Goal: Task Accomplishment & Management: Complete application form

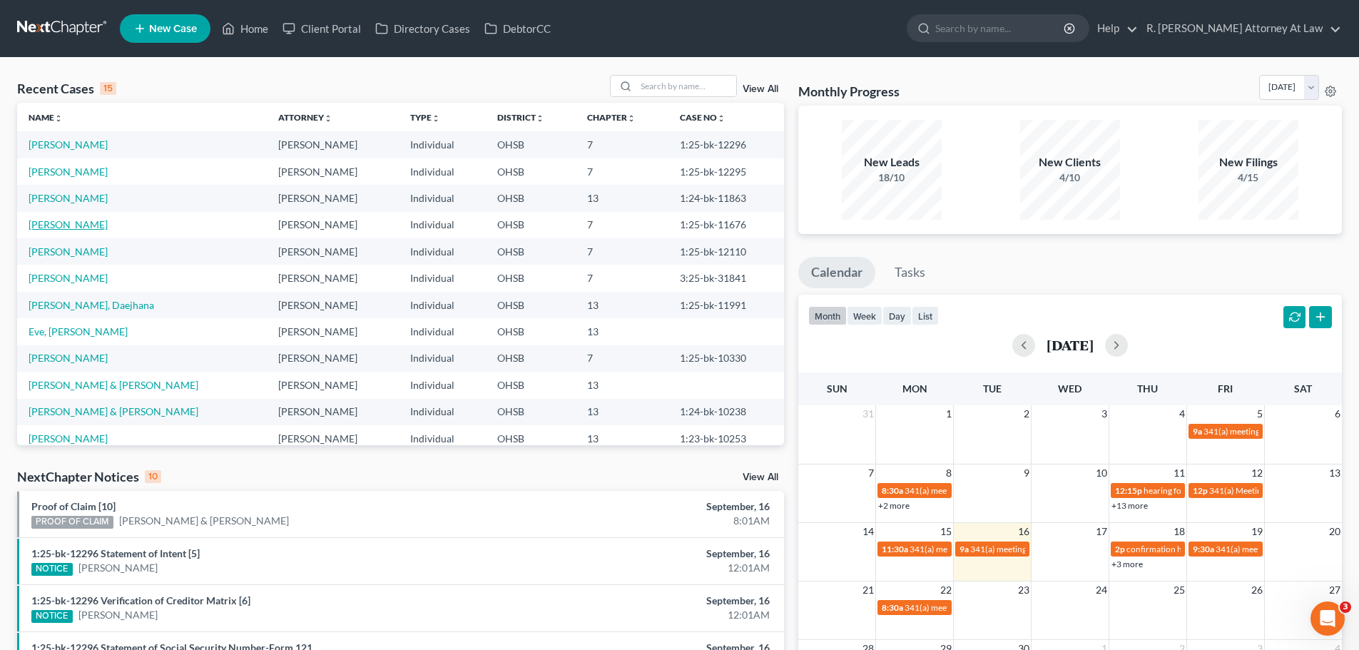
click at [68, 221] on link "[PERSON_NAME]" at bounding box center [68, 224] width 79 height 12
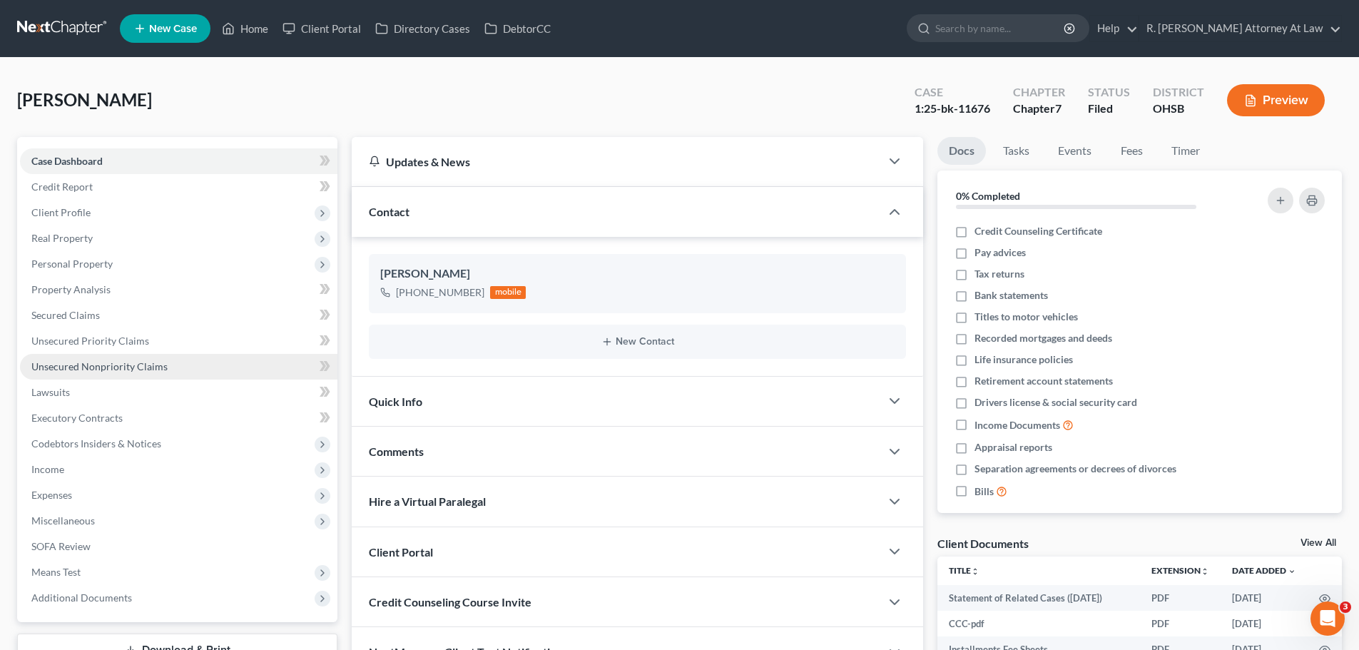
click at [86, 360] on span "Unsecured Nonpriority Claims" at bounding box center [99, 366] width 136 height 12
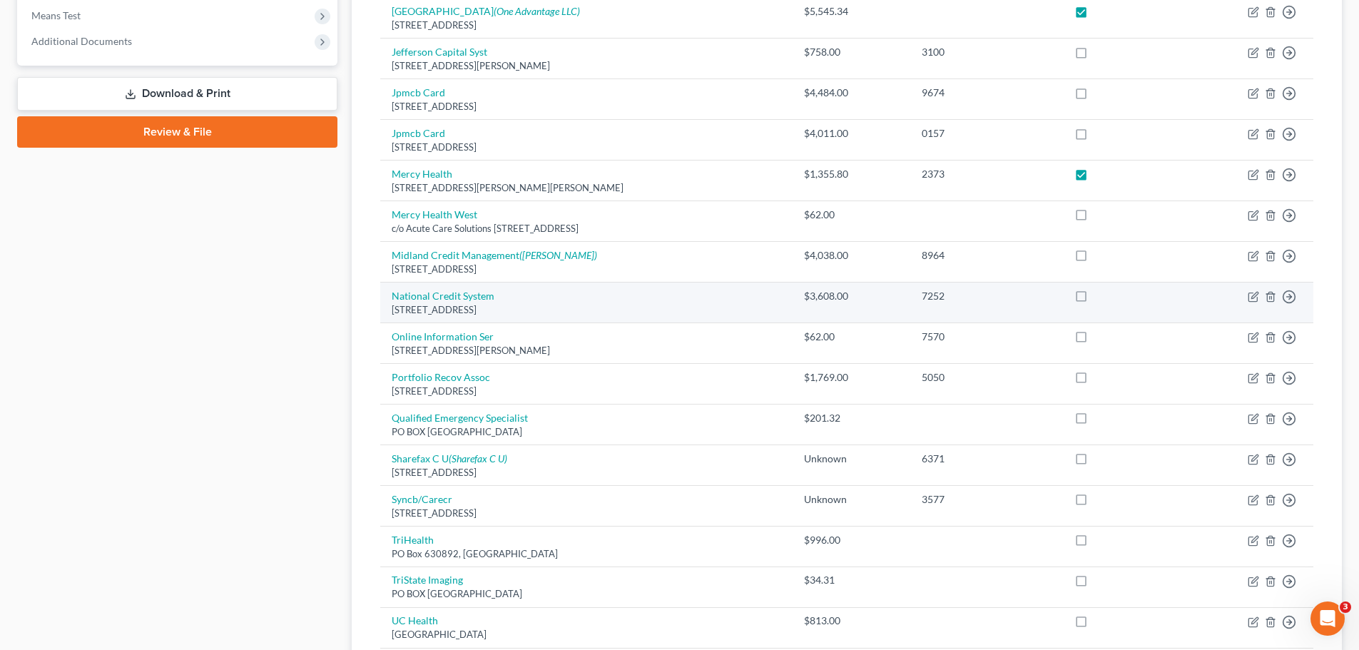
scroll to position [709, 0]
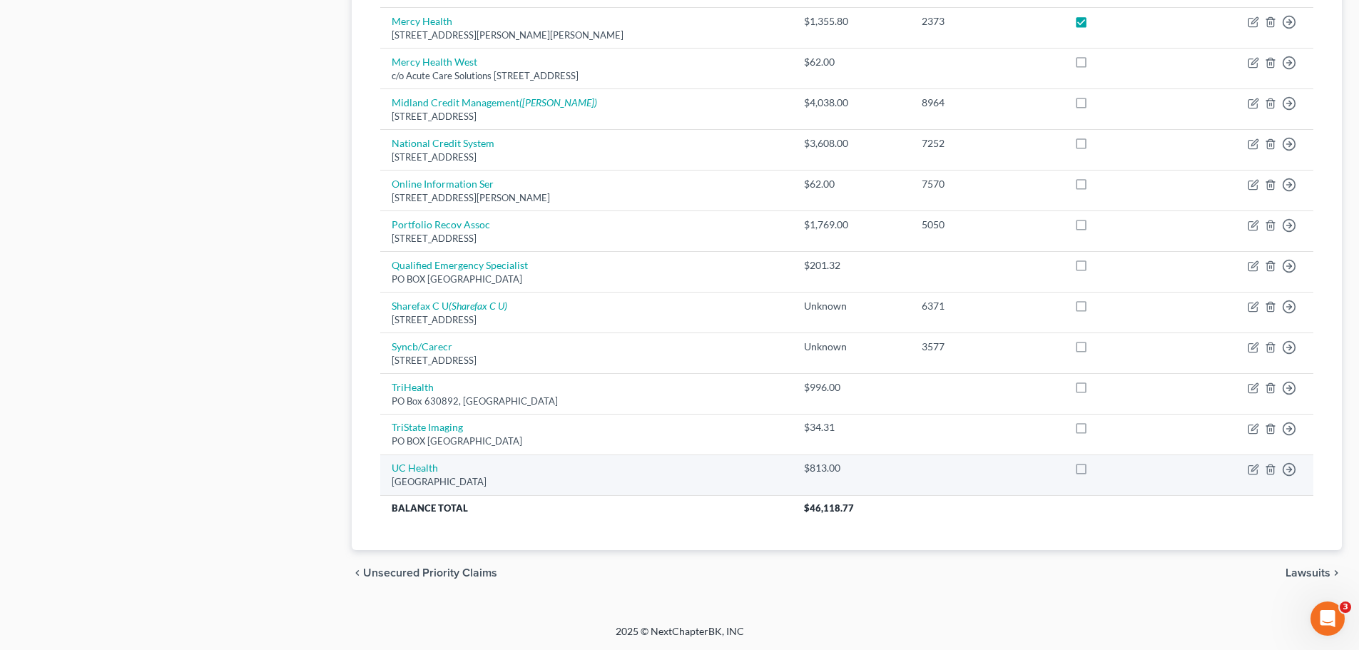
click at [1094, 472] on label at bounding box center [1094, 472] width 0 height 0
click at [1102, 470] on input "checkbox" at bounding box center [1104, 465] width 9 height 9
checkbox input "true"
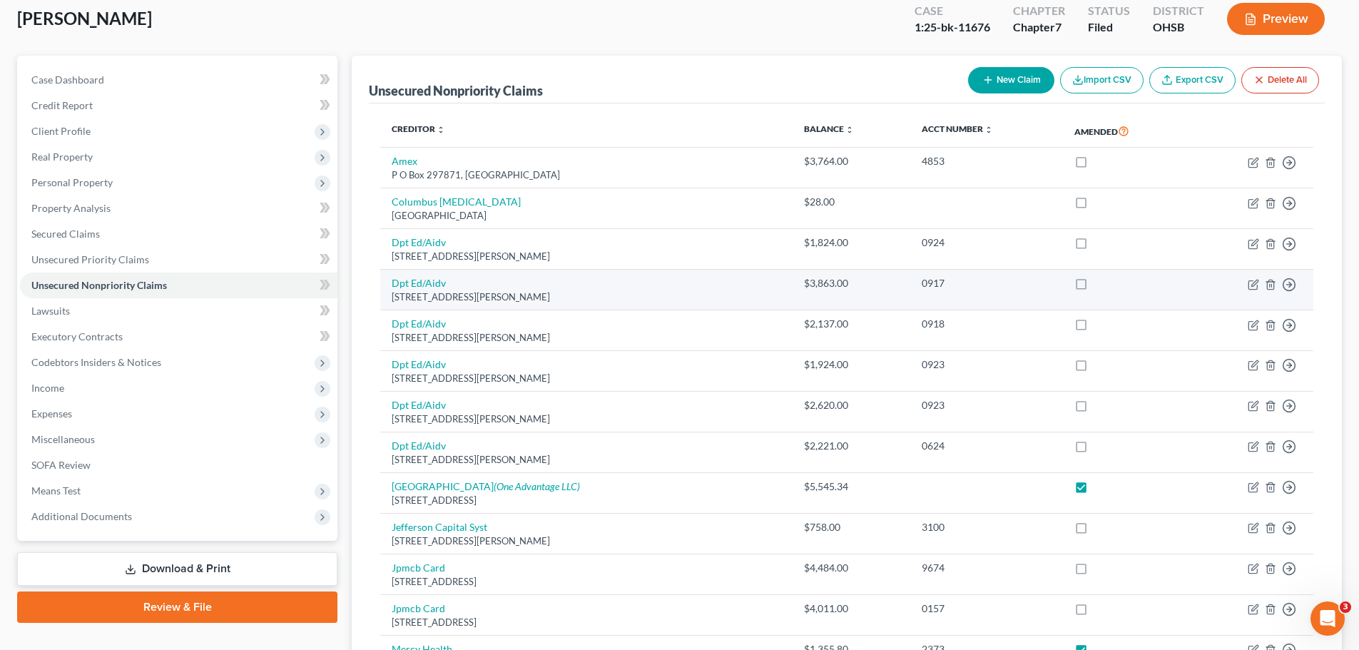
scroll to position [0, 0]
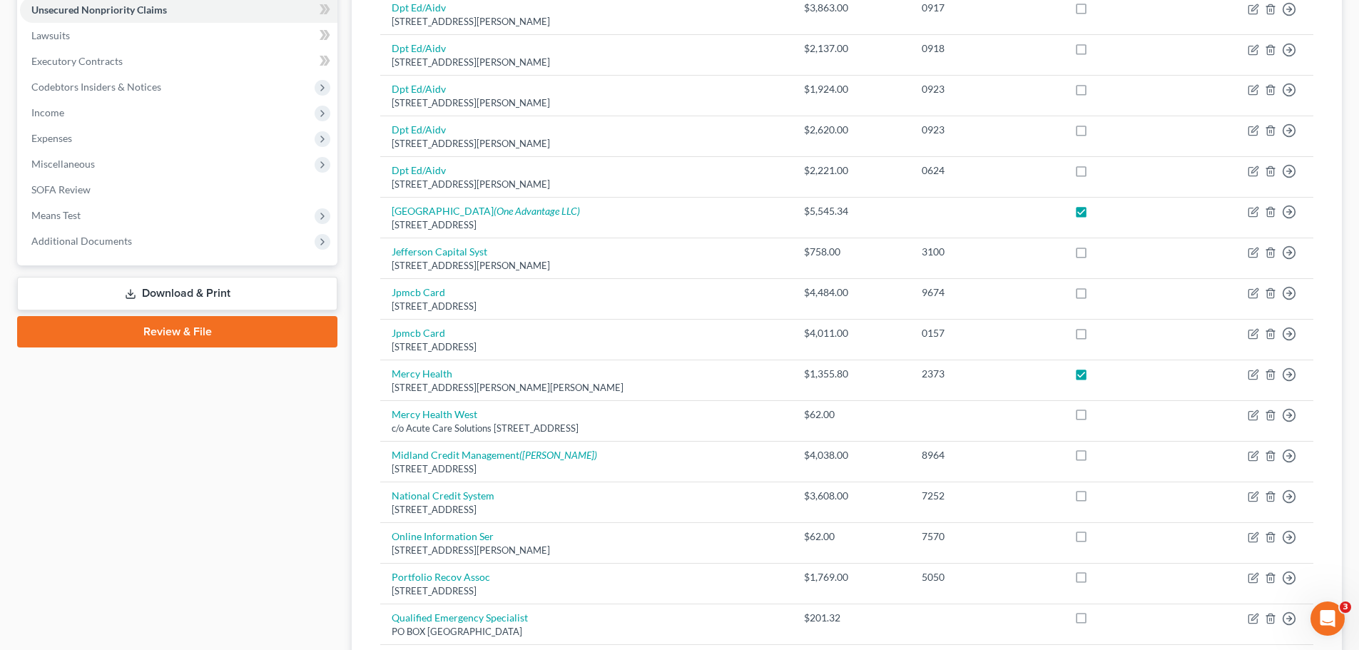
click at [225, 288] on link "Download & Print" at bounding box center [177, 294] width 320 height 34
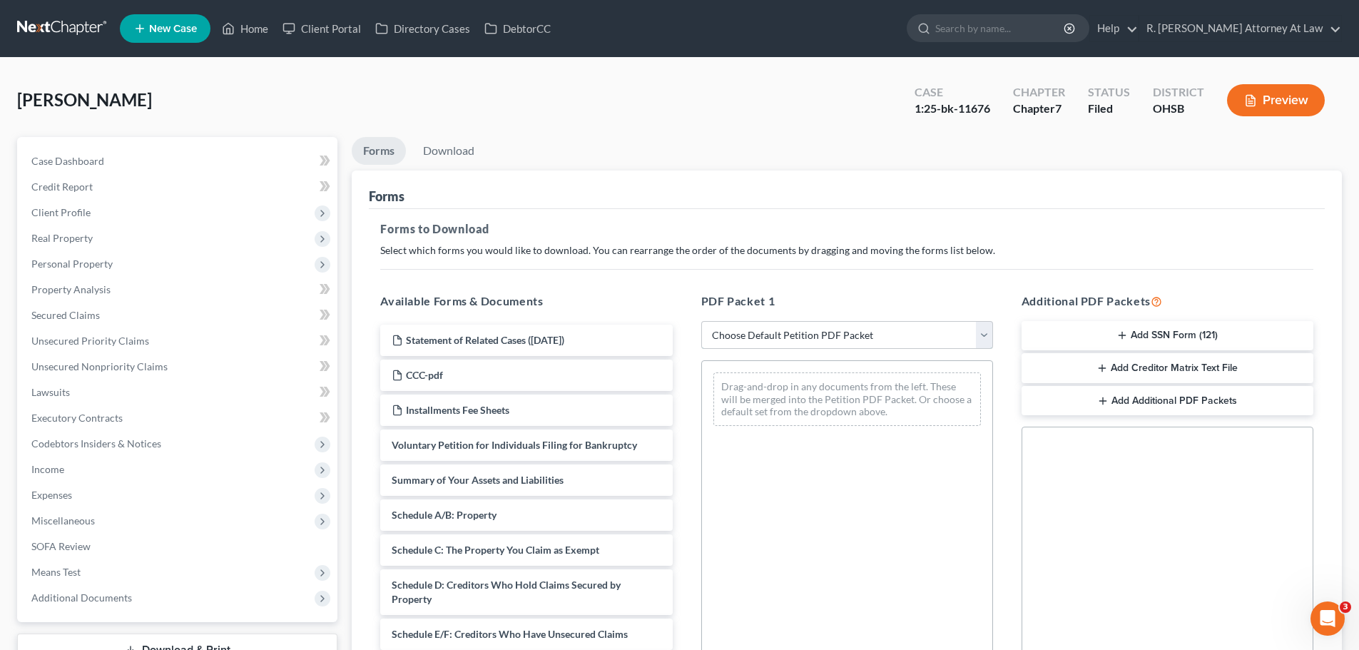
click at [809, 329] on select "Choose Default Petition PDF Packet Complete Bankruptcy Petition (all forms and …" at bounding box center [847, 335] width 292 height 29
select select "2"
click at [701, 321] on select "Choose Default Petition PDF Packet Complete Bankruptcy Petition (all forms and …" at bounding box center [847, 335] width 292 height 29
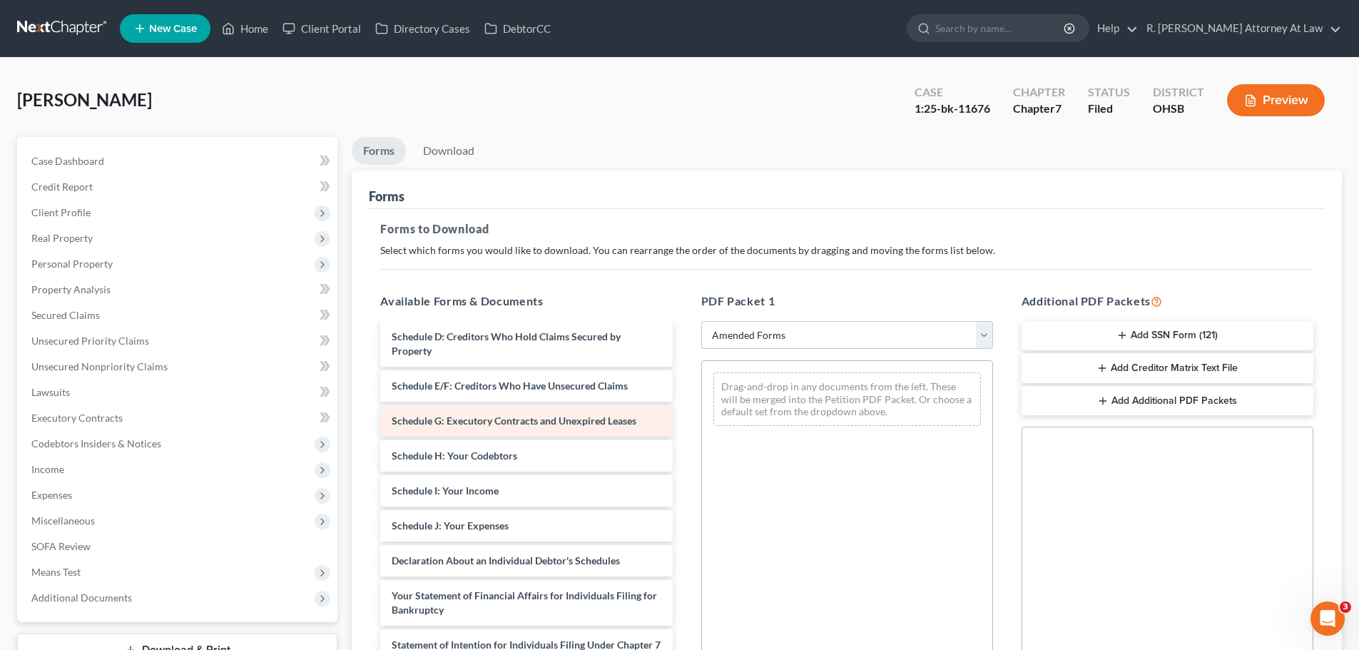
scroll to position [143, 0]
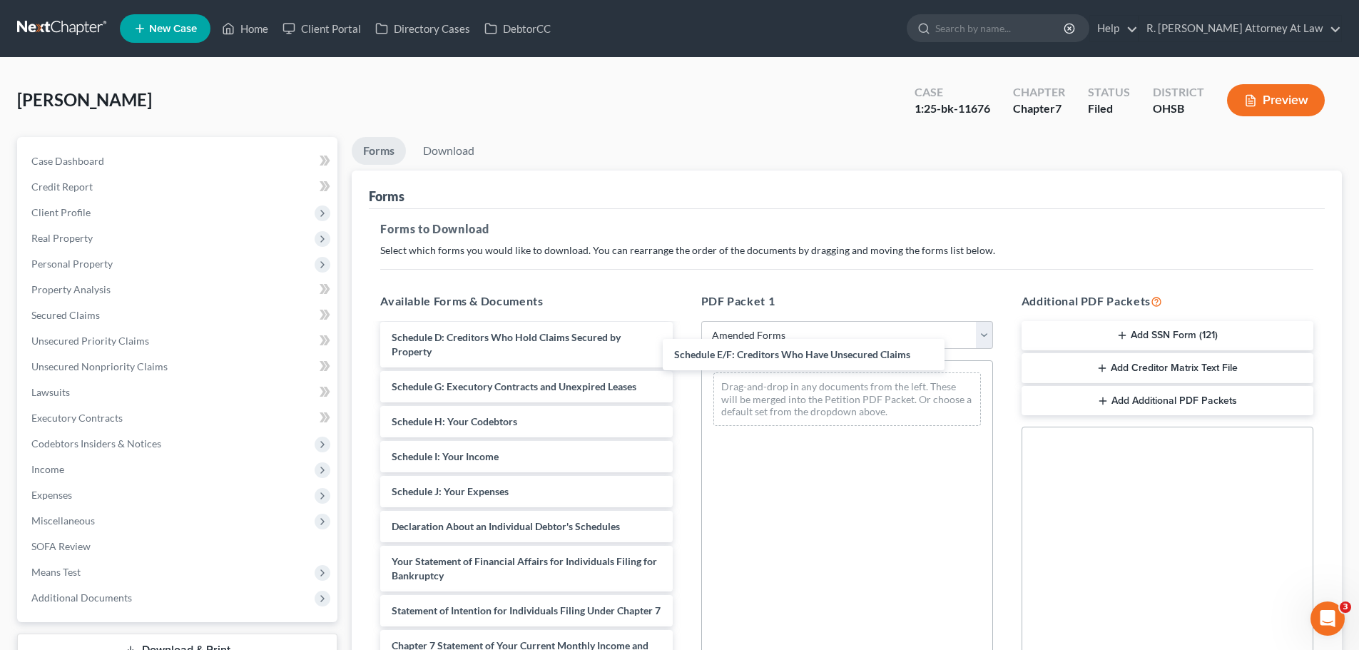
drag, startPoint x: 483, startPoint y: 392, endPoint x: 776, endPoint y: 370, distance: 294.1
click at [683, 362] on div "Schedule E/F: Creditors Who Have Unsecured Claims Voluntary Petition for Indivi…" at bounding box center [526, 506] width 315 height 648
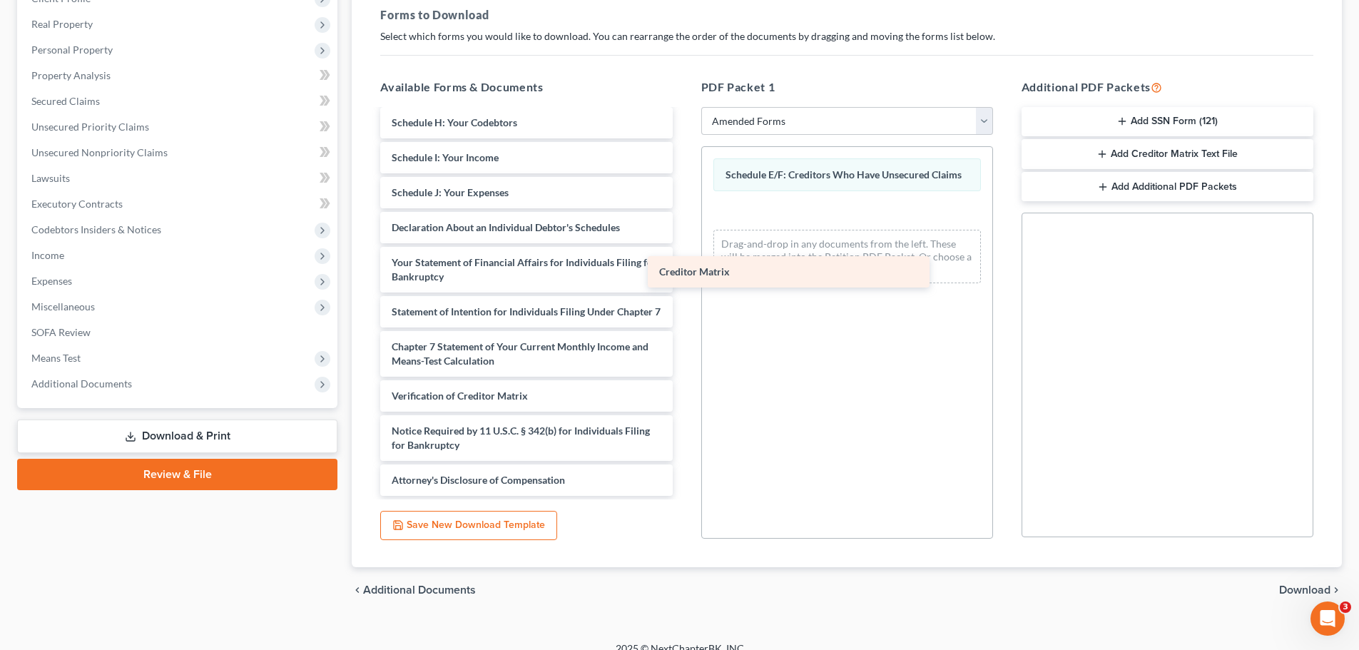
scroll to position [242, 0]
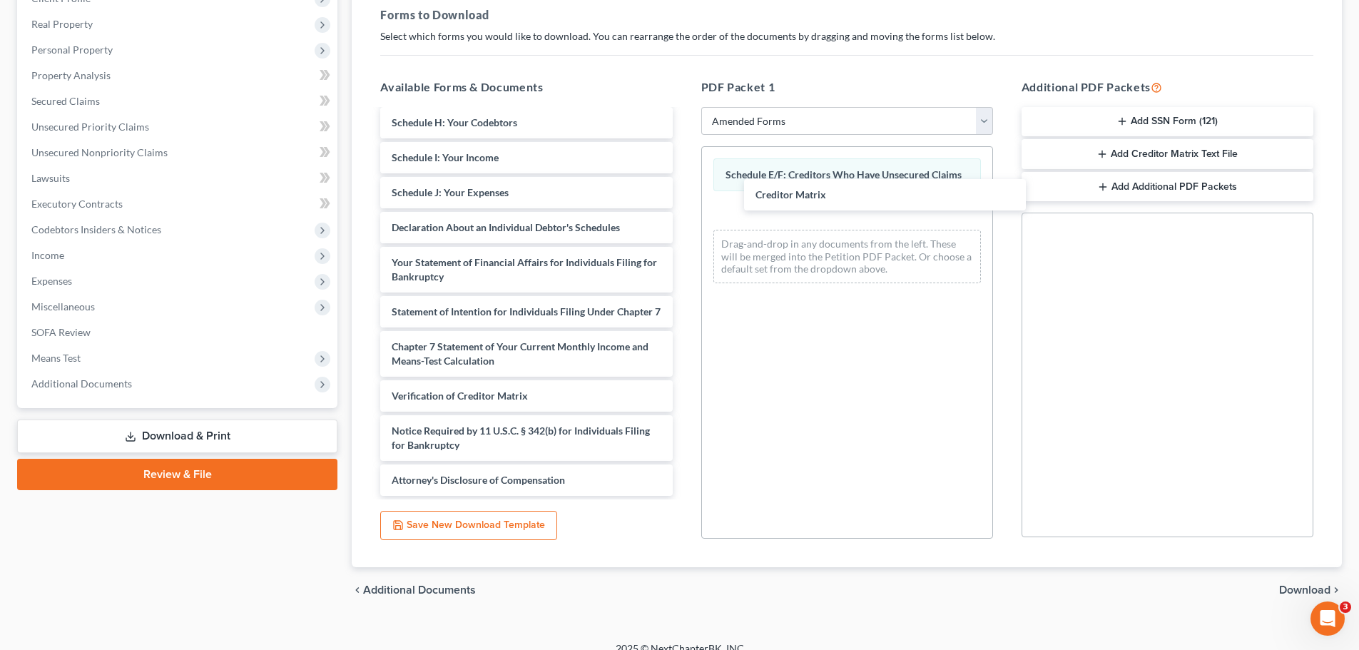
drag, startPoint x: 452, startPoint y: 357, endPoint x: 807, endPoint y: 192, distance: 392.0
click at [683, 190] on div "Creditor Matrix Voluntary Petition for Individuals Filing for Bankruptcy Summar…" at bounding box center [526, 189] width 315 height 613
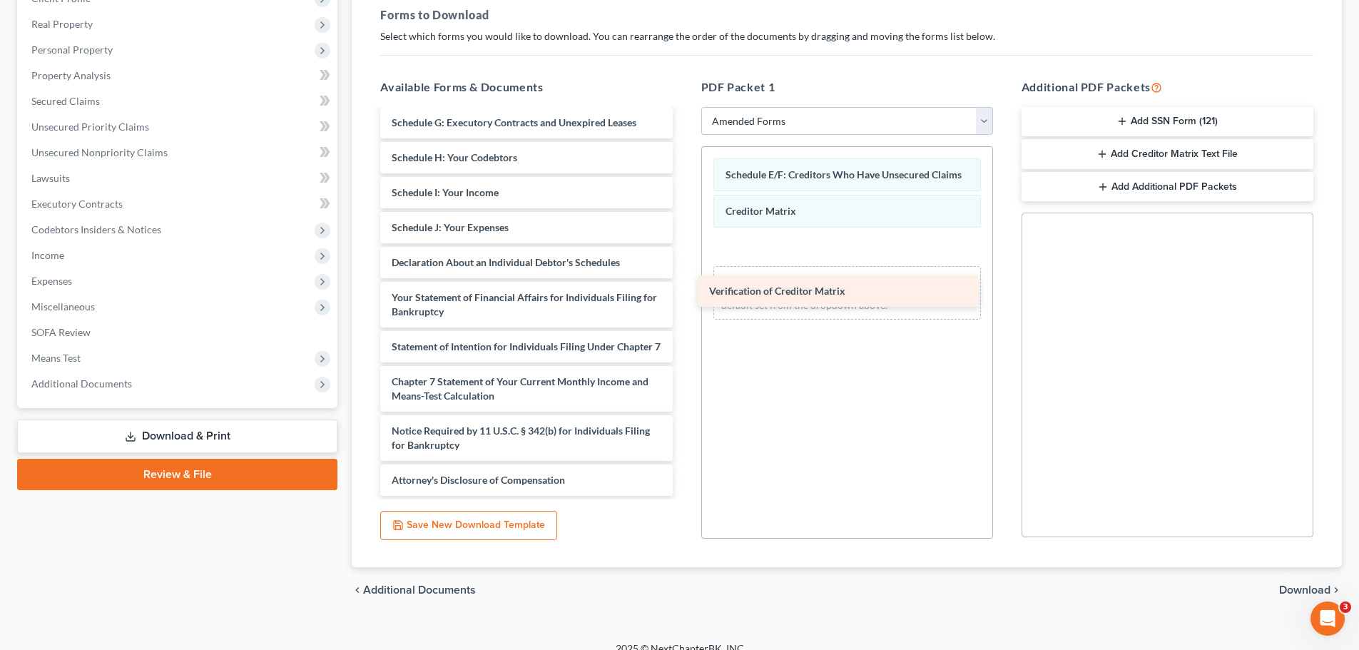
scroll to position [207, 0]
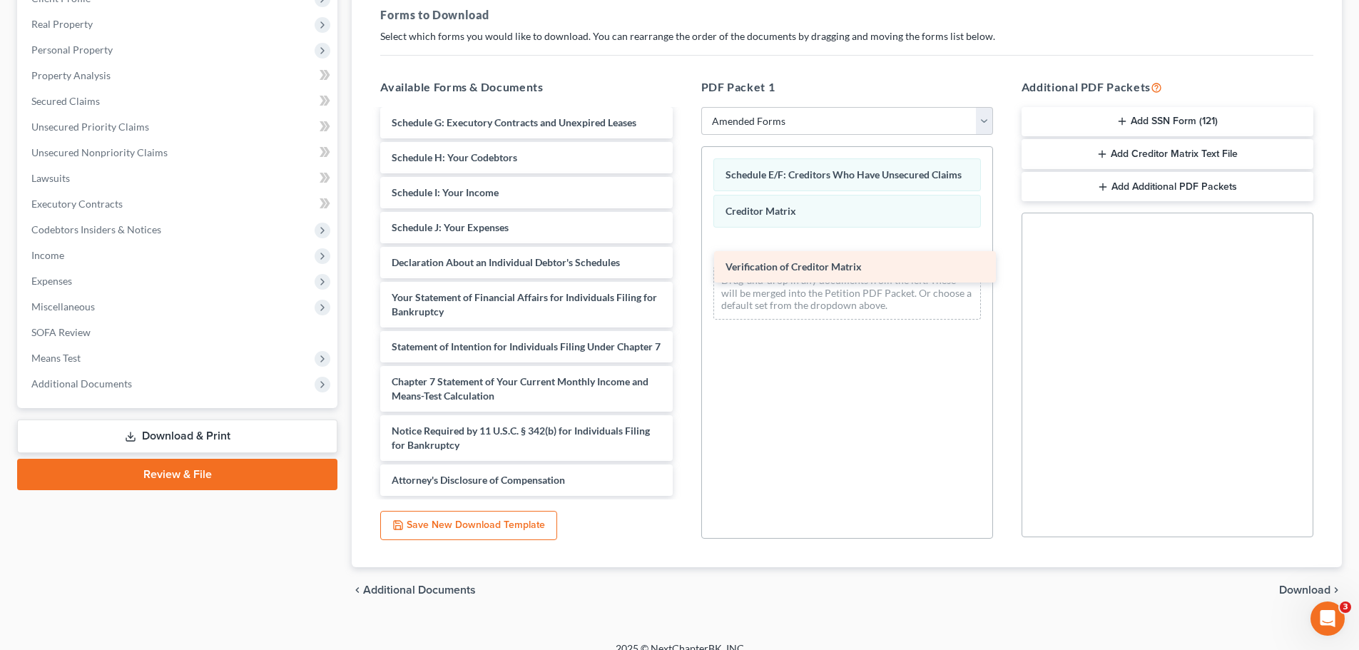
drag, startPoint x: 474, startPoint y: 388, endPoint x: 788, endPoint y: 245, distance: 344.8
click at [683, 246] on div "Verification of Creditor Matrix Voluntary Petition for Individuals Filing for B…" at bounding box center [526, 207] width 315 height 578
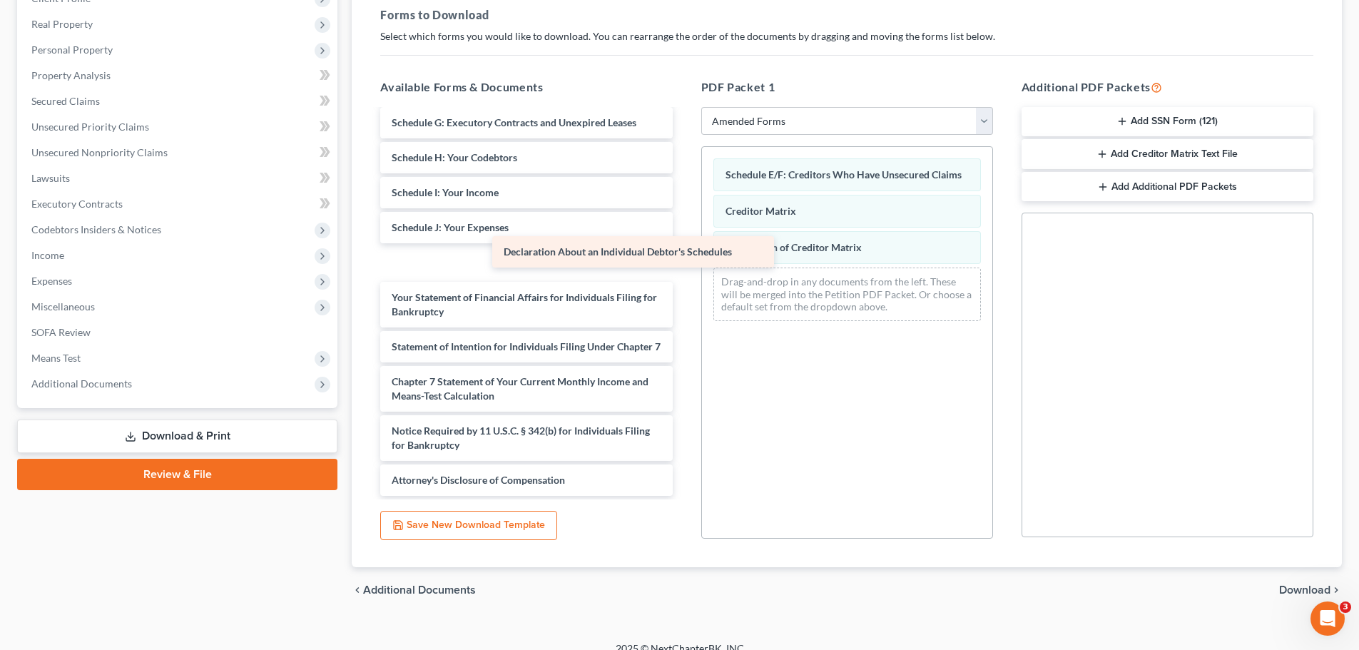
scroll to position [172, 0]
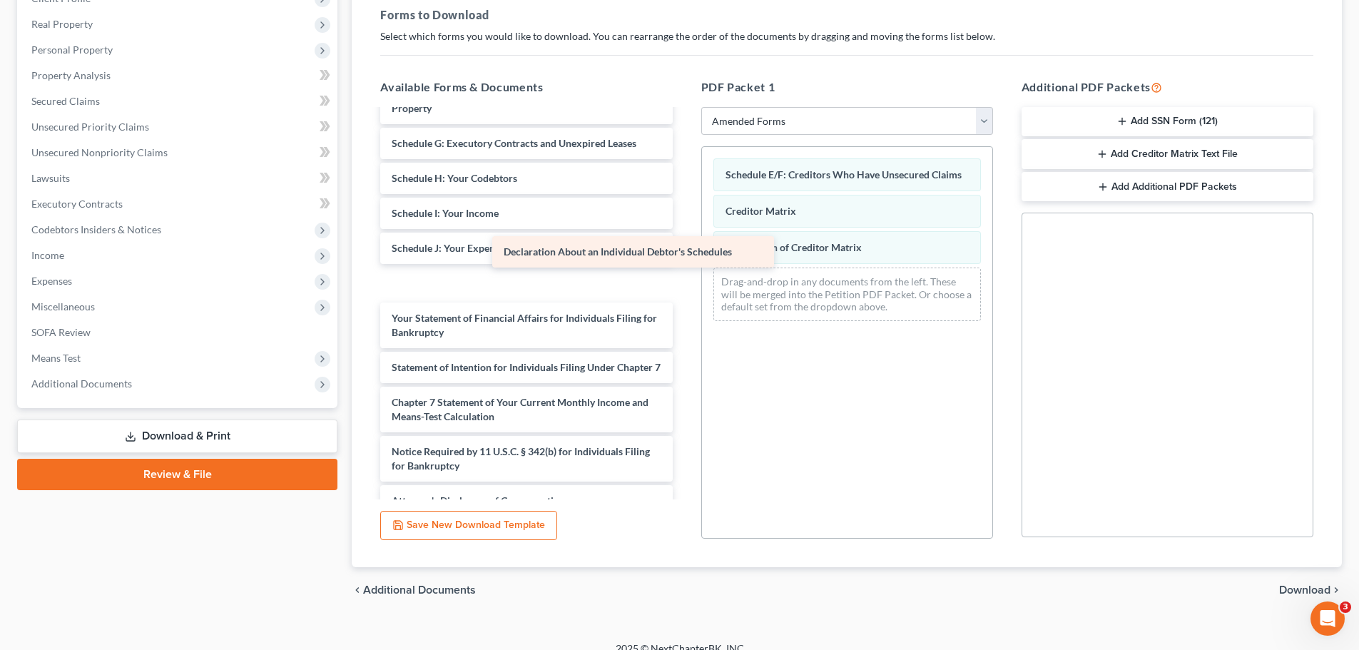
drag, startPoint x: 458, startPoint y: 251, endPoint x: 776, endPoint y: 255, distance: 317.5
click at [683, 255] on div "Declaration About an Individual Debtor's Schedules Voluntary Petition for Indiv…" at bounding box center [526, 228] width 315 height 578
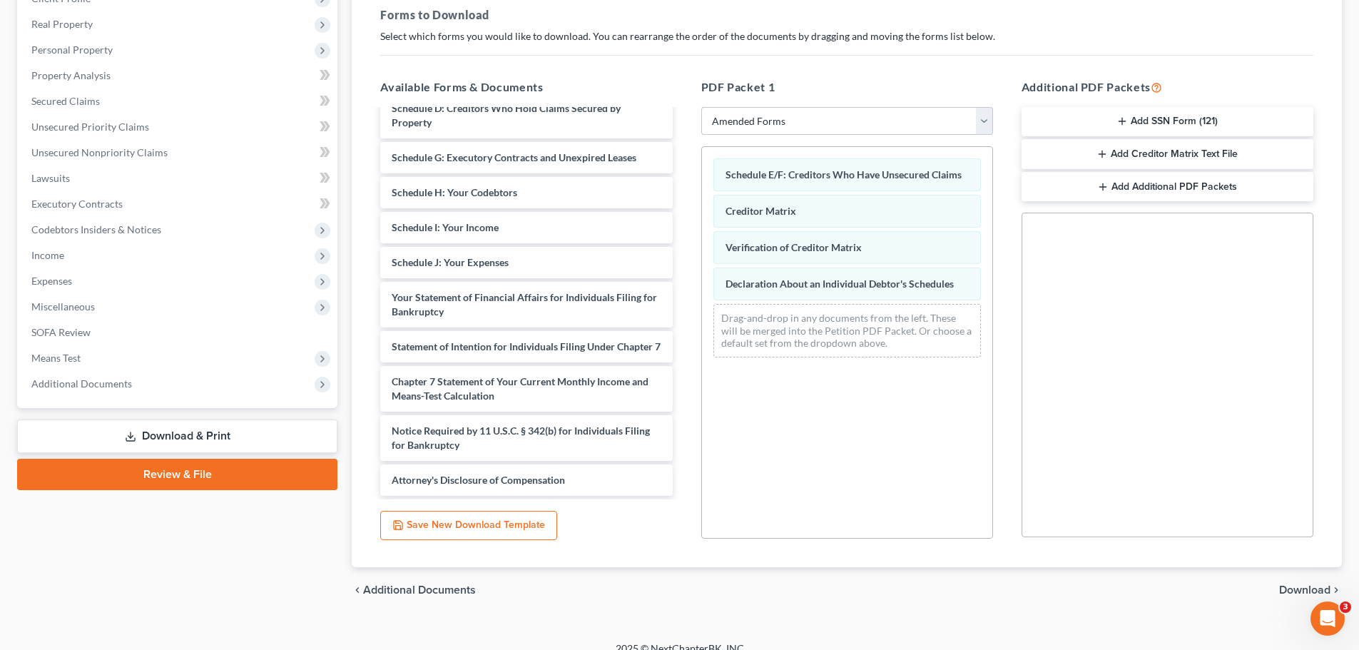
click at [1300, 591] on span "Download" at bounding box center [1304, 589] width 51 height 11
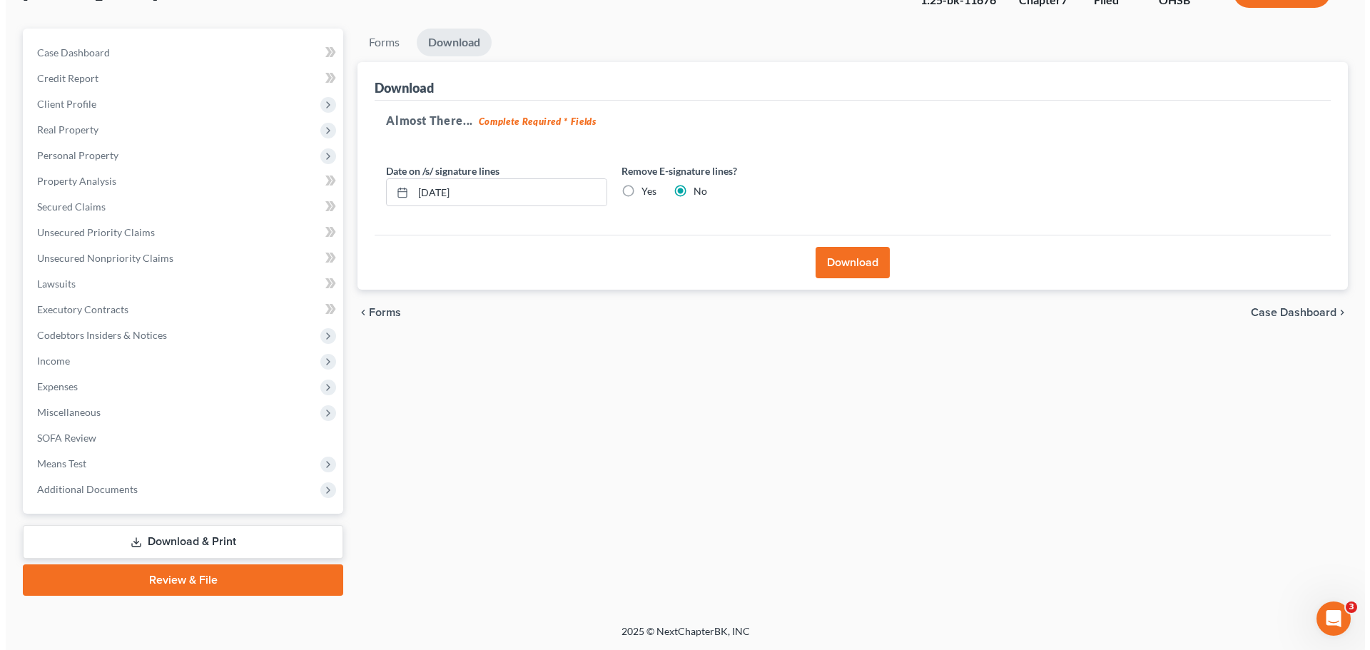
scroll to position [108, 0]
click at [850, 261] on button "Download" at bounding box center [847, 262] width 74 height 31
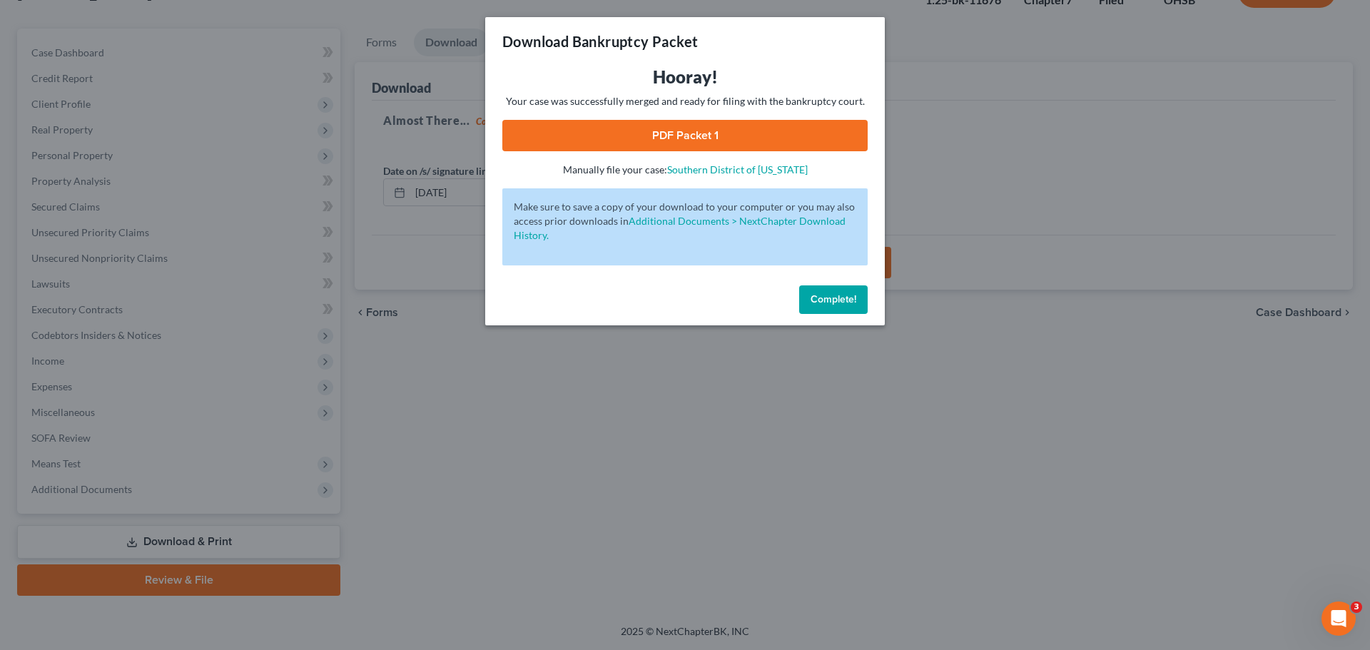
click at [618, 133] on link "PDF Packet 1" at bounding box center [684, 135] width 365 height 31
drag, startPoint x: 833, startPoint y: 307, endPoint x: 816, endPoint y: 303, distance: 17.2
click at [831, 308] on button "Complete!" at bounding box center [833, 299] width 68 height 29
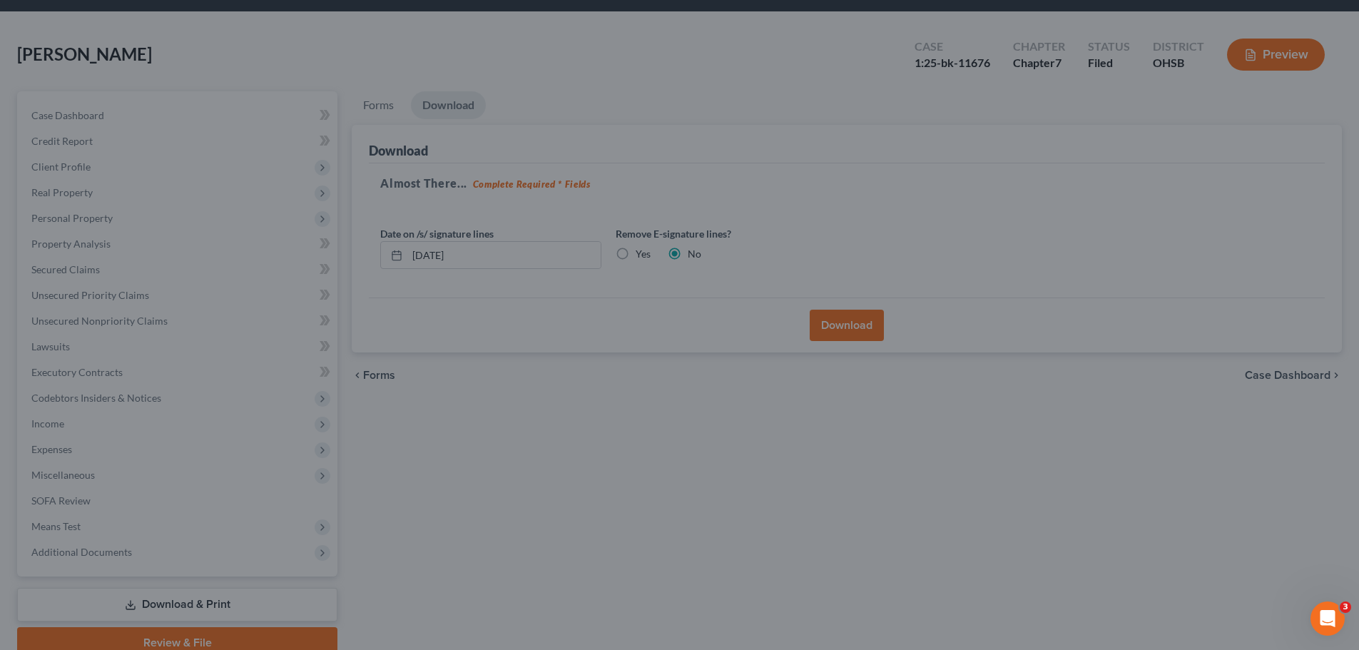
scroll to position [0, 0]
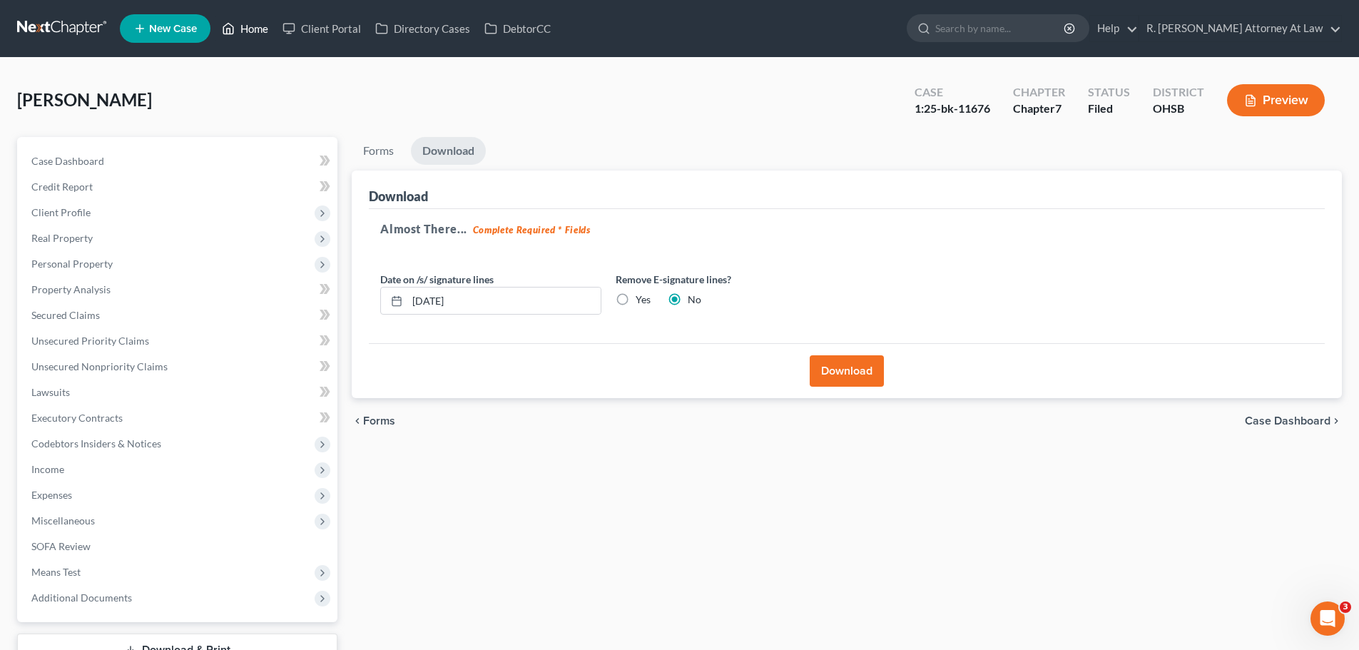
click at [253, 26] on link "Home" at bounding box center [245, 29] width 61 height 26
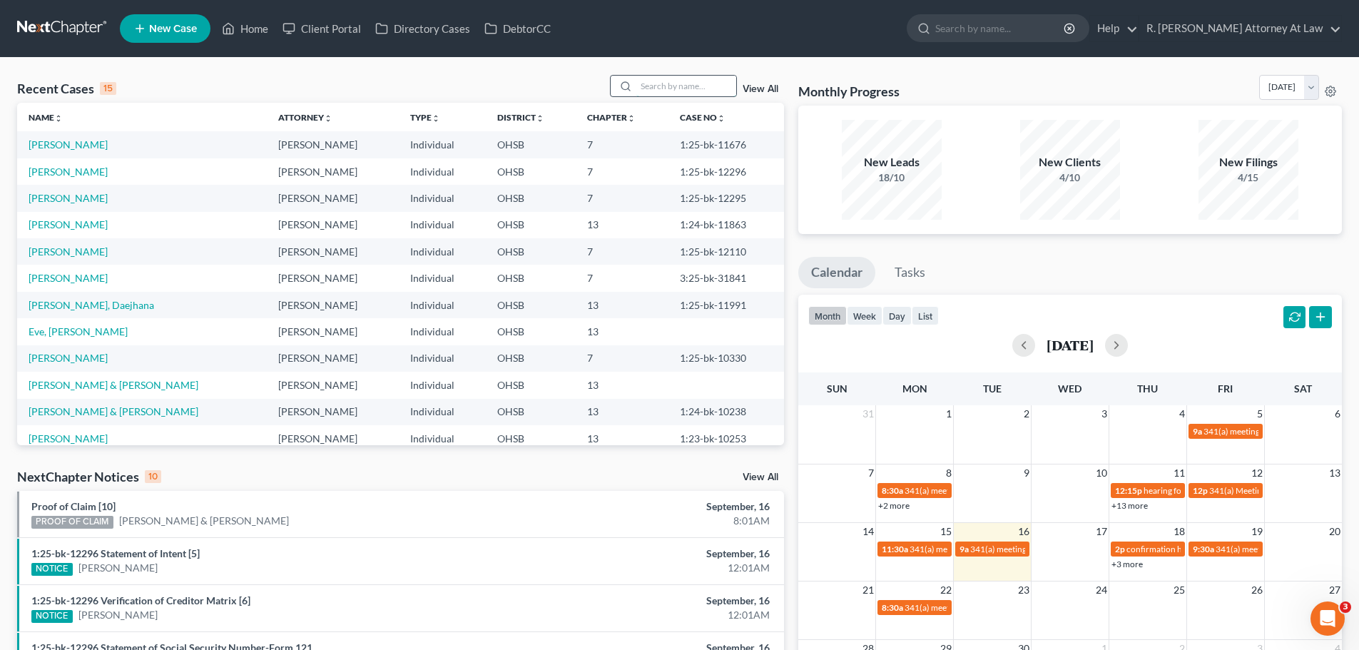
drag, startPoint x: 645, startPoint y: 84, endPoint x: 636, endPoint y: 82, distance: 9.5
click at [645, 85] on input "search" at bounding box center [686, 86] width 100 height 21
type input "[PERSON_NAME]"
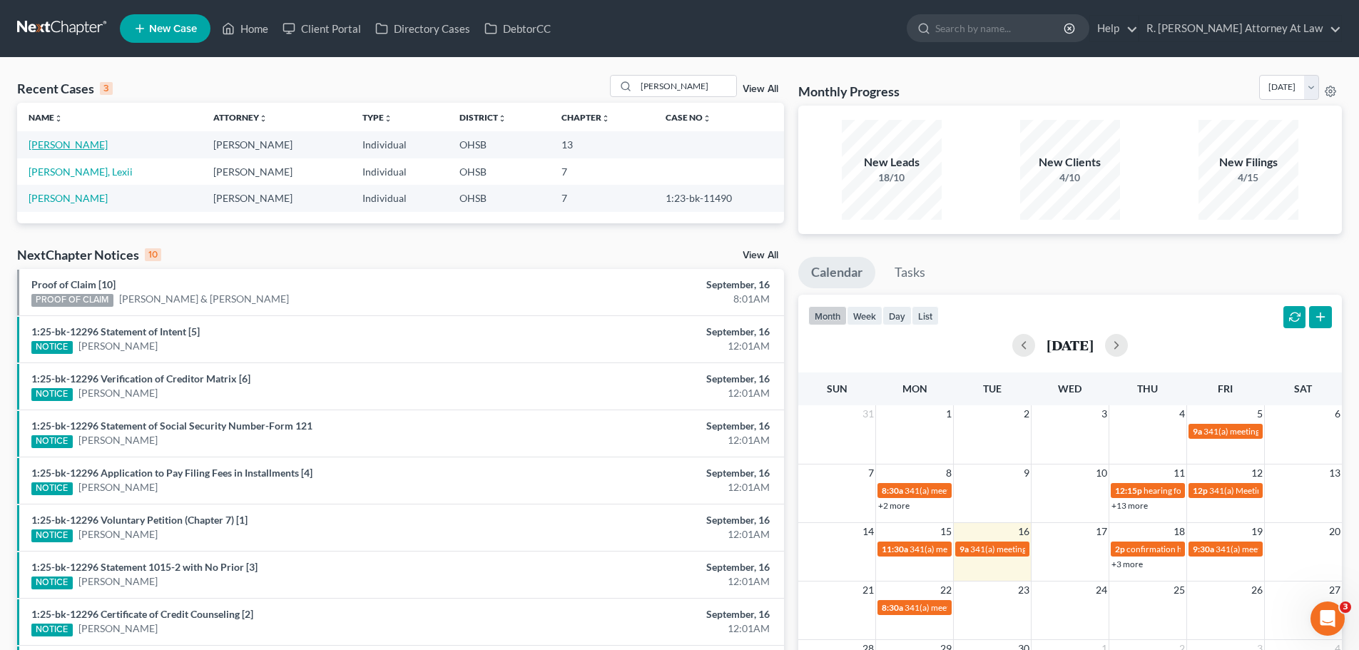
click at [54, 148] on link "[PERSON_NAME]" at bounding box center [68, 144] width 79 height 12
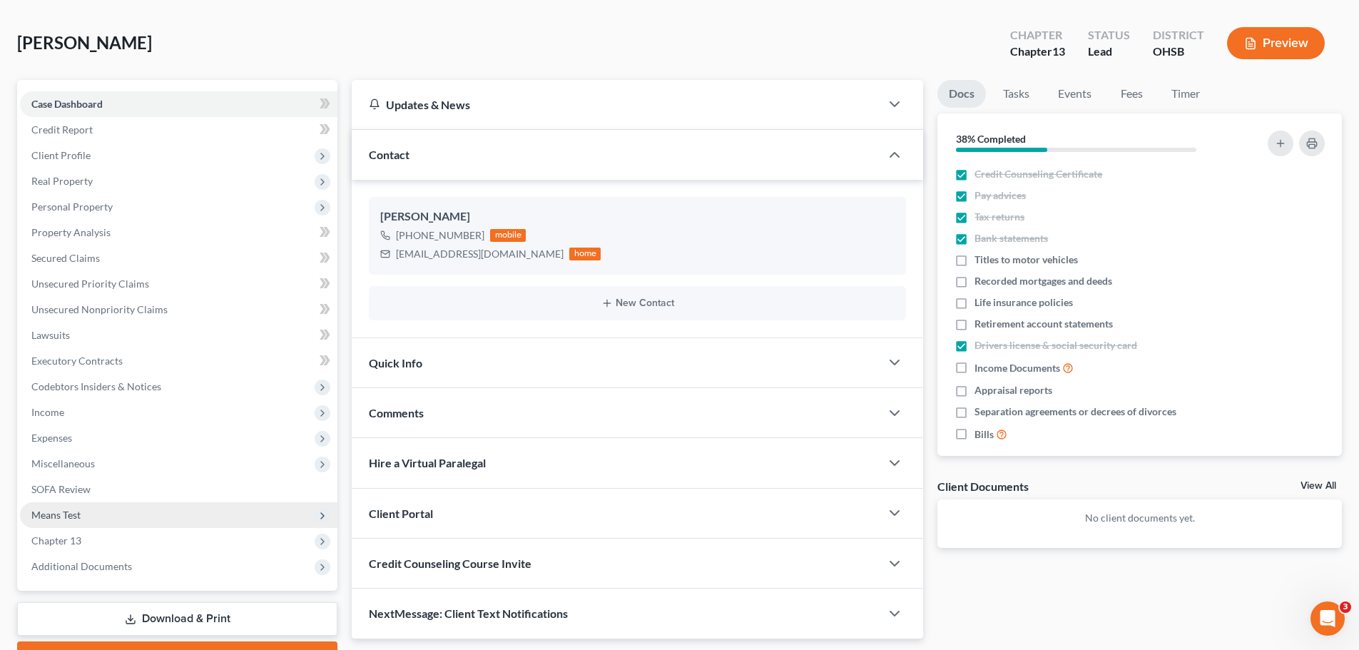
scroll to position [134, 0]
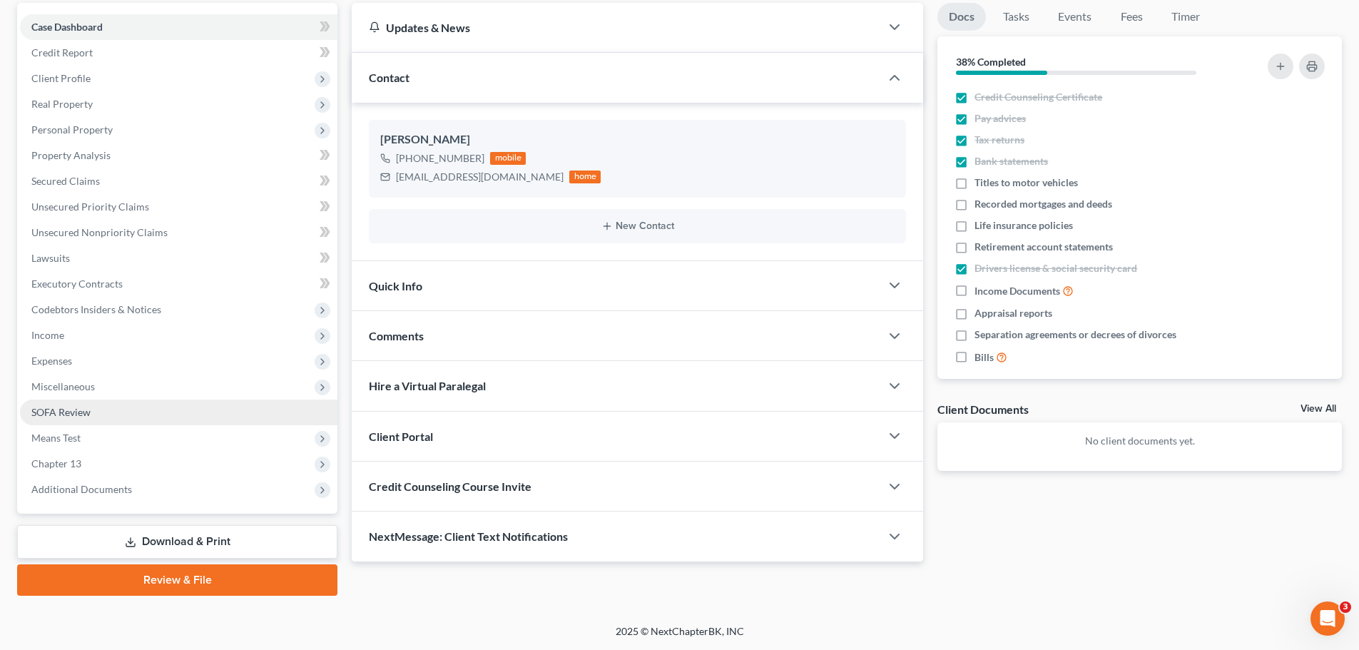
click at [80, 408] on span "SOFA Review" at bounding box center [60, 412] width 59 height 12
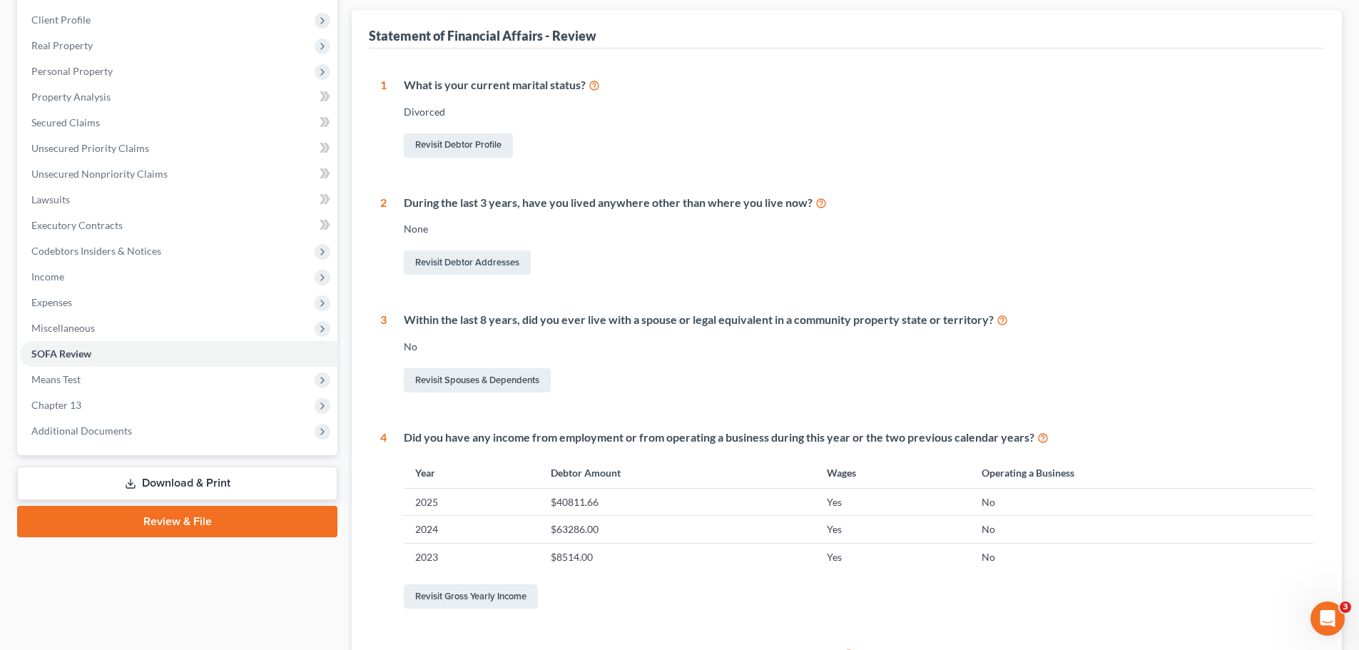
scroll to position [214, 0]
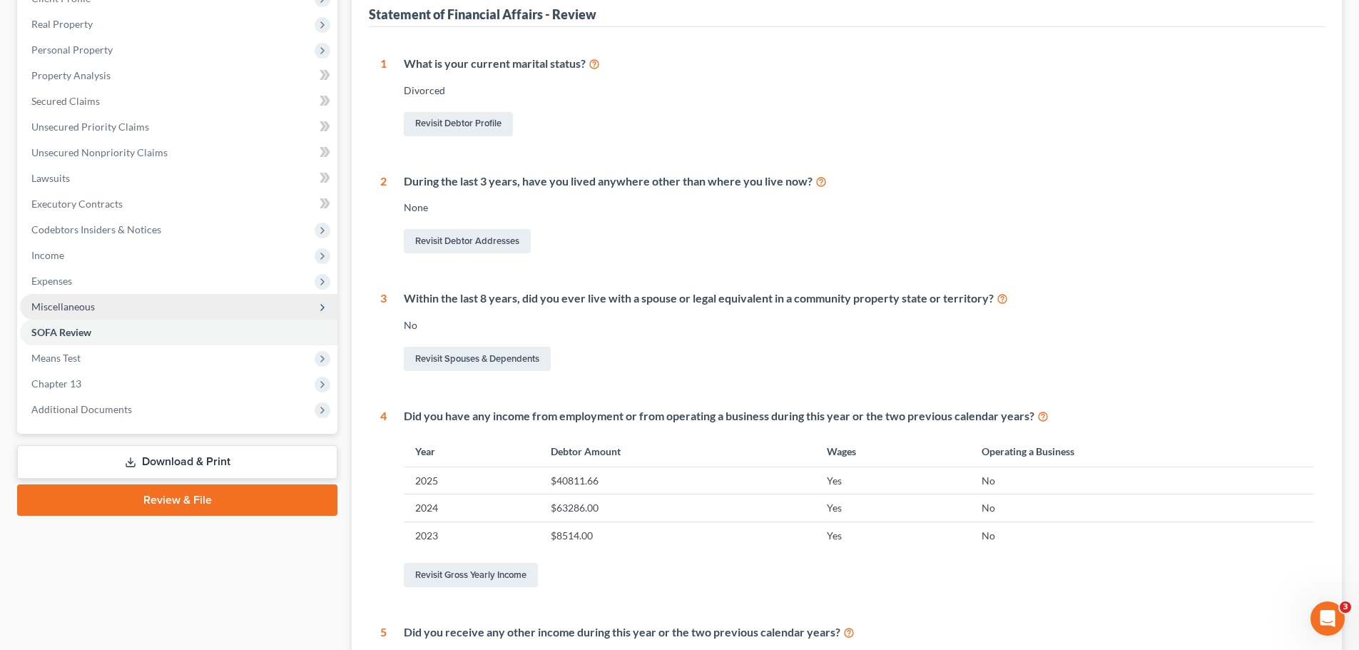
click at [67, 310] on span "Miscellaneous" at bounding box center [62, 306] width 63 height 12
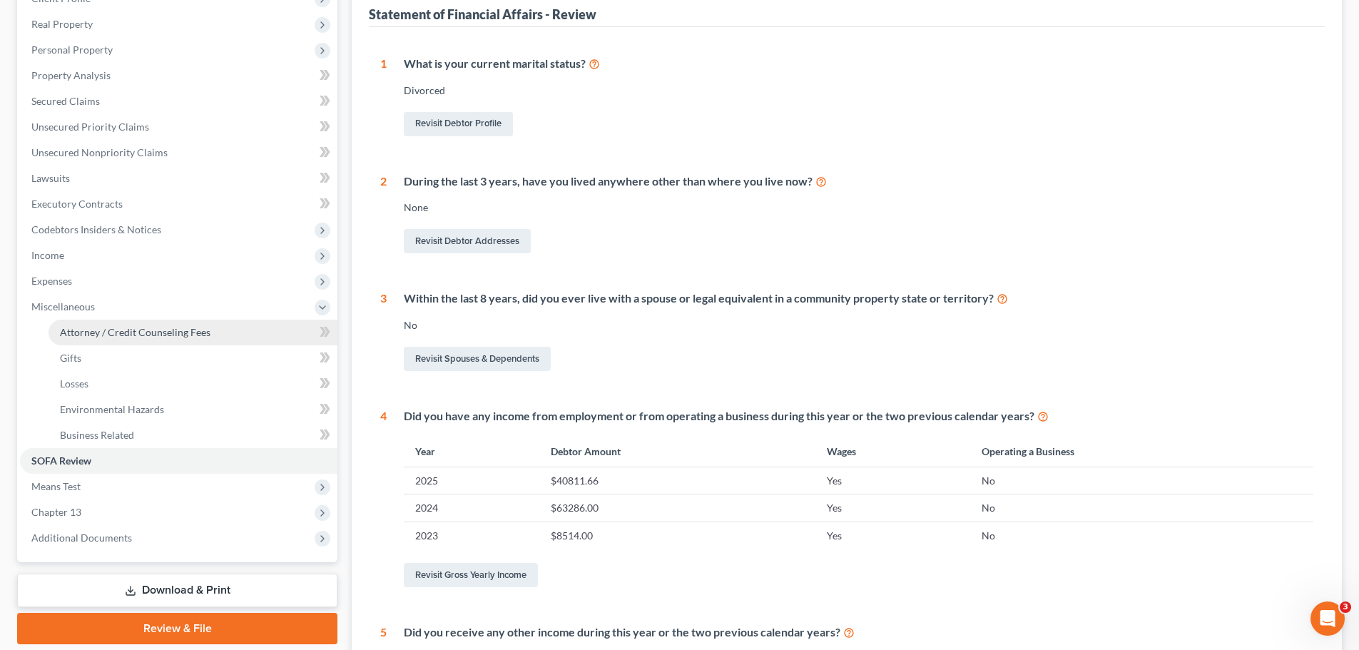
click at [124, 332] on span "Attorney / Credit Counseling Fees" at bounding box center [135, 332] width 151 height 12
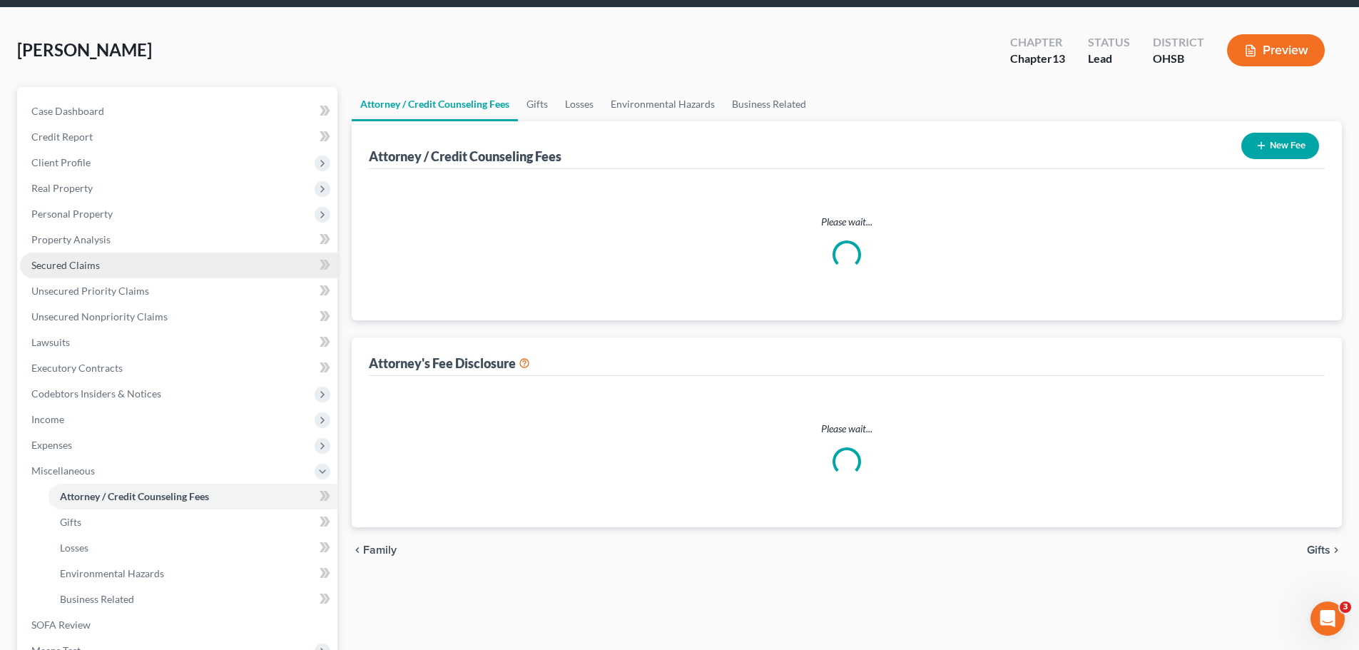
scroll to position [9, 0]
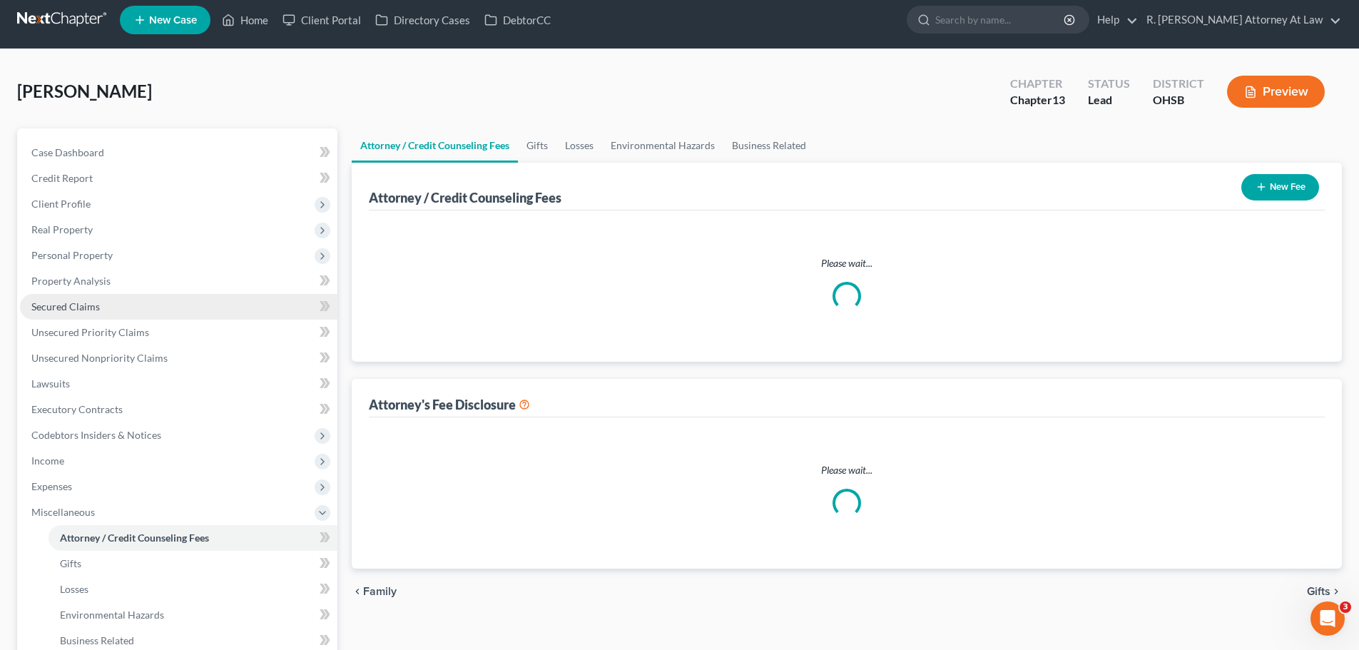
select select "1"
select select "0"
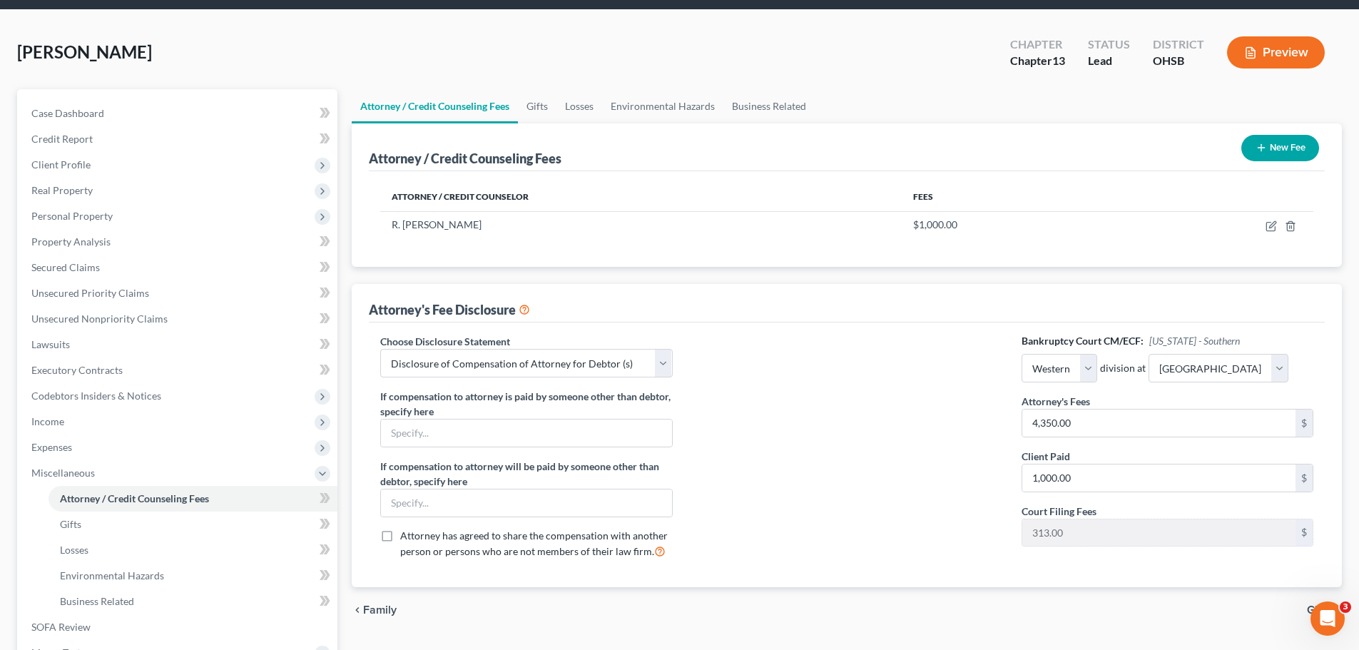
scroll to position [143, 0]
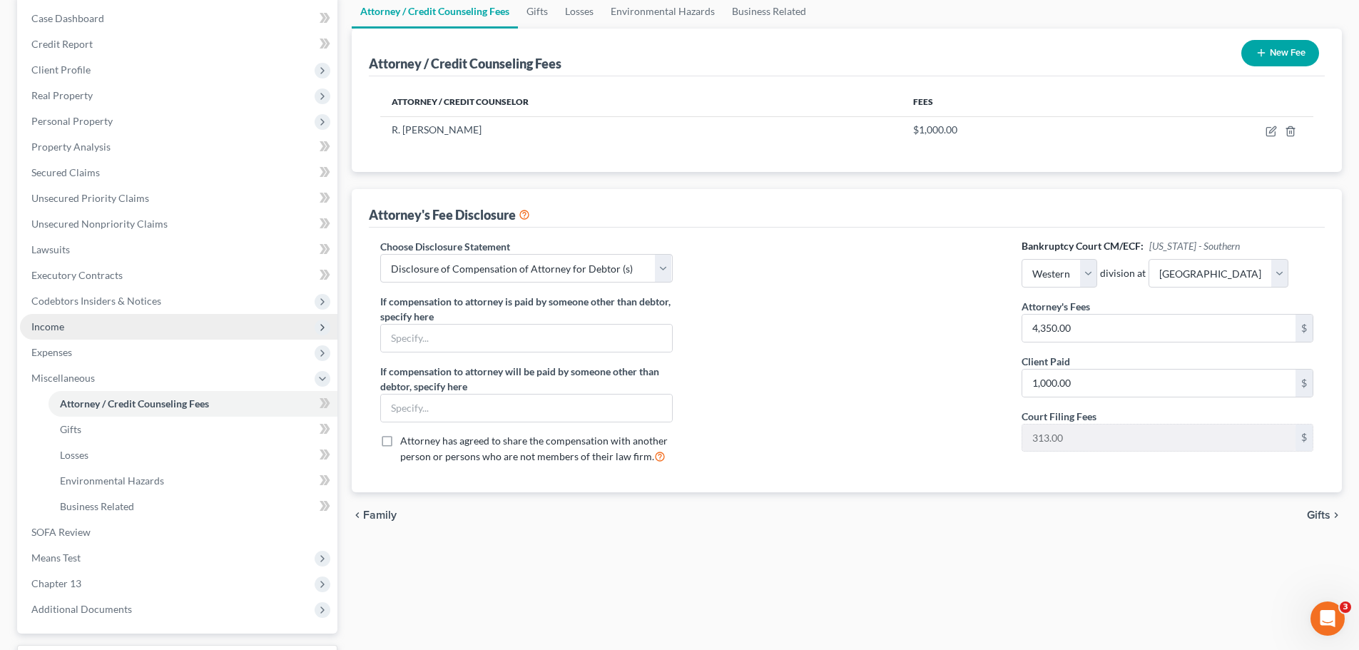
click at [62, 331] on span "Income" at bounding box center [47, 326] width 33 height 12
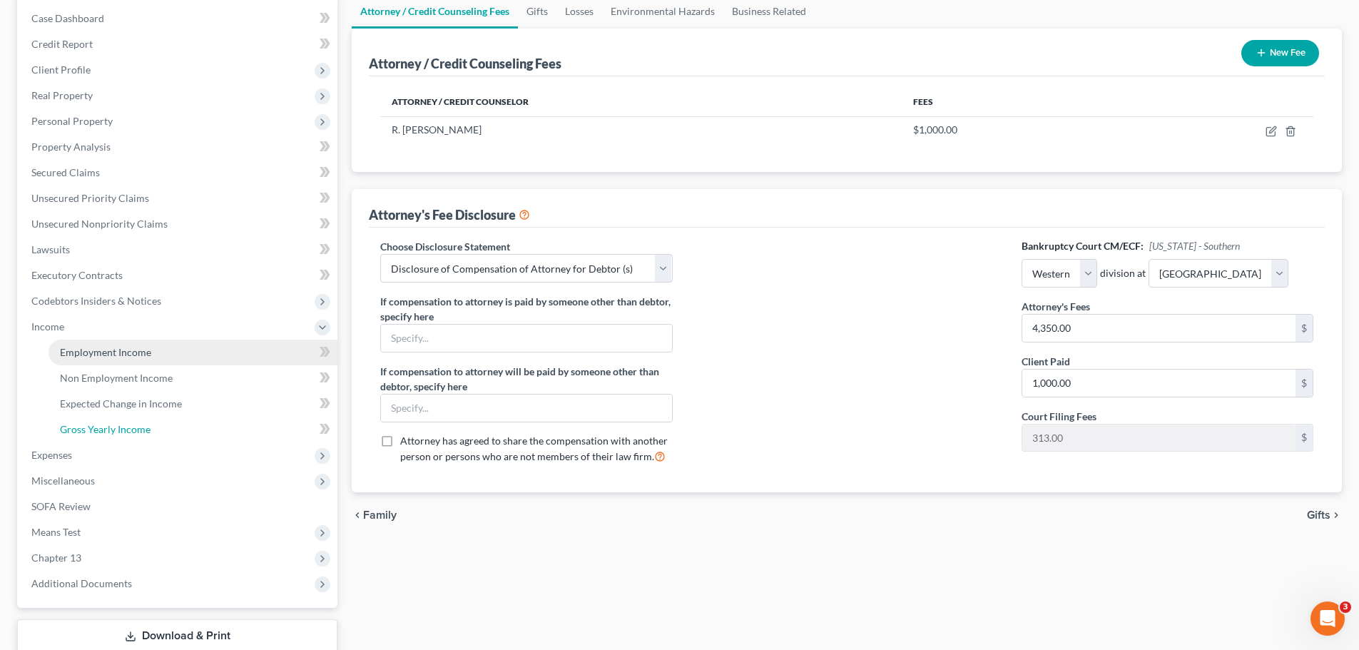
click at [118, 426] on span "Gross Yearly Income" at bounding box center [105, 429] width 91 height 12
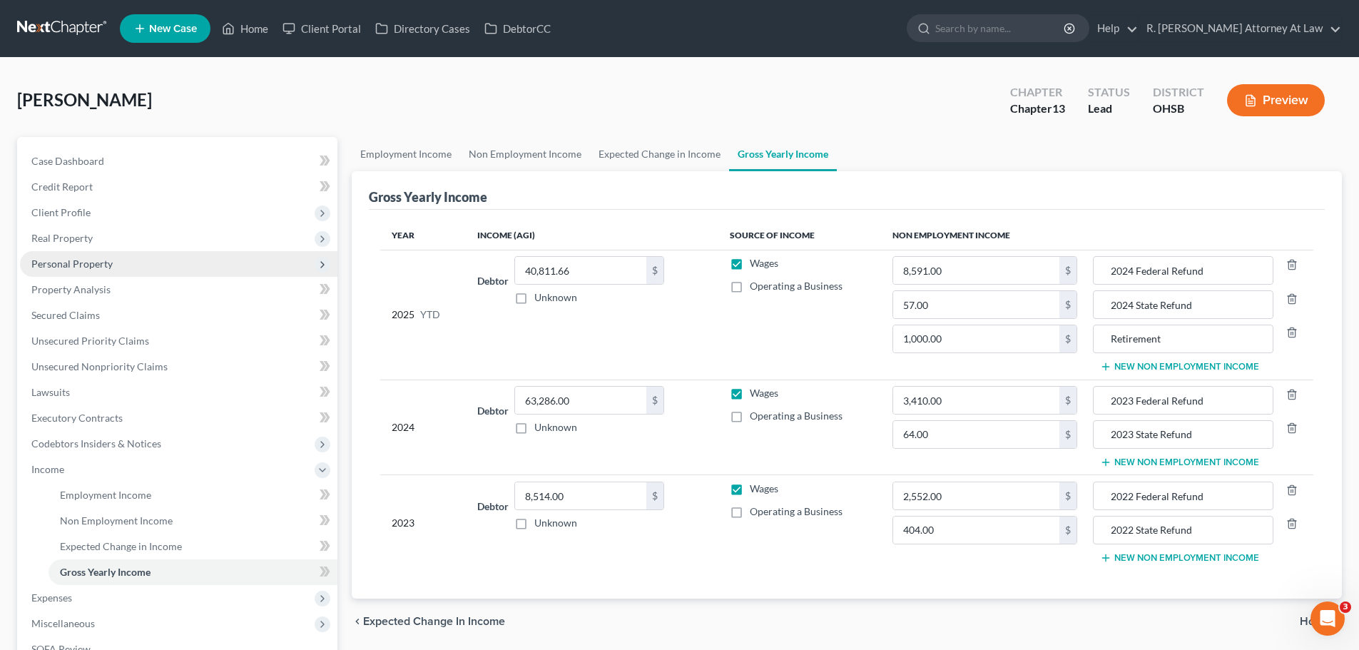
click at [76, 266] on span "Personal Property" at bounding box center [71, 264] width 81 height 12
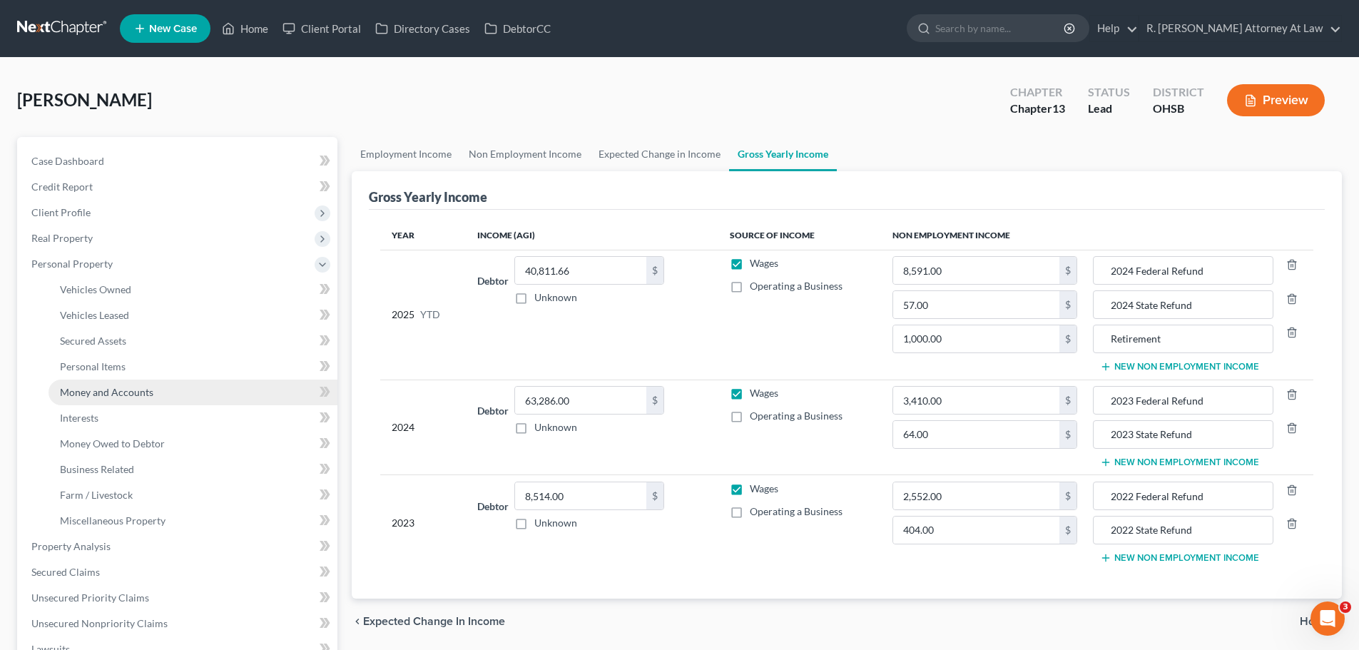
click at [125, 390] on span "Money and Accounts" at bounding box center [106, 392] width 93 height 12
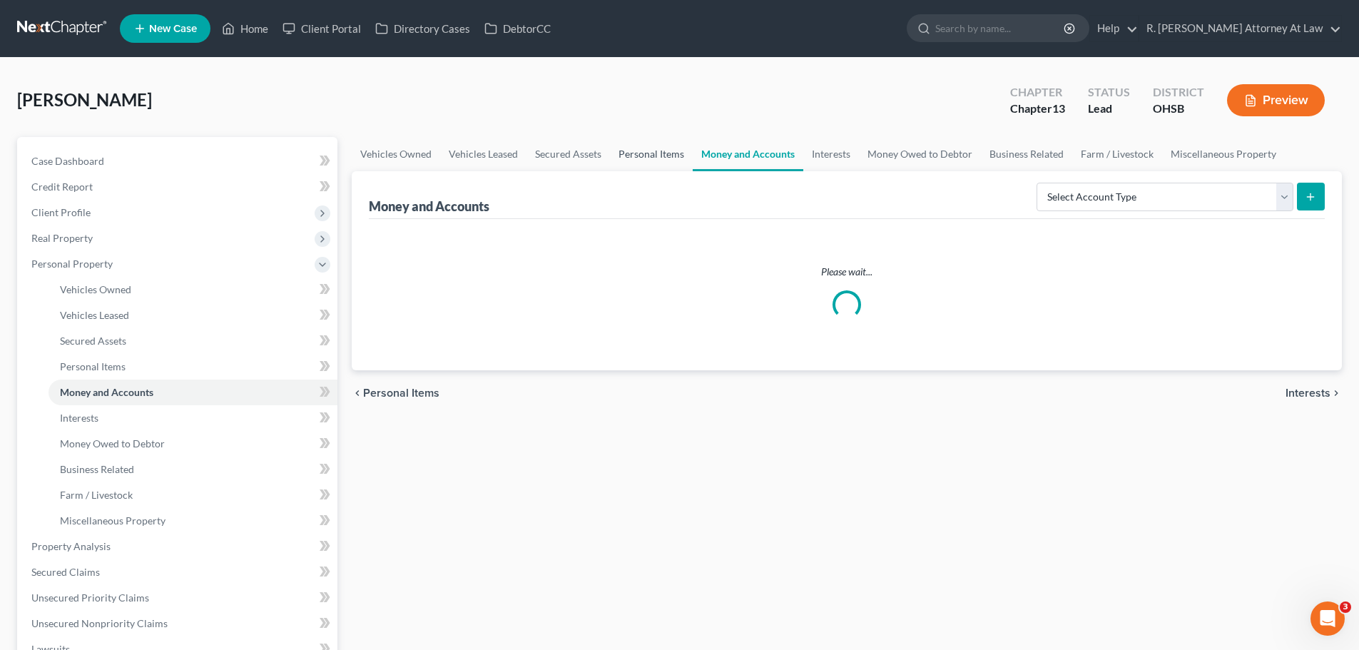
click at [632, 150] on link "Personal Items" at bounding box center [651, 154] width 83 height 34
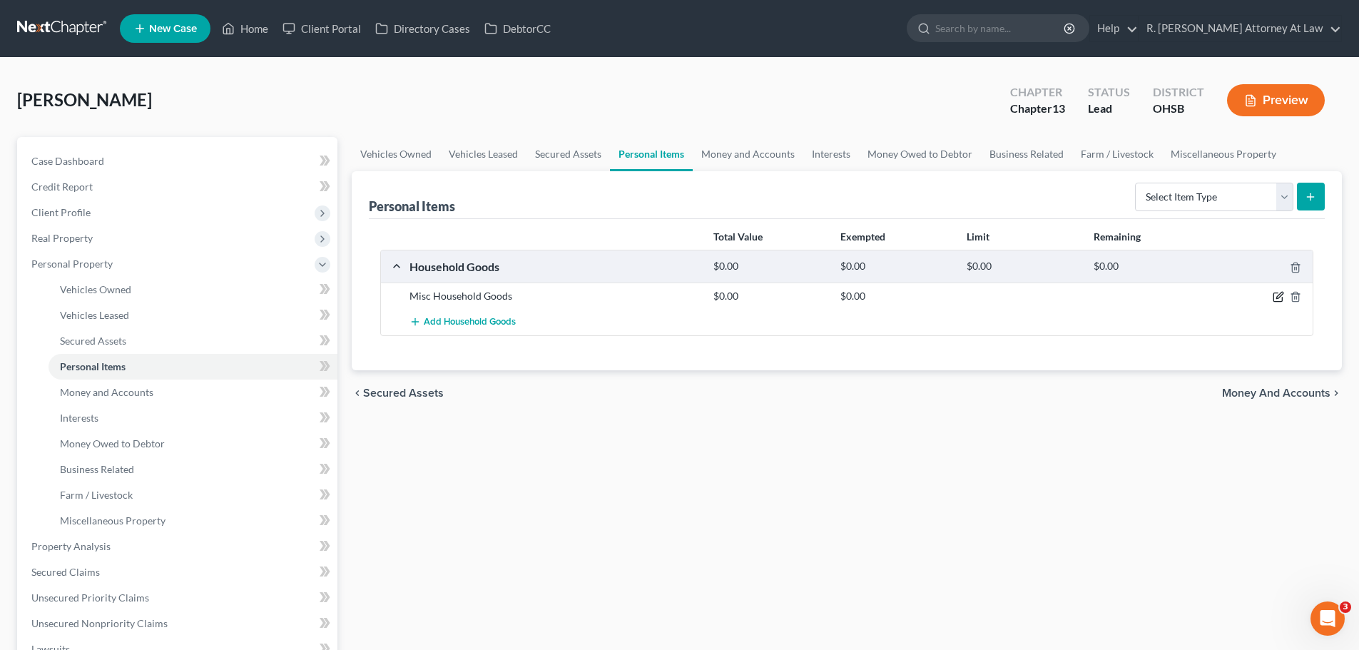
click at [1276, 293] on icon "button" at bounding box center [1278, 296] width 11 height 11
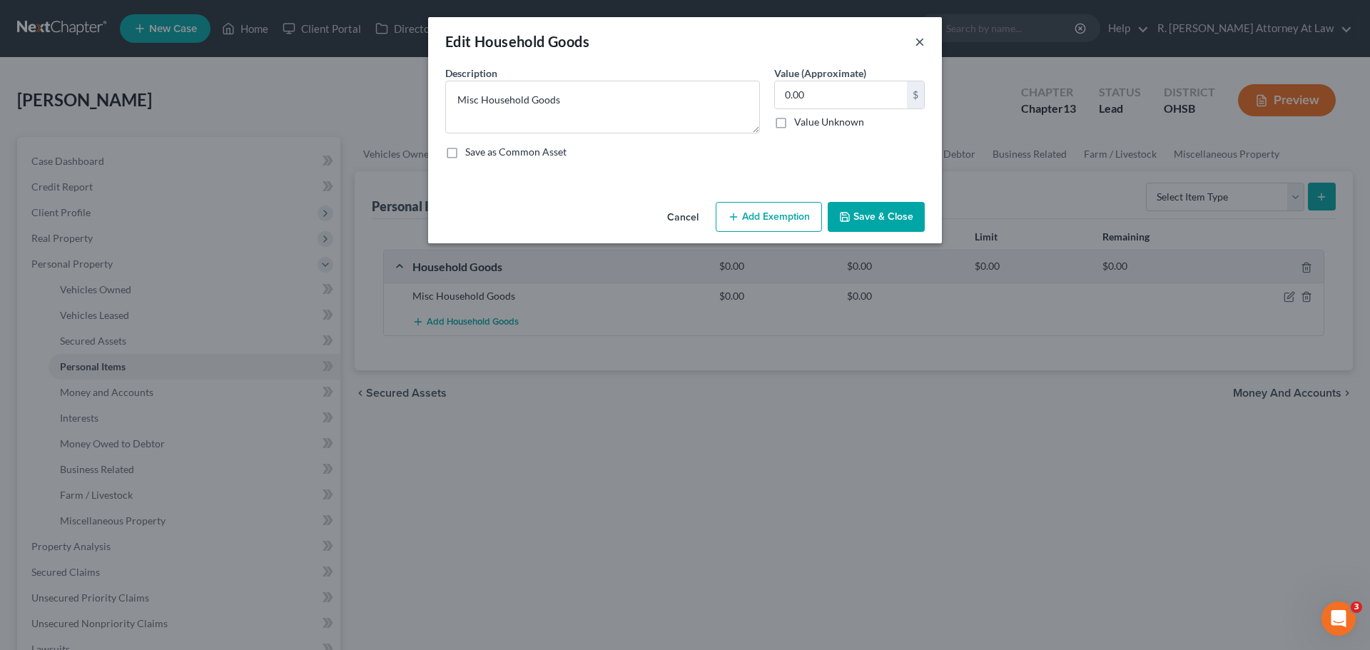
click at [920, 39] on button "×" at bounding box center [920, 41] width 10 height 17
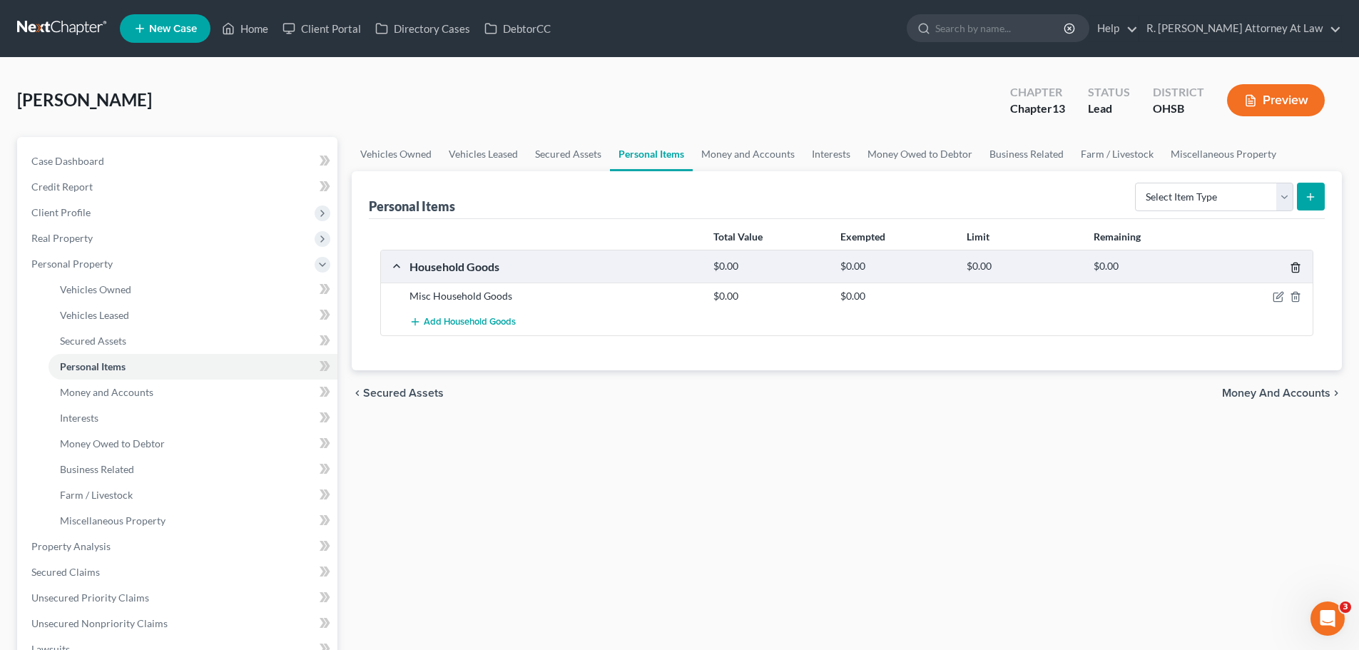
click at [1298, 270] on icon "button" at bounding box center [1295, 267] width 6 height 9
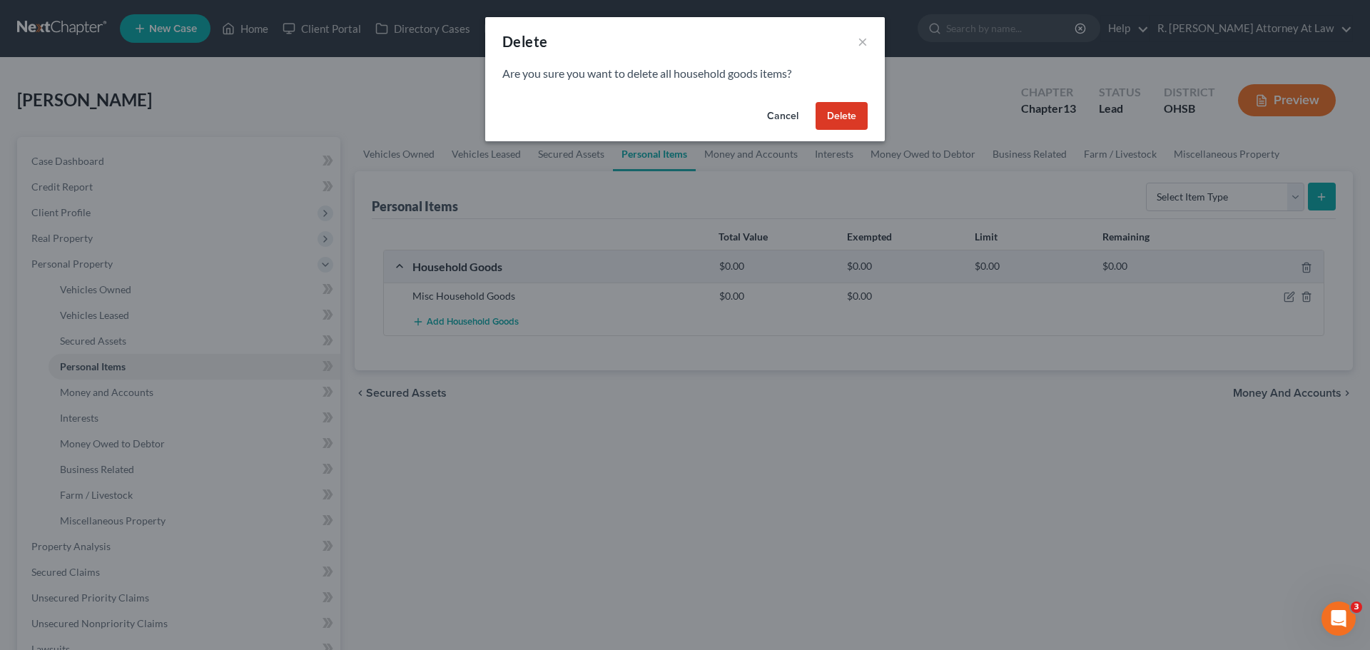
drag, startPoint x: 843, startPoint y: 118, endPoint x: 857, endPoint y: 125, distance: 16.0
click at [843, 118] on button "Delete" at bounding box center [841, 116] width 52 height 29
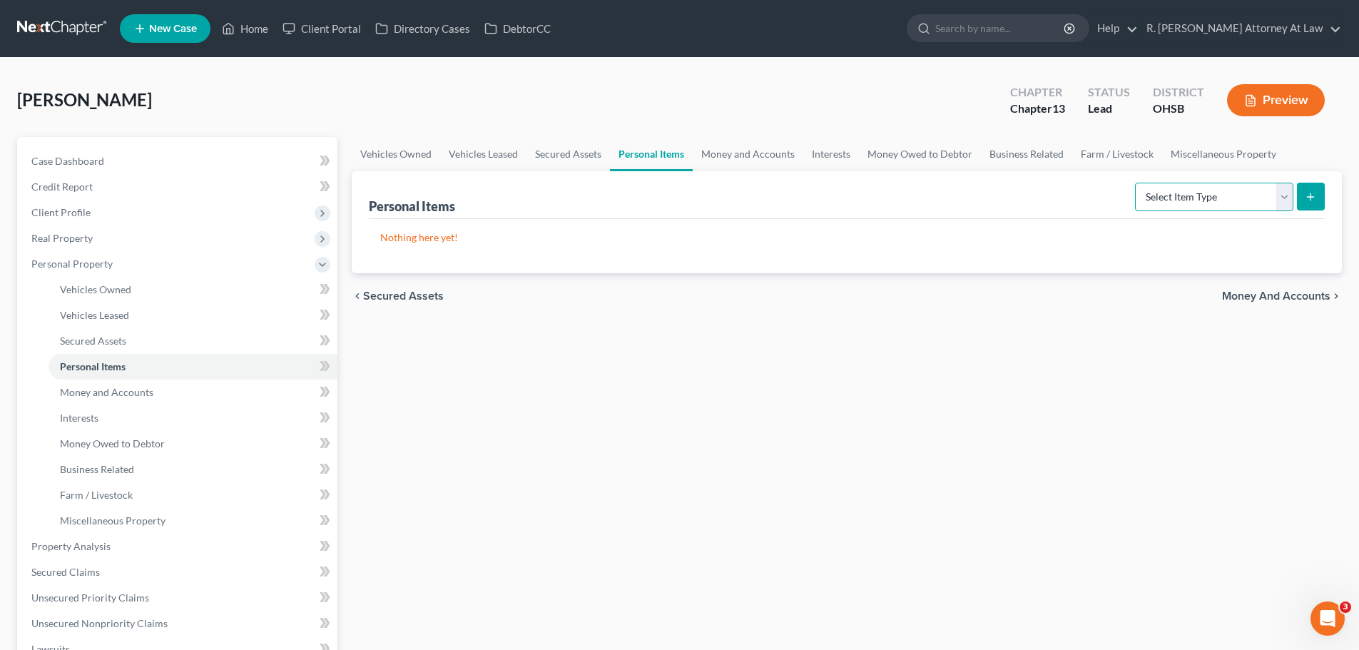
click at [1171, 205] on select "Select Item Type Clothing Collectibles Of Value Electronics Firearms Household …" at bounding box center [1214, 197] width 158 height 29
select select "household_goods"
click at [1137, 183] on select "Select Item Type Clothing Collectibles Of Value Electronics Firearms Household …" at bounding box center [1214, 197] width 158 height 29
click at [1307, 193] on icon "submit" at bounding box center [1310, 196] width 11 height 11
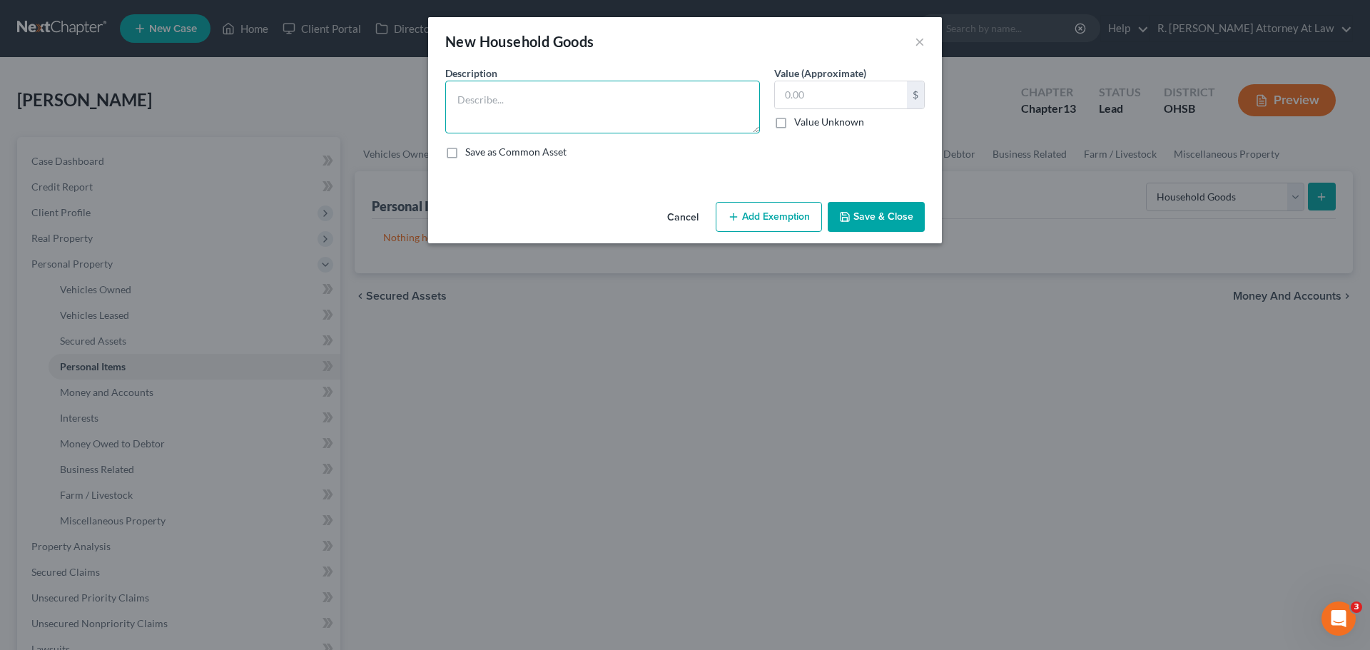
click at [596, 106] on textarea at bounding box center [602, 107] width 315 height 53
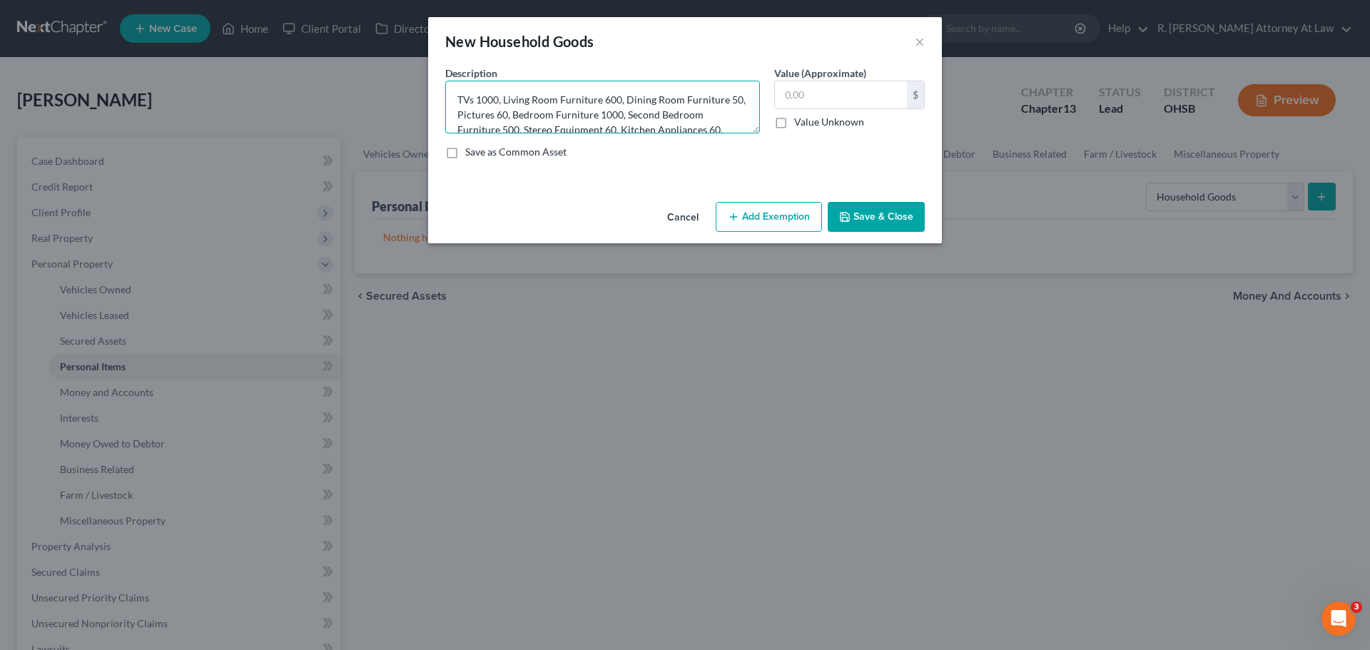
click at [566, 122] on textarea "TVs 1000, Living Room Furniture 600, Dining Room Furniture 50, Pictures 60, Bed…" at bounding box center [602, 107] width 315 height 53
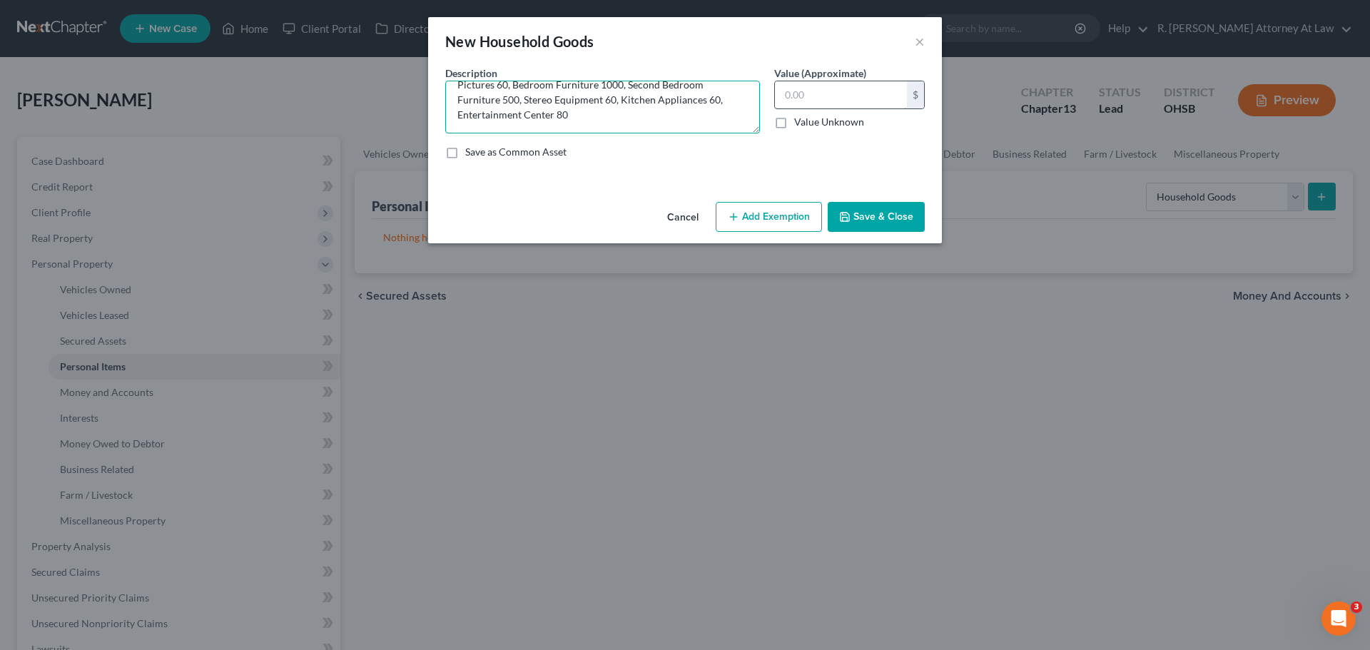
type textarea "TVs 1000, Living Room Furniture 600, Dining Room Furniture 50, Pictures 60, Bed…"
click at [818, 92] on input "text" at bounding box center [841, 94] width 132 height 27
type input "3,410"
click at [758, 218] on button "Add Exemption" at bounding box center [769, 217] width 106 height 30
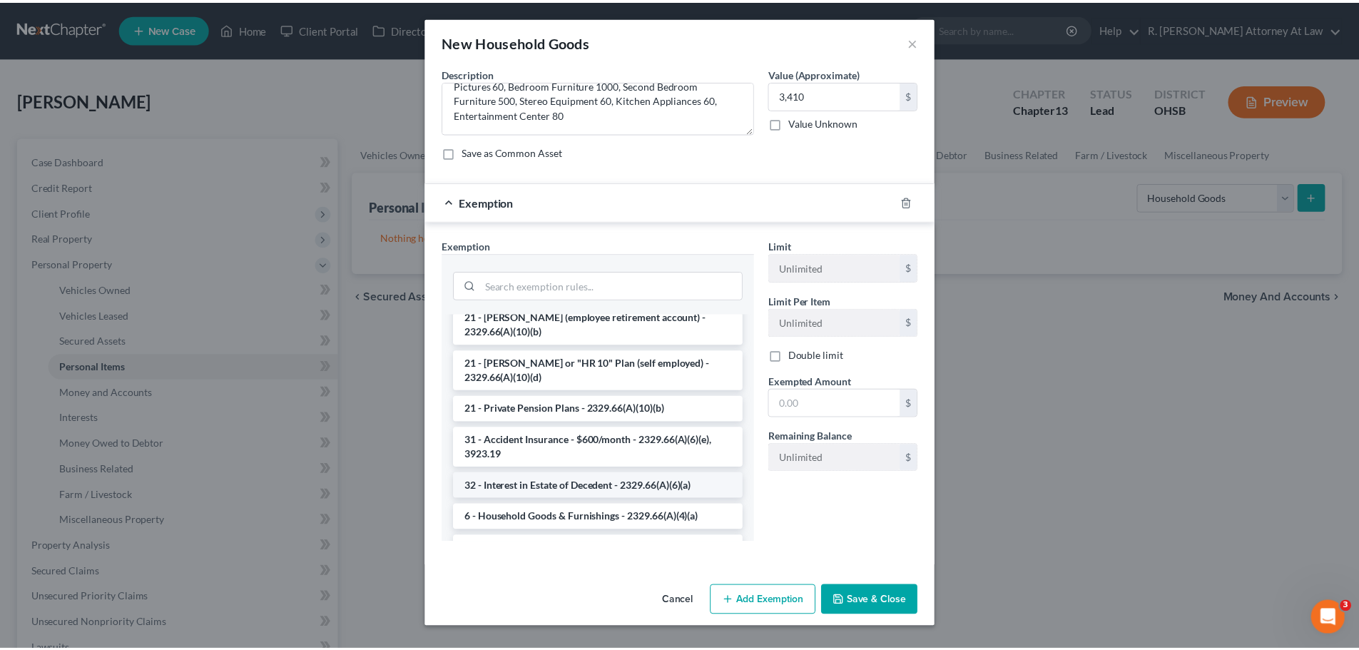
scroll to position [214, 0]
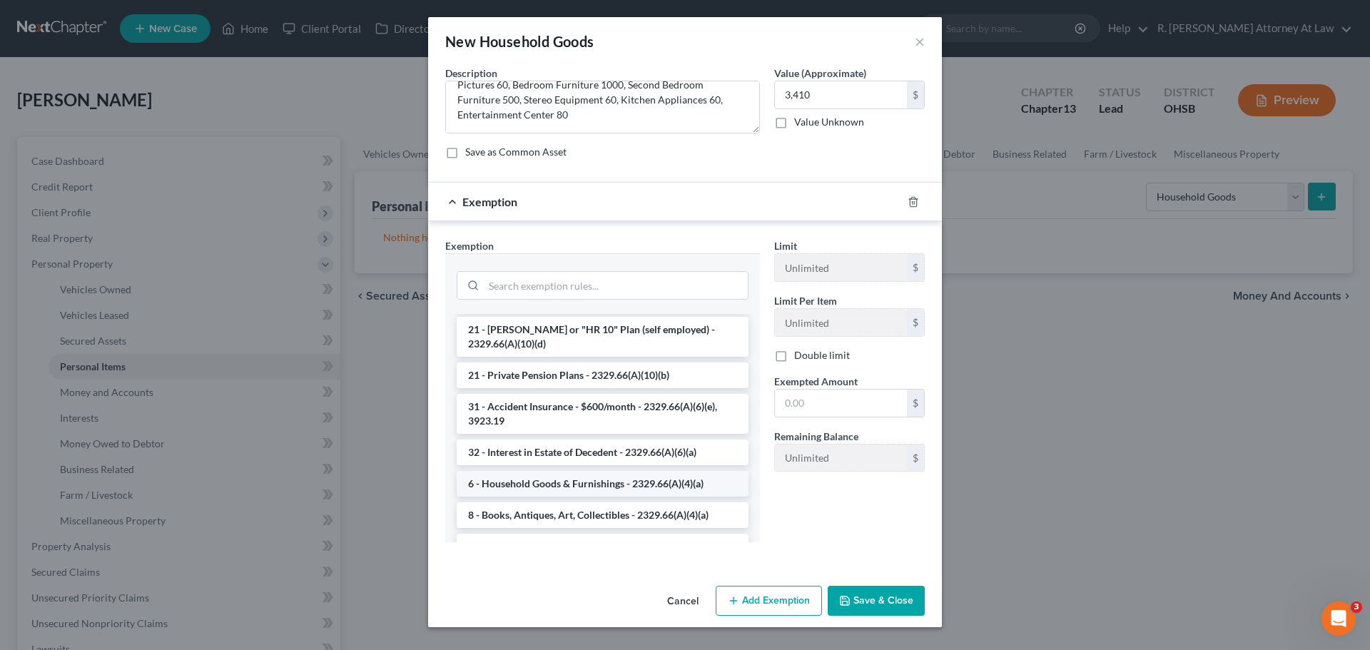
click at [558, 471] on li "6 - Household Goods & Furnishings - 2329.66(A)(4)(a)" at bounding box center [603, 484] width 292 height 26
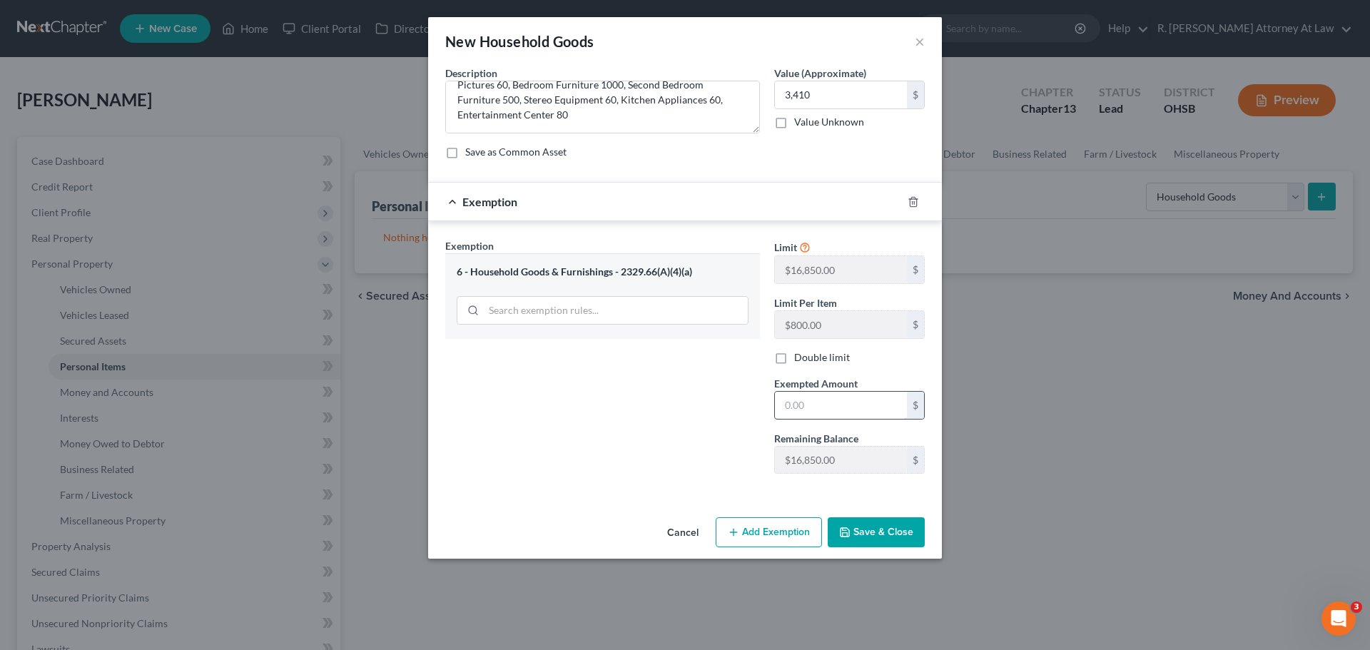
click at [823, 397] on input "text" at bounding box center [841, 405] width 132 height 27
type input "3,410"
click at [860, 524] on button "Save & Close" at bounding box center [876, 532] width 97 height 30
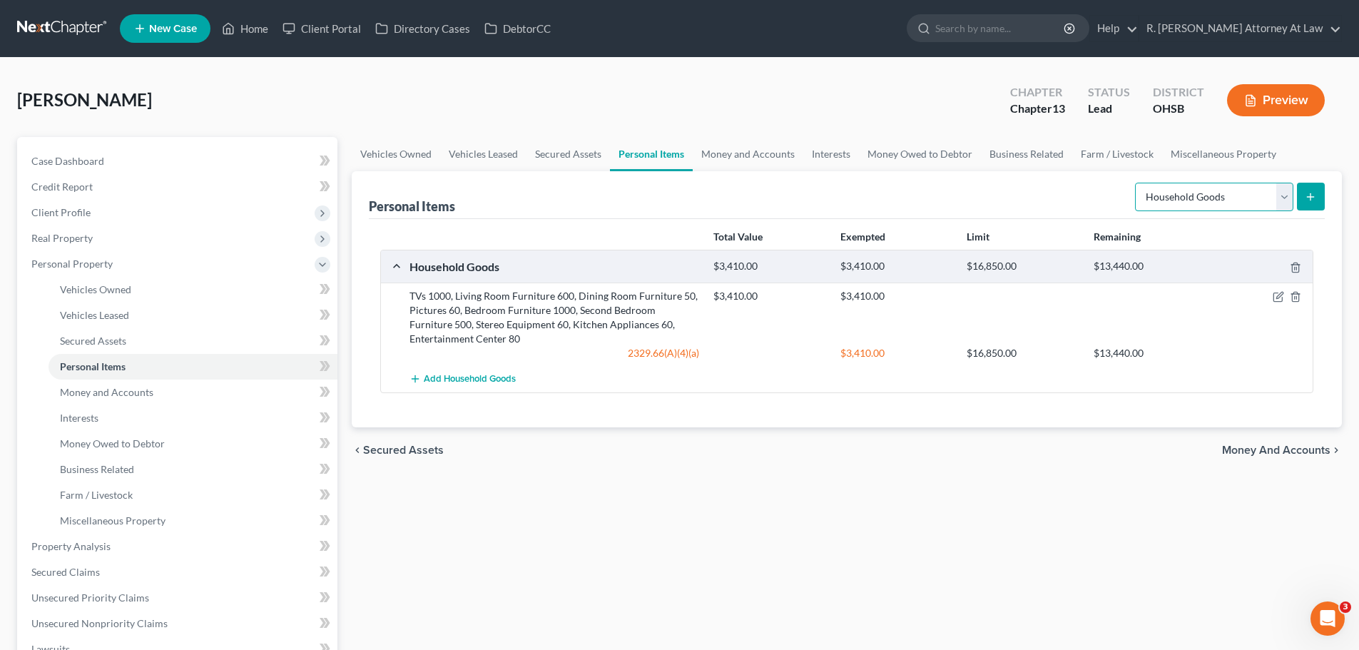
click at [1178, 201] on select "Select Item Type Clothing Collectibles Of Value Electronics Firearms Household …" at bounding box center [1214, 197] width 158 height 29
select select "clothing"
click at [1137, 183] on select "Select Item Type Clothing Collectibles Of Value Electronics Firearms Household …" at bounding box center [1214, 197] width 158 height 29
click at [1322, 197] on button "submit" at bounding box center [1311, 197] width 28 height 28
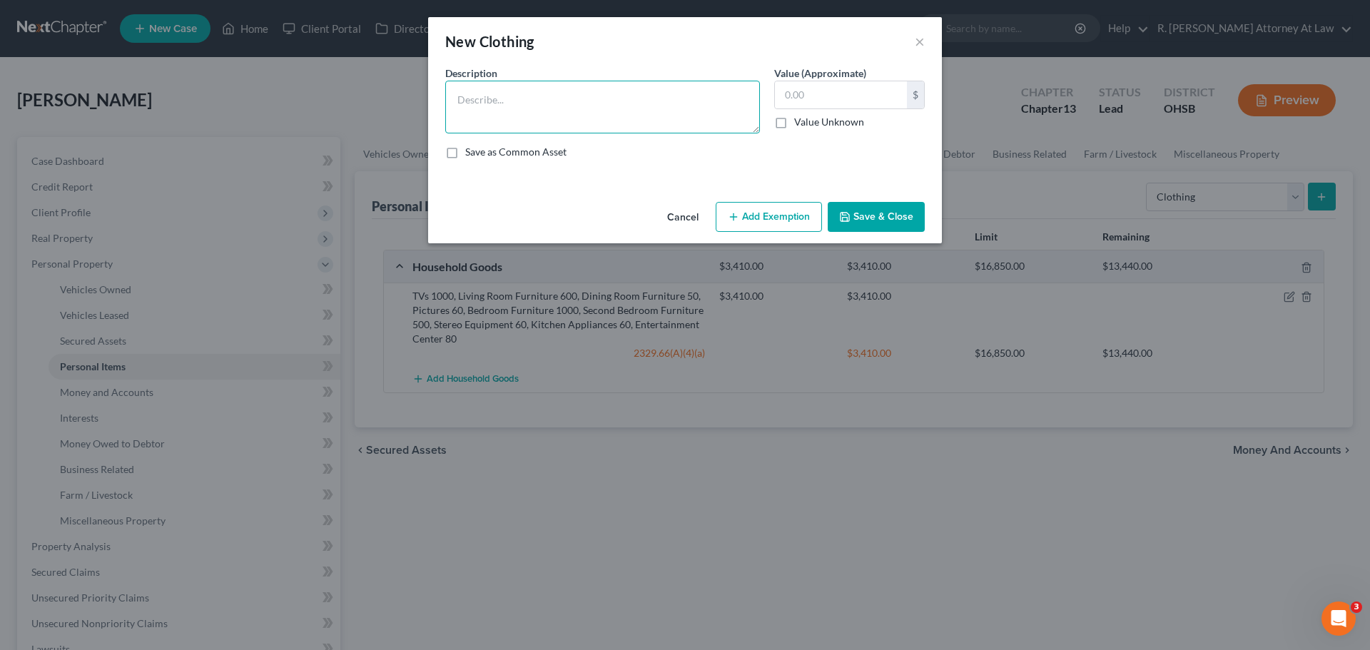
click at [533, 106] on textarea at bounding box center [602, 107] width 315 height 53
type textarea "Clothing 250"
type input "250"
click at [753, 202] on button "Add Exemption" at bounding box center [769, 217] width 106 height 30
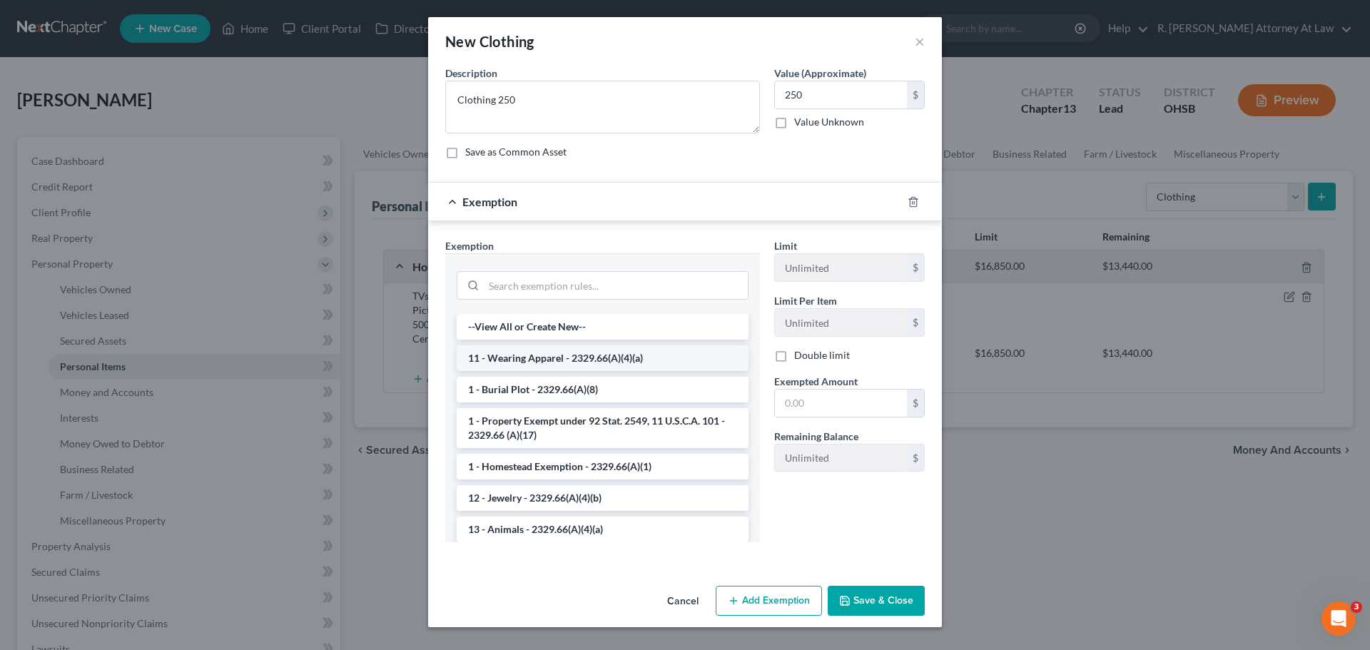
click at [498, 356] on li "11 - Wearing Apparel - 2329.66(A)(4)(a)" at bounding box center [603, 358] width 292 height 26
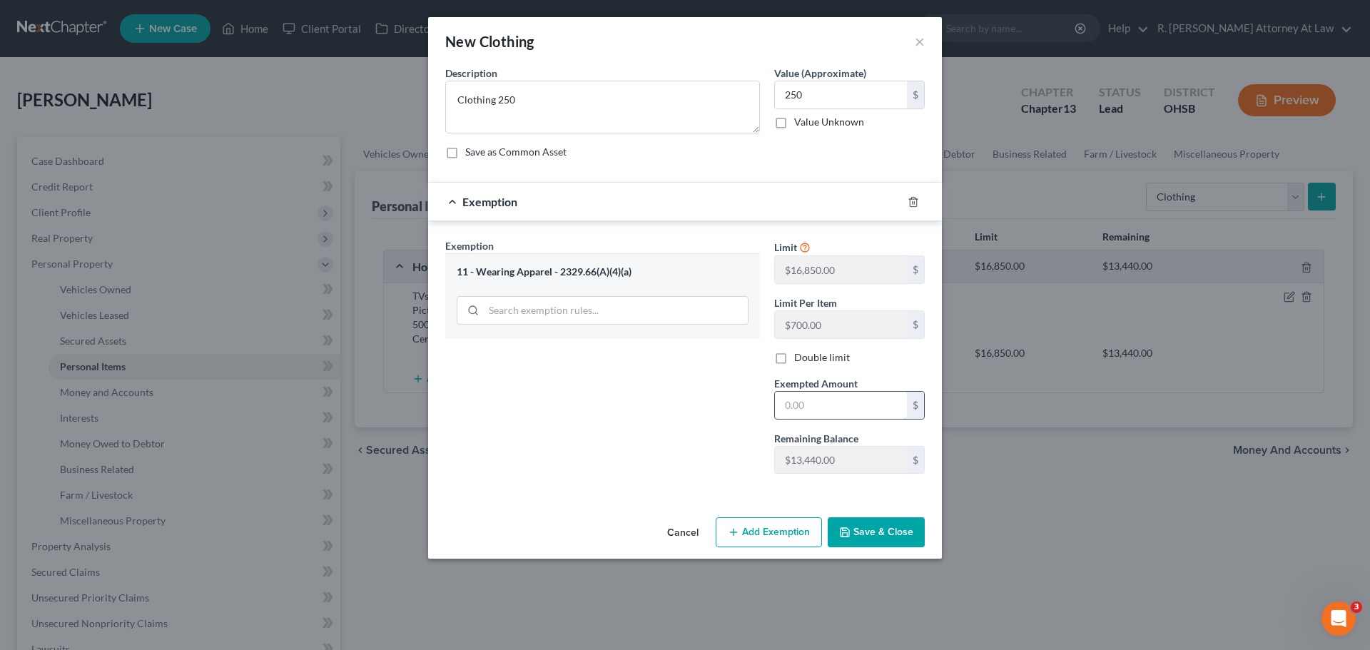
drag, startPoint x: 787, startPoint y: 412, endPoint x: 785, endPoint y: 397, distance: 15.1
click at [787, 411] on input "text" at bounding box center [841, 405] width 132 height 27
type input "250"
click at [872, 535] on button "Save & Close" at bounding box center [876, 532] width 97 height 30
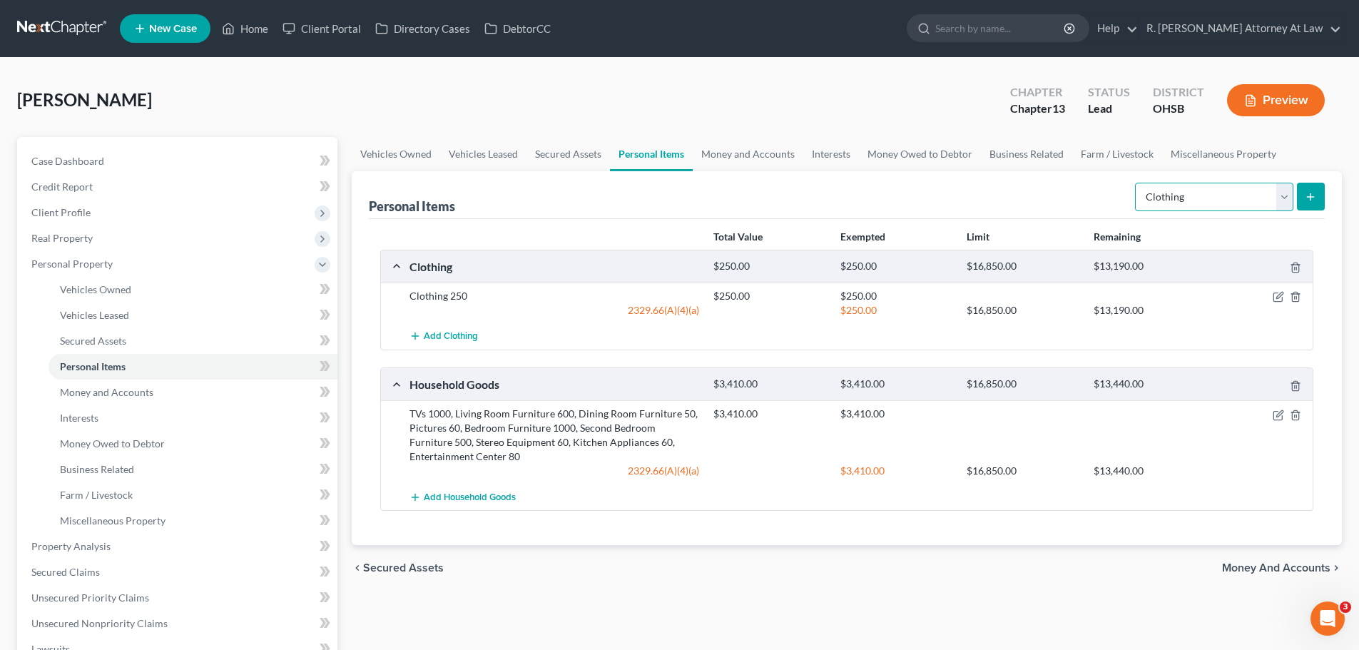
click at [1201, 203] on select "Select Item Type Clothing Collectibles Of Value Electronics Firearms Household …" at bounding box center [1214, 197] width 158 height 29
select select "jewelry"
click at [1137, 183] on select "Select Item Type Clothing Collectibles Of Value Electronics Firearms Household …" at bounding box center [1214, 197] width 158 height 29
click at [1321, 194] on button "submit" at bounding box center [1311, 197] width 28 height 28
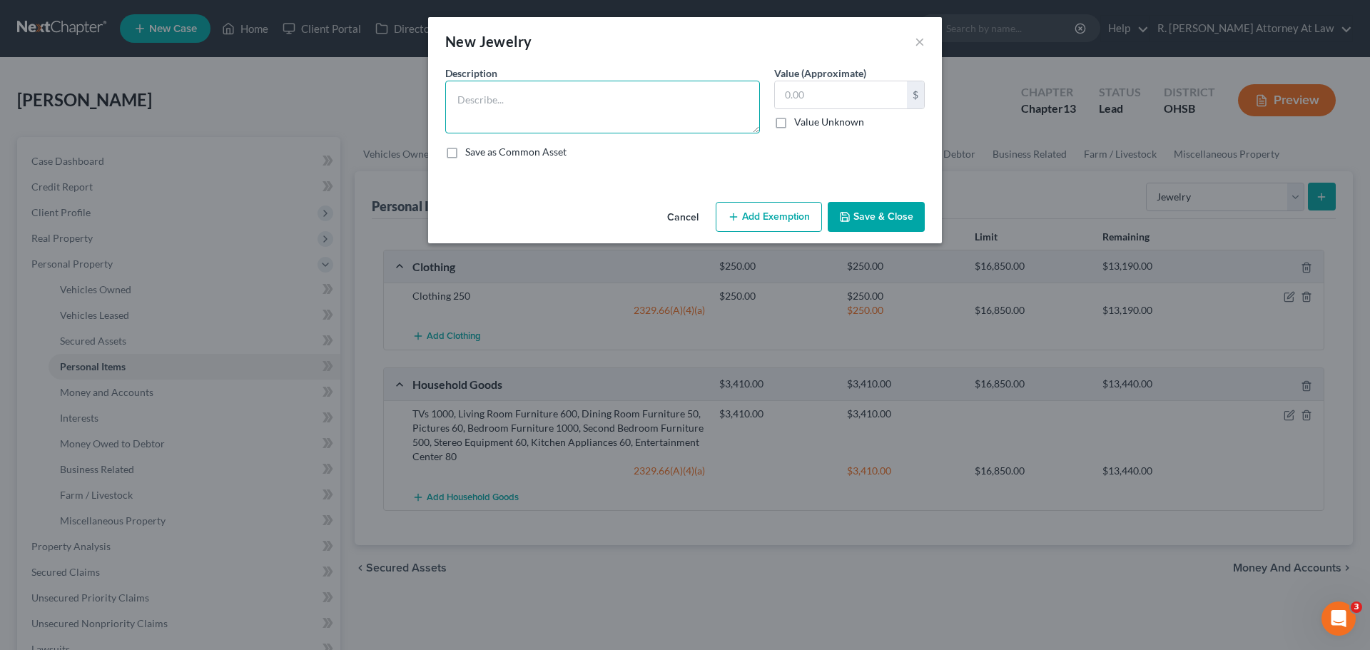
click at [544, 104] on textarea at bounding box center [602, 107] width 315 height 53
type textarea "Costume Jewelry 100, Watch 80"
type input "180"
click at [756, 212] on button "Add Exemption" at bounding box center [769, 217] width 106 height 30
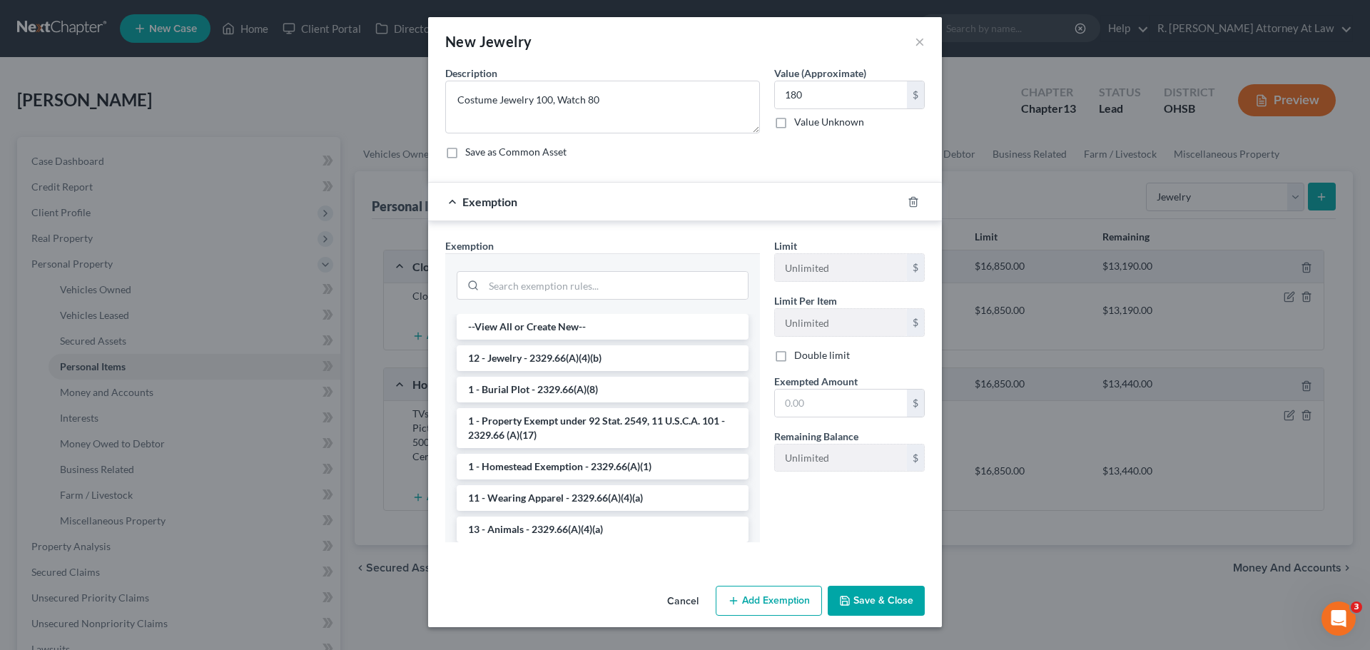
click at [522, 359] on li "12 - Jewelry - 2329.66(A)(4)(b)" at bounding box center [603, 358] width 292 height 26
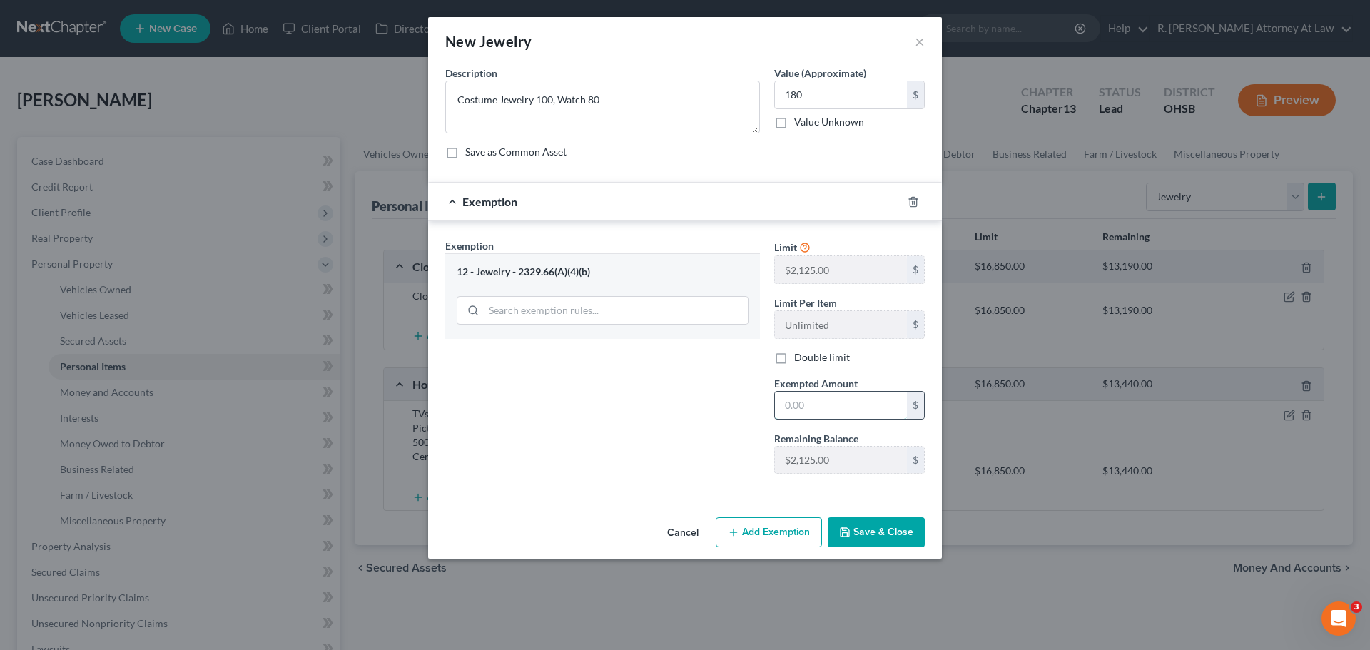
click at [791, 405] on input "text" at bounding box center [841, 405] width 132 height 27
type input "180"
click at [877, 537] on button "Save & Close" at bounding box center [876, 532] width 97 height 30
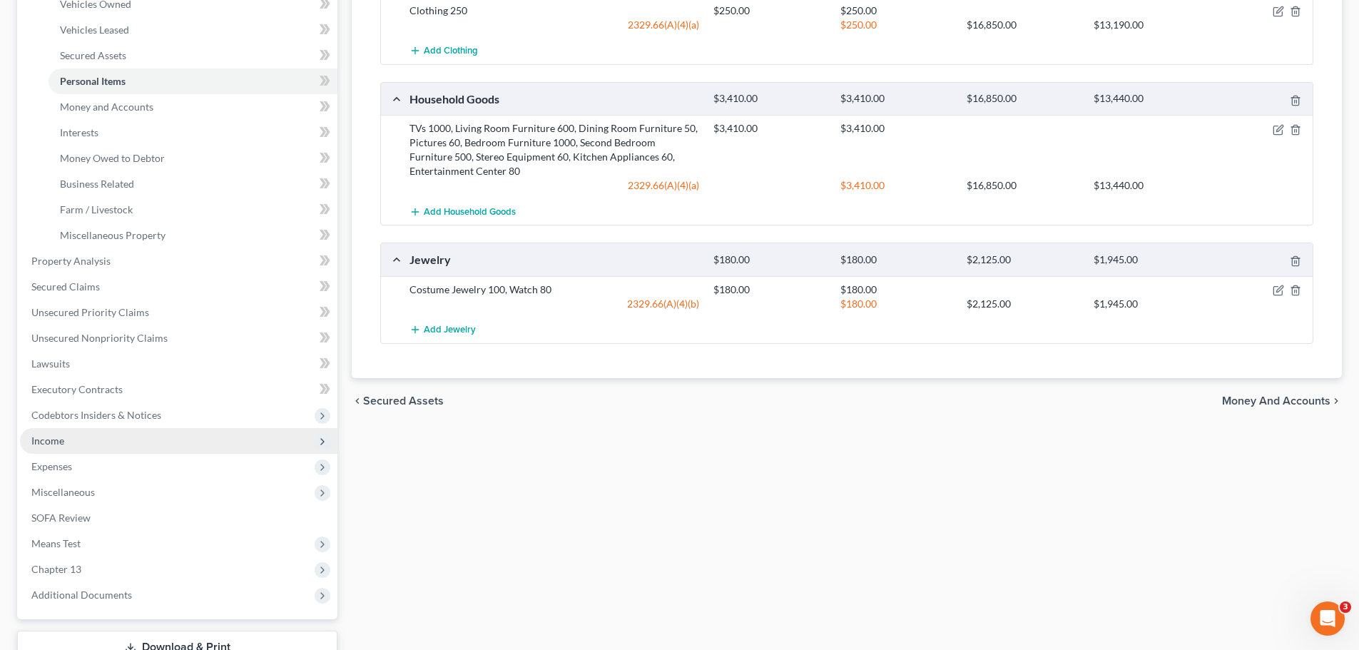
click at [47, 449] on span "Income" at bounding box center [178, 441] width 317 height 26
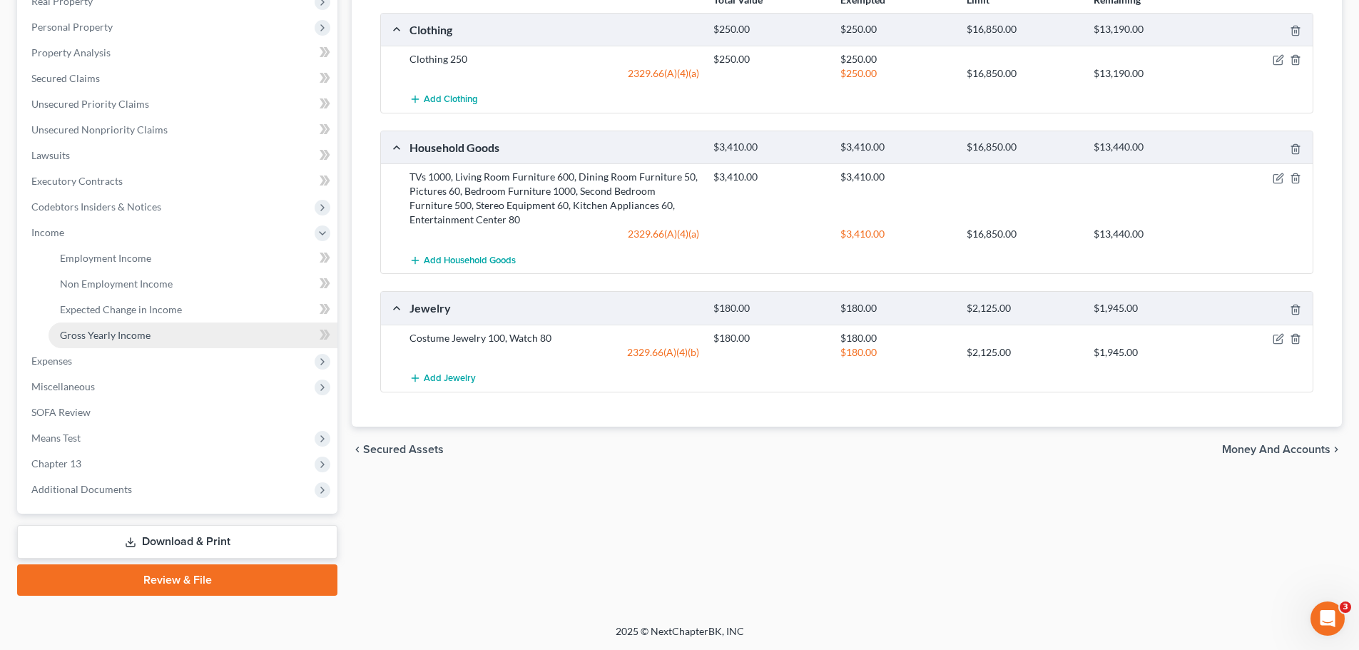
click at [86, 342] on link "Gross Yearly Income" at bounding box center [193, 335] width 289 height 26
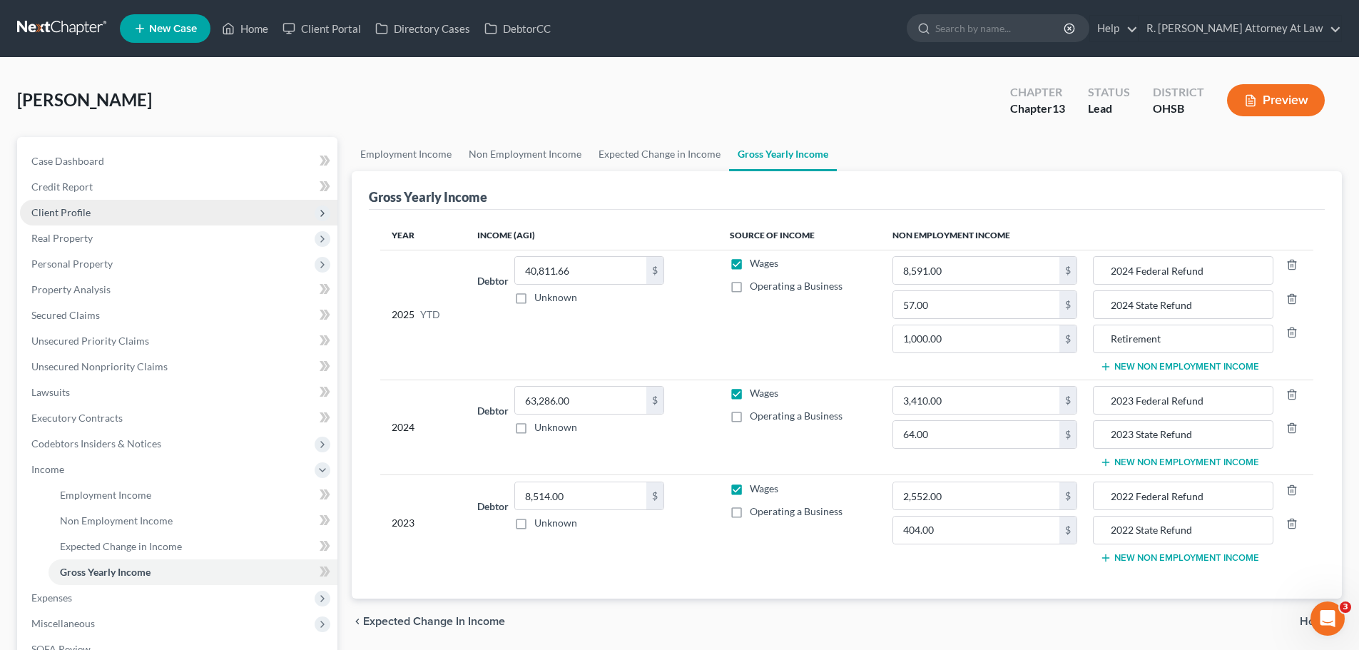
click at [53, 210] on span "Client Profile" at bounding box center [60, 212] width 59 height 12
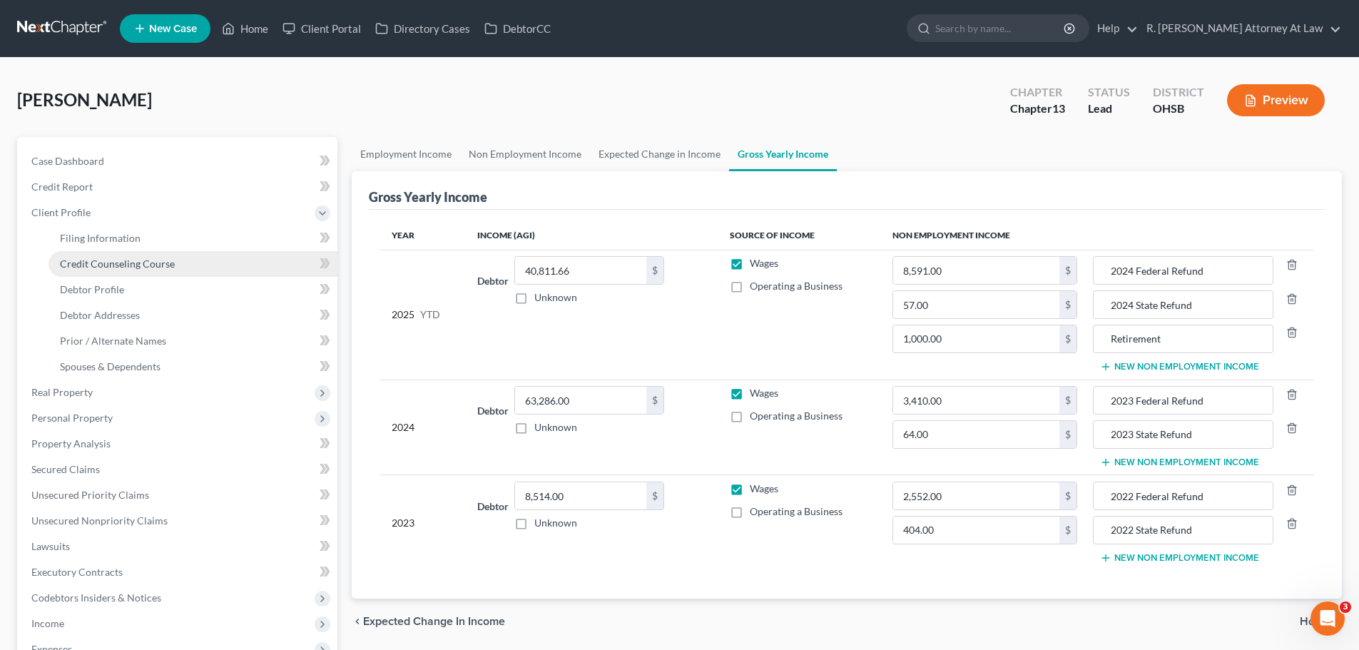
click at [98, 270] on link "Credit Counseling Course" at bounding box center [193, 264] width 289 height 26
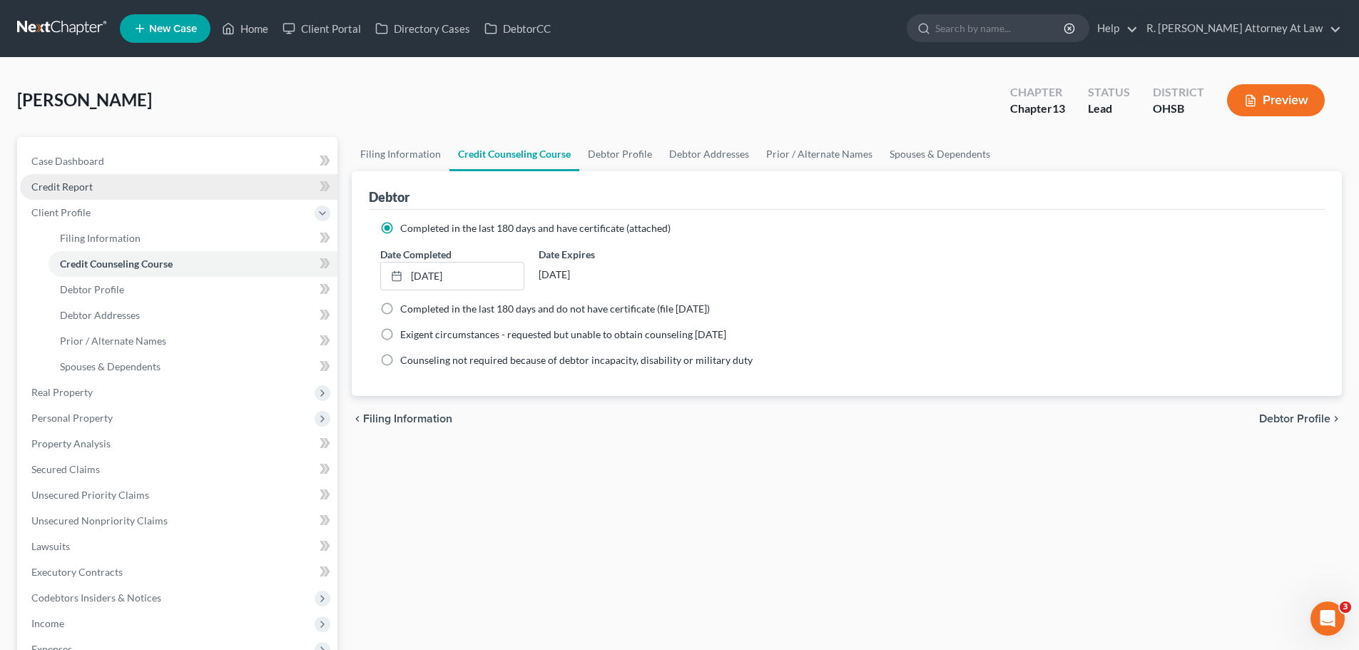
click at [36, 187] on span "Credit Report" at bounding box center [61, 187] width 61 height 12
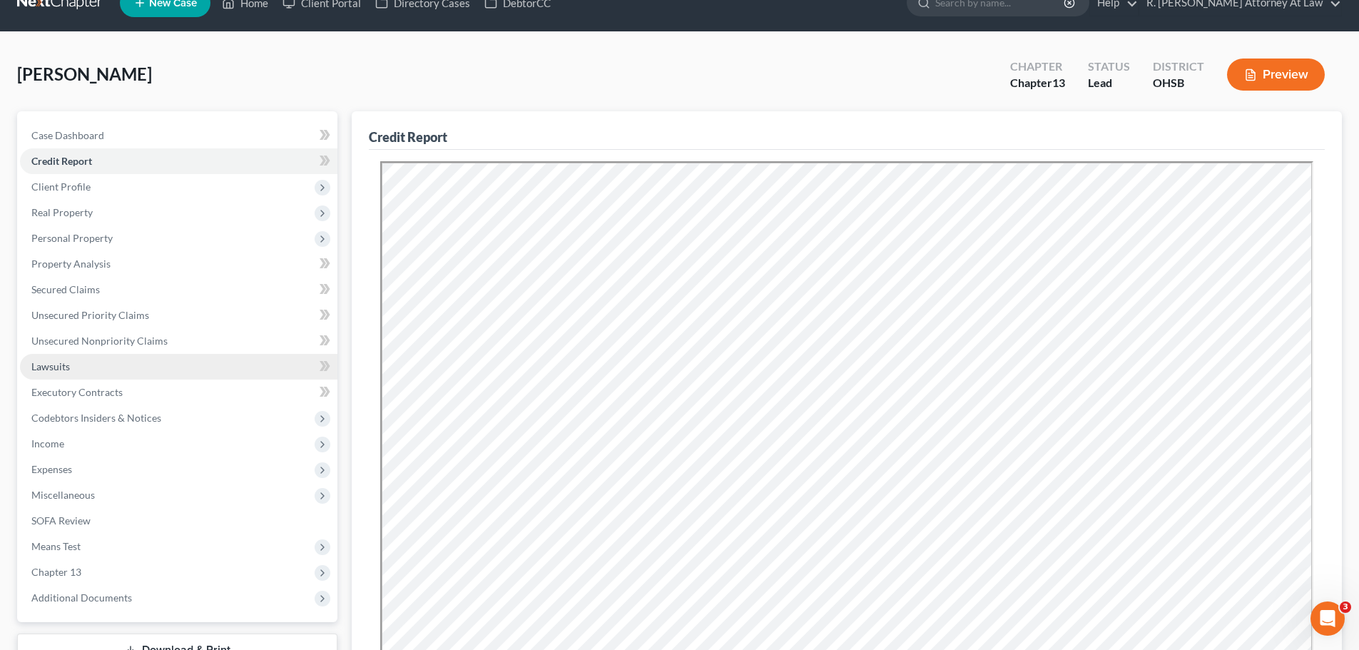
scroll to position [71, 0]
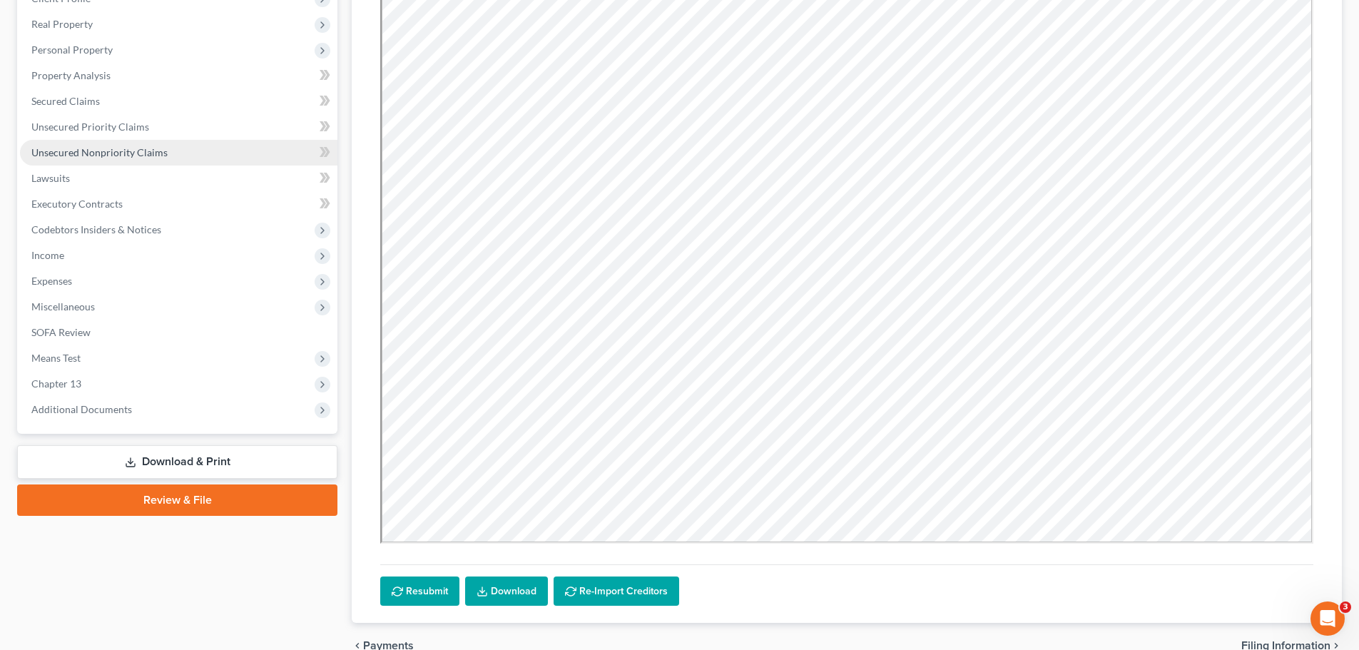
click at [91, 158] on link "Unsecured Nonpriority Claims" at bounding box center [178, 153] width 317 height 26
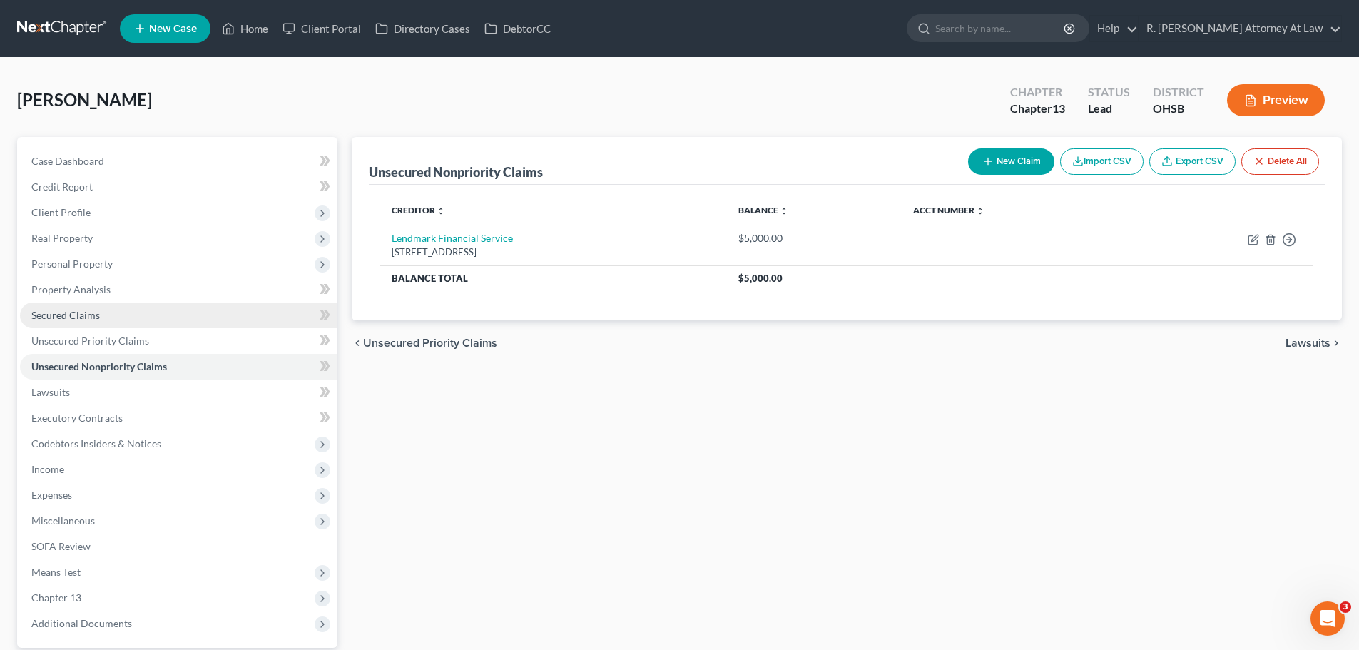
click at [64, 316] on span "Secured Claims" at bounding box center [65, 315] width 68 height 12
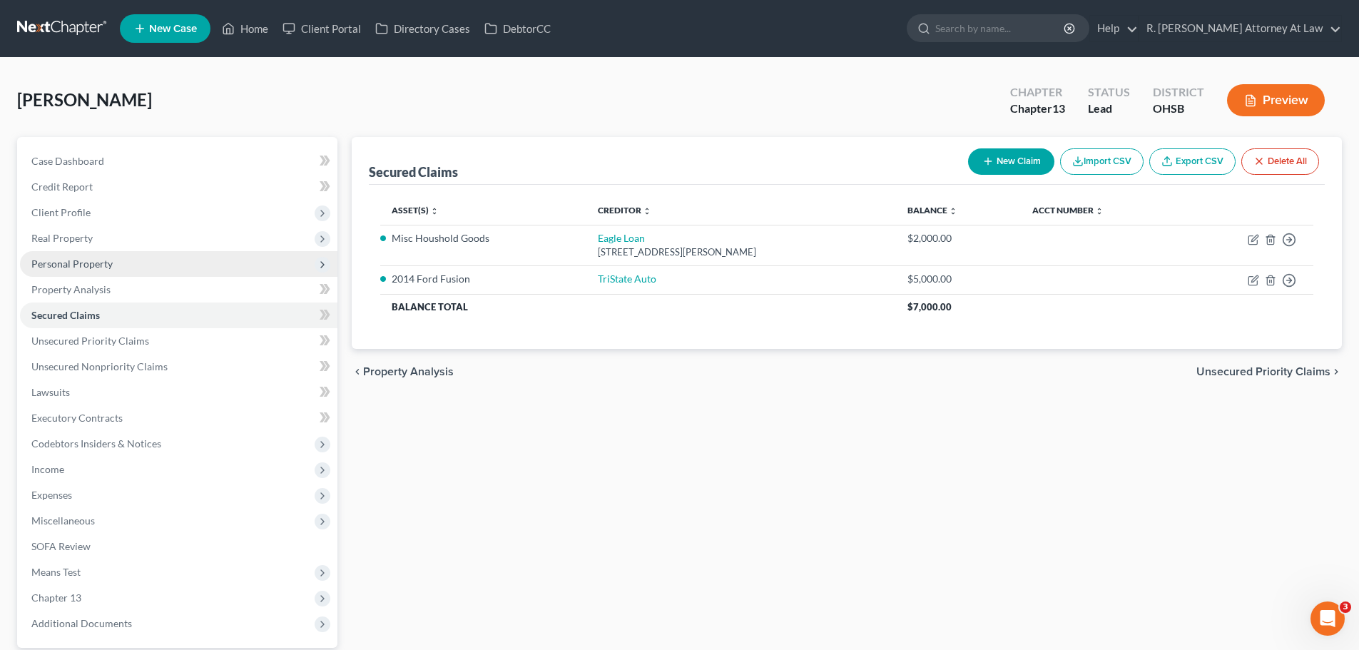
click at [78, 263] on span "Personal Property" at bounding box center [71, 264] width 81 height 12
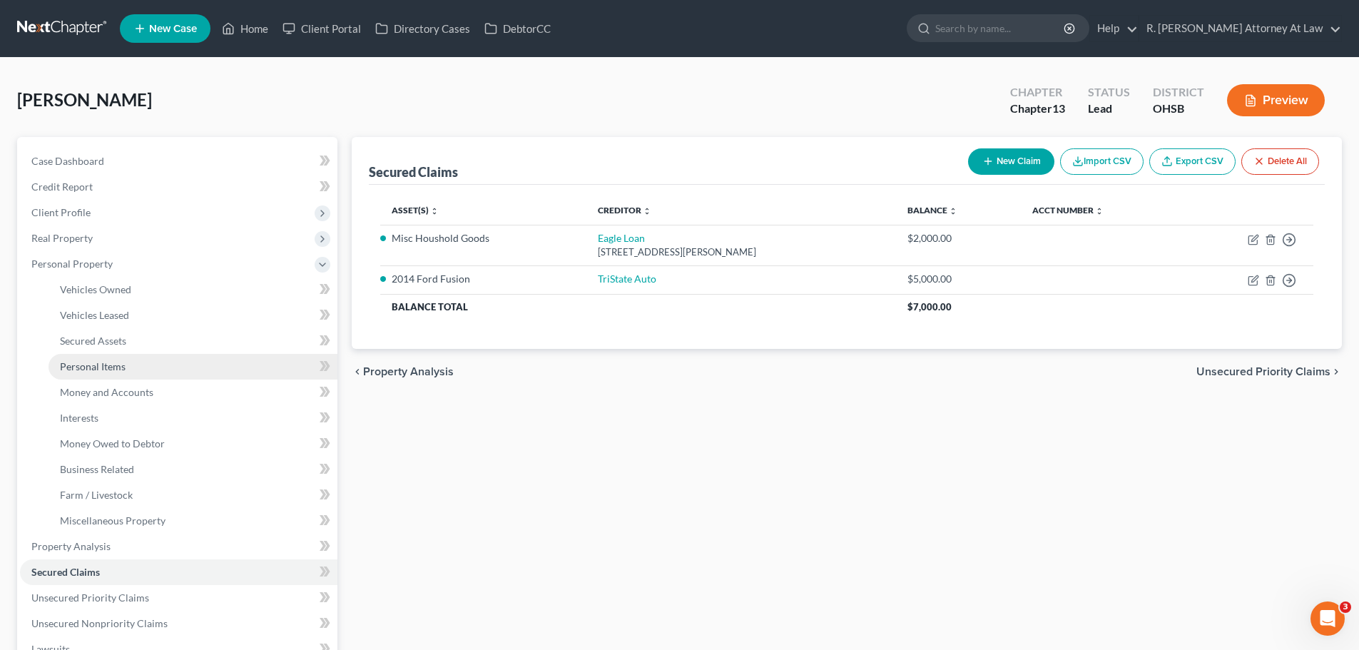
click at [106, 367] on span "Personal Items" at bounding box center [93, 366] width 66 height 12
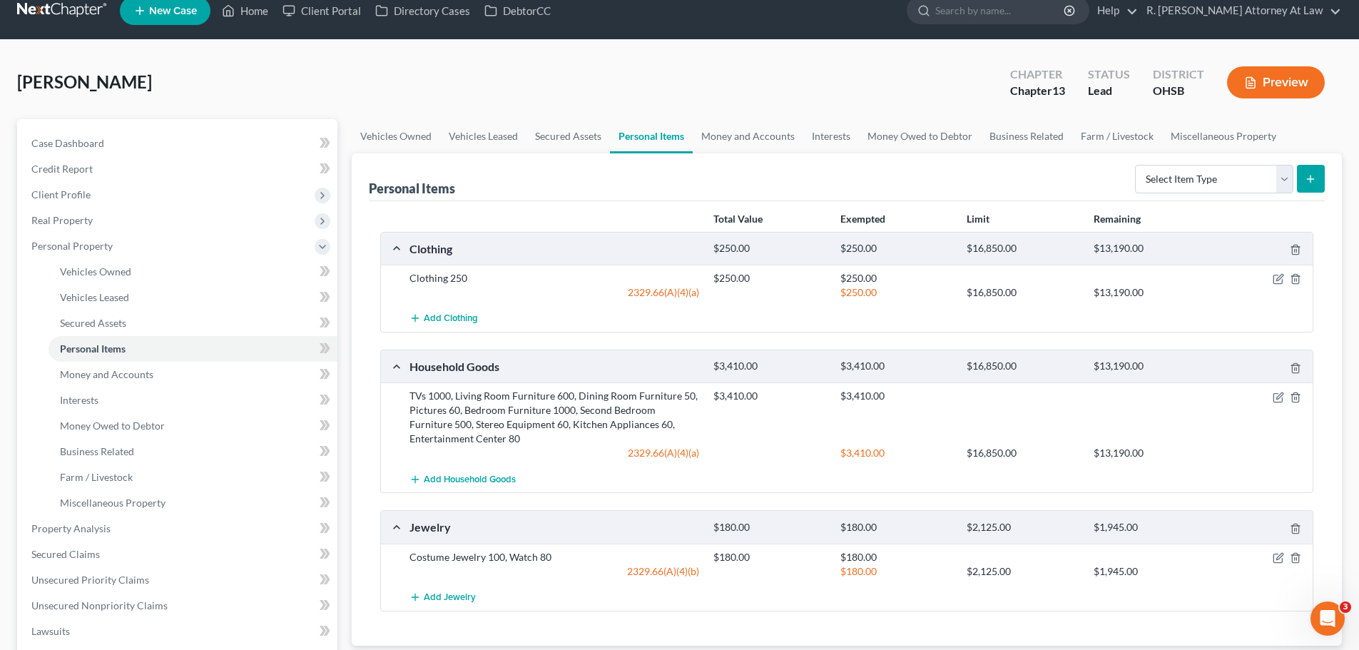
scroll to position [71, 0]
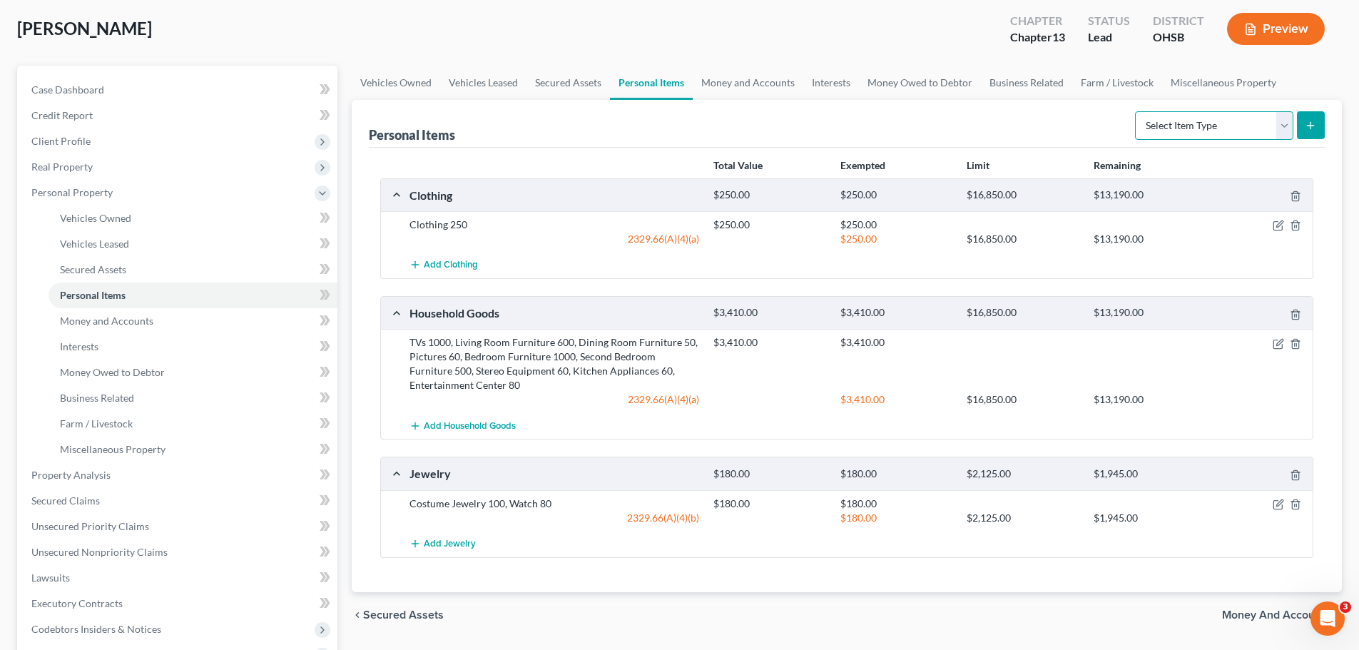
click at [1182, 131] on select "Select Item Type Clothing Collectibles Of Value Electronics Firearms Household …" at bounding box center [1214, 125] width 158 height 29
select select "household_goods"
click at [1137, 111] on select "Select Item Type Clothing Collectibles Of Value Electronics Firearms Household …" at bounding box center [1214, 125] width 158 height 29
click at [1301, 127] on button "submit" at bounding box center [1311, 125] width 28 height 28
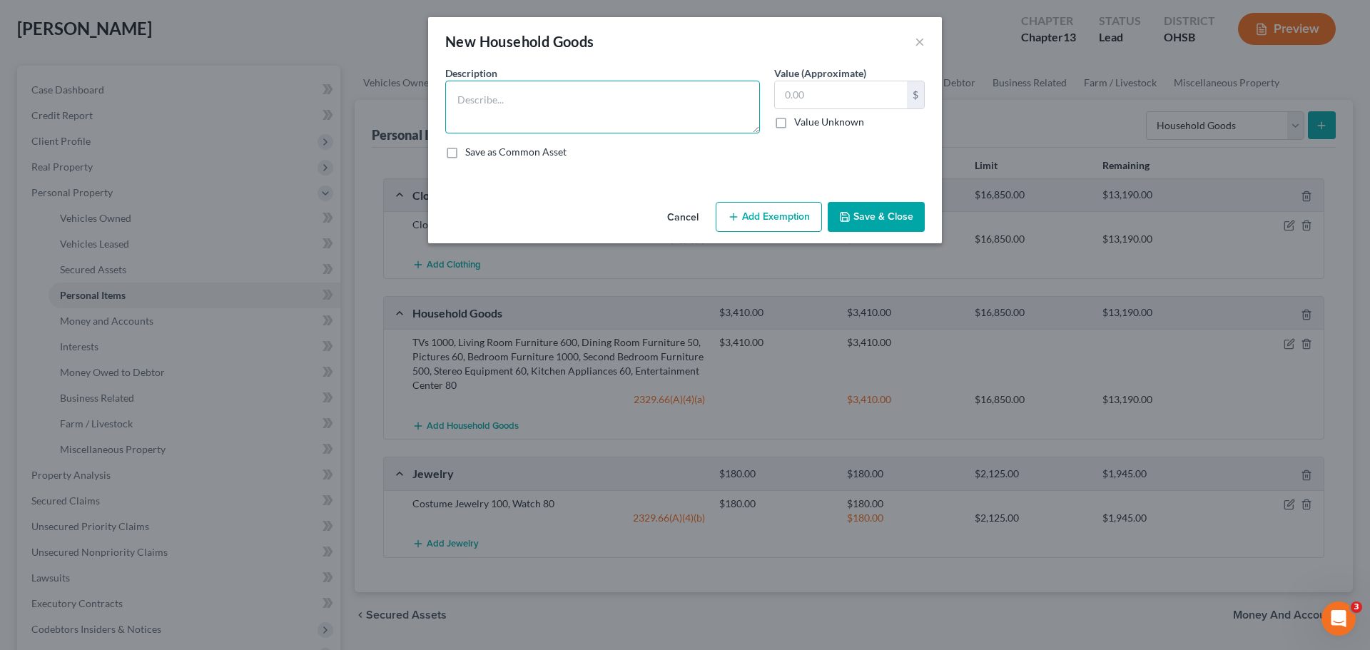
click at [507, 116] on textarea at bounding box center [602, 107] width 315 height 53
click at [491, 98] on textarea "Micelanious Household Goods" at bounding box center [602, 107] width 315 height 53
type textarea "Miscellaneous Household Goods"
click at [869, 214] on button "Save & Close" at bounding box center [876, 217] width 97 height 30
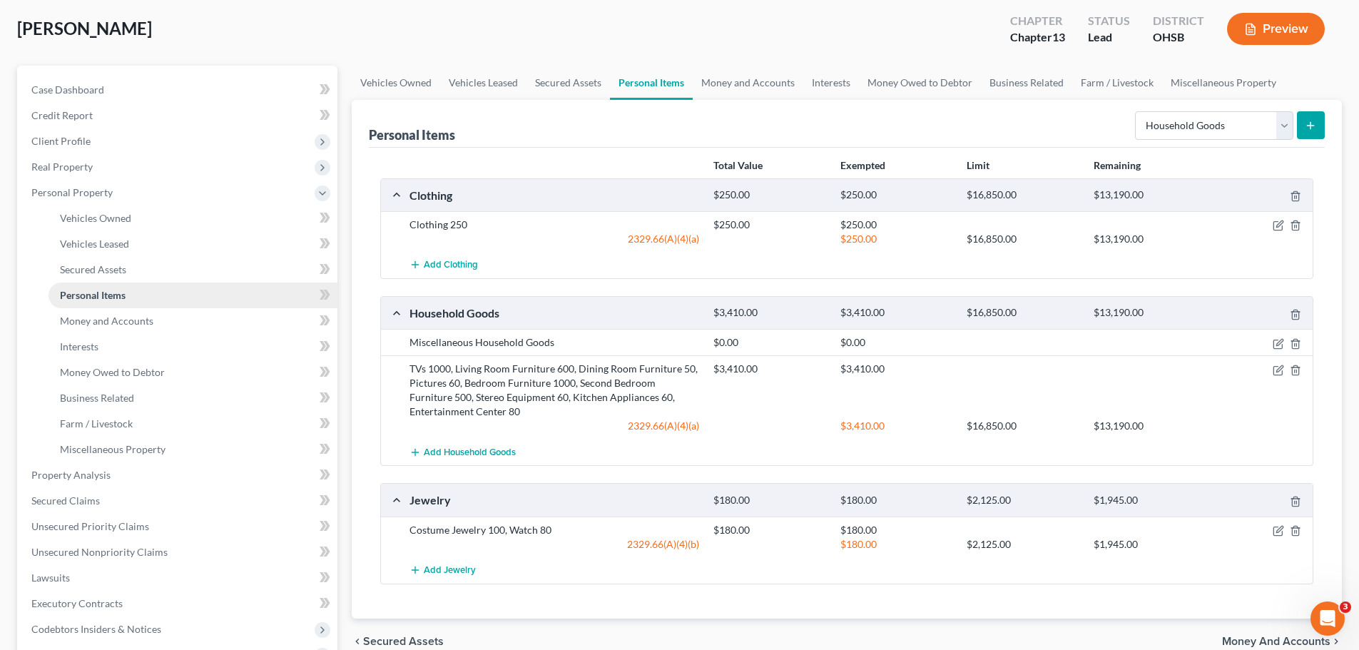
scroll to position [143, 0]
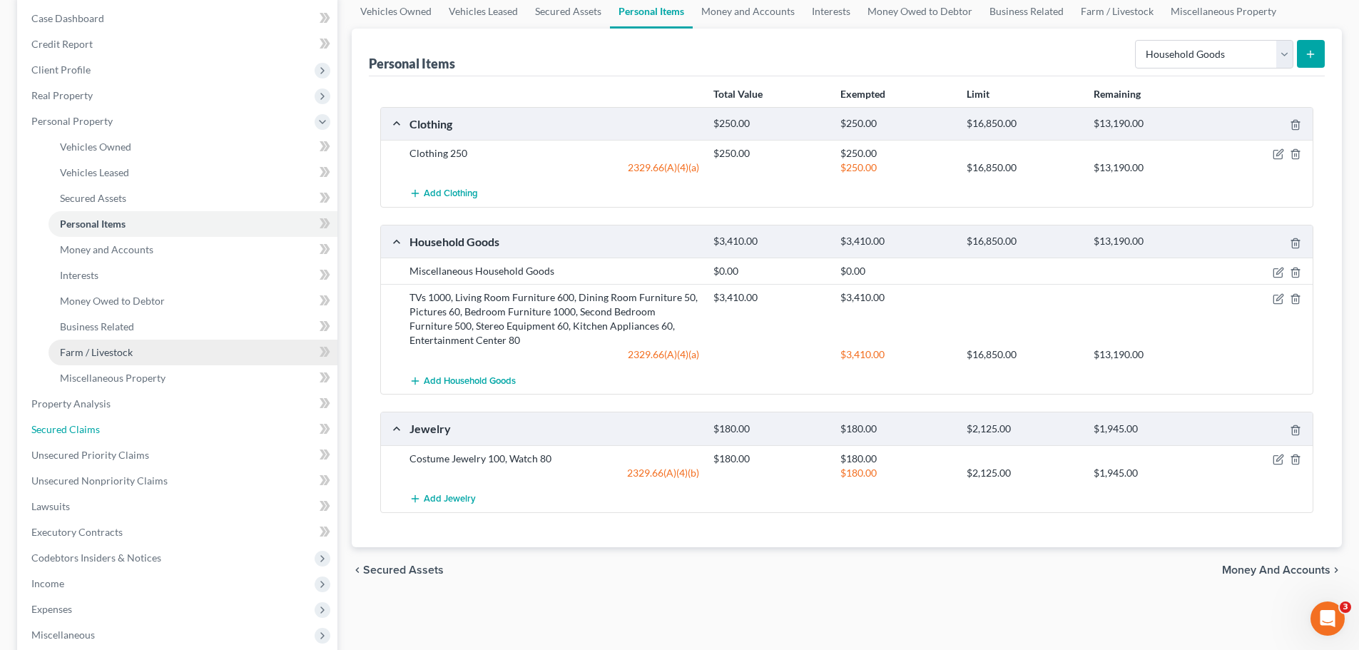
click at [66, 425] on span "Secured Claims" at bounding box center [65, 429] width 68 height 12
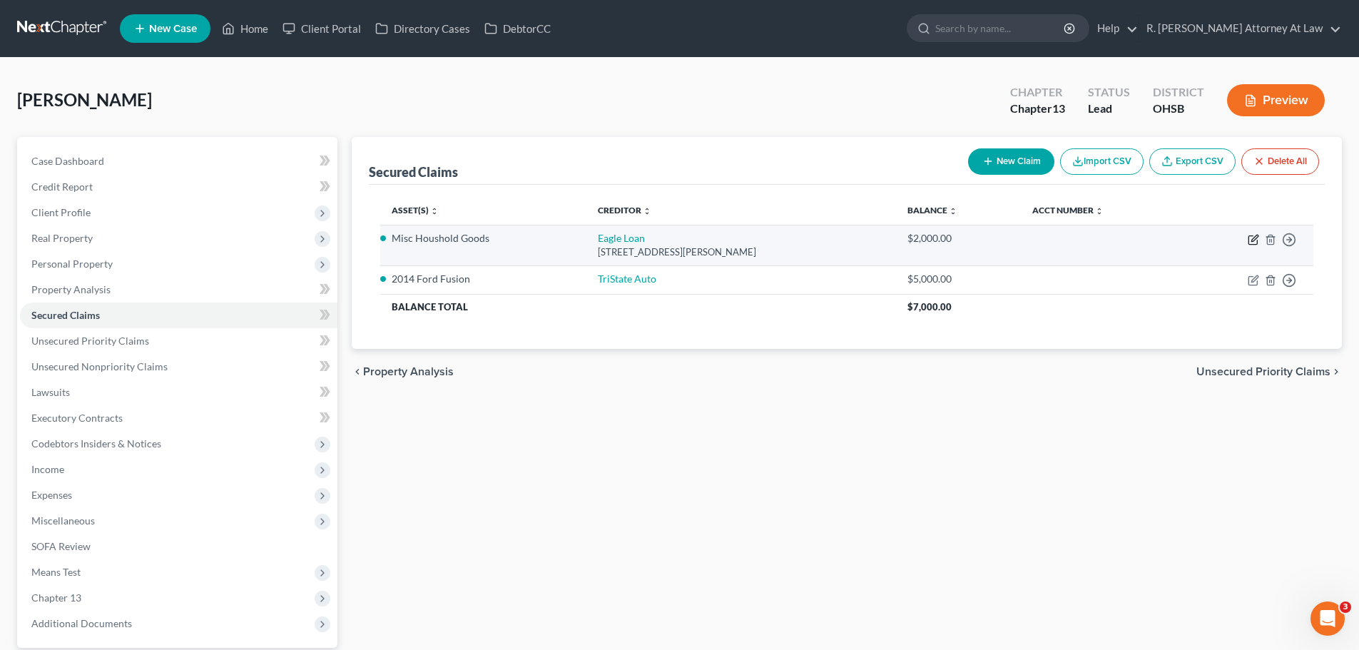
click at [1250, 240] on icon "button" at bounding box center [1253, 239] width 11 height 11
select select "18"
select select "0"
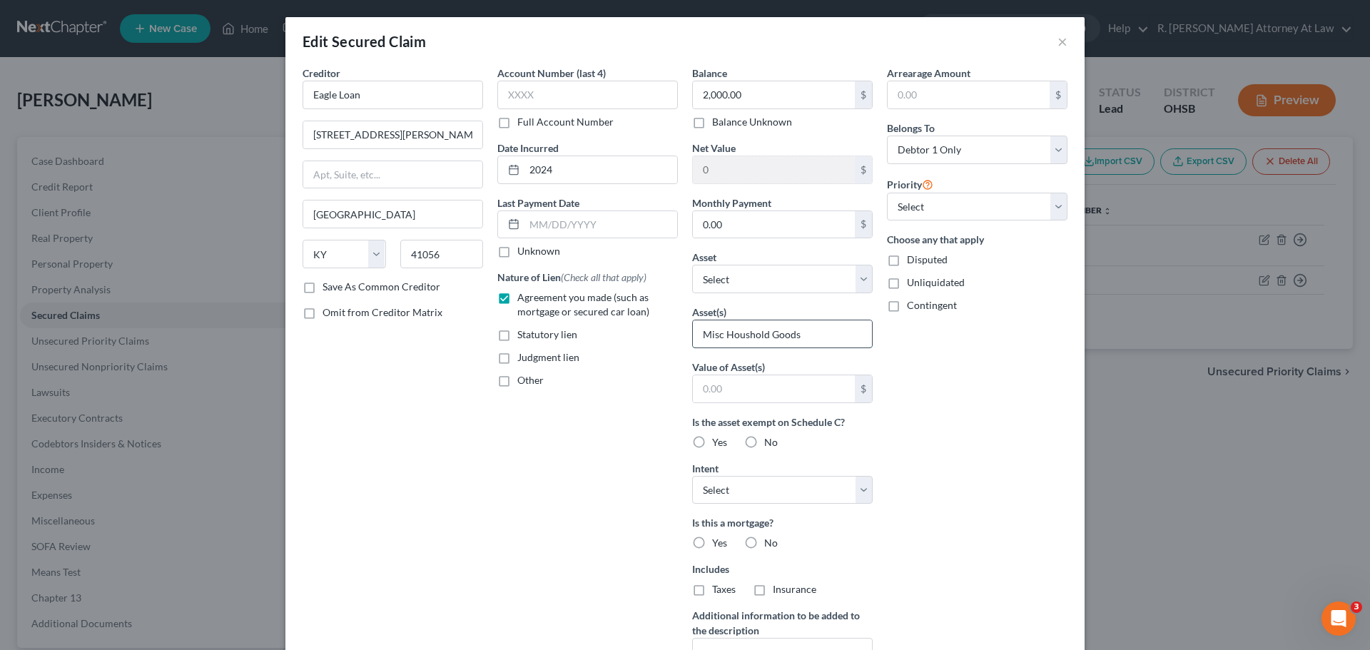
click at [736, 340] on input "Misc Houshold Goods" at bounding box center [782, 333] width 179 height 27
click at [747, 287] on select "Select Other Multiple Assets Household Goods - Miscellaneous Household Goods - …" at bounding box center [782, 279] width 181 height 29
select select "2"
click at [692, 265] on select "Select Other Multiple Assets Household Goods - Miscellaneous Household Goods - …" at bounding box center [782, 279] width 181 height 29
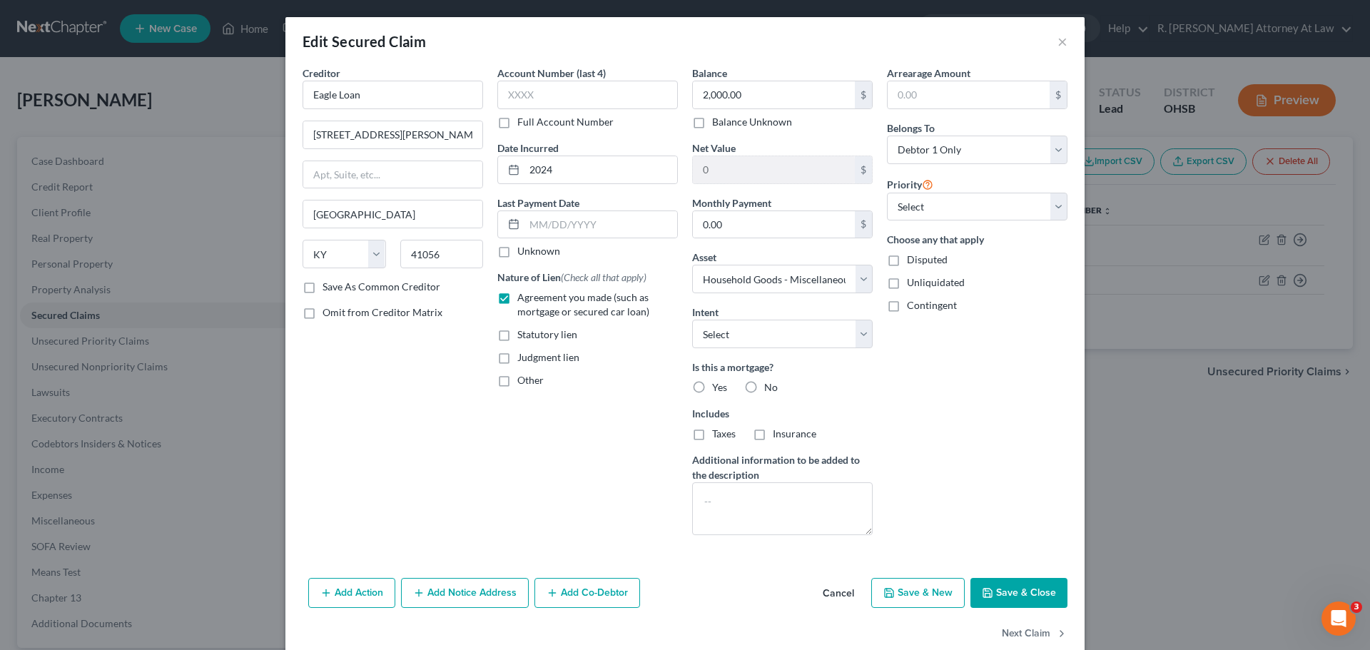
click at [998, 590] on button "Save & Close" at bounding box center [1018, 593] width 97 height 30
select select
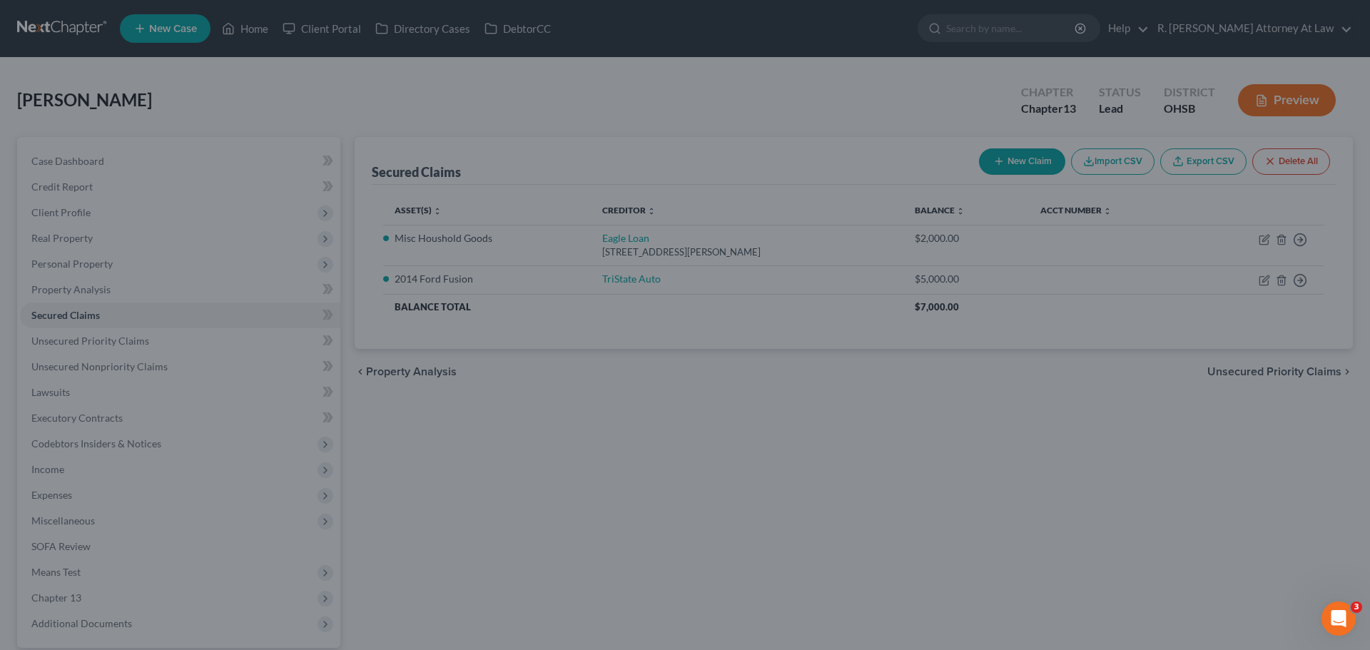
type input "-2,000.00"
select select "2"
type input "0"
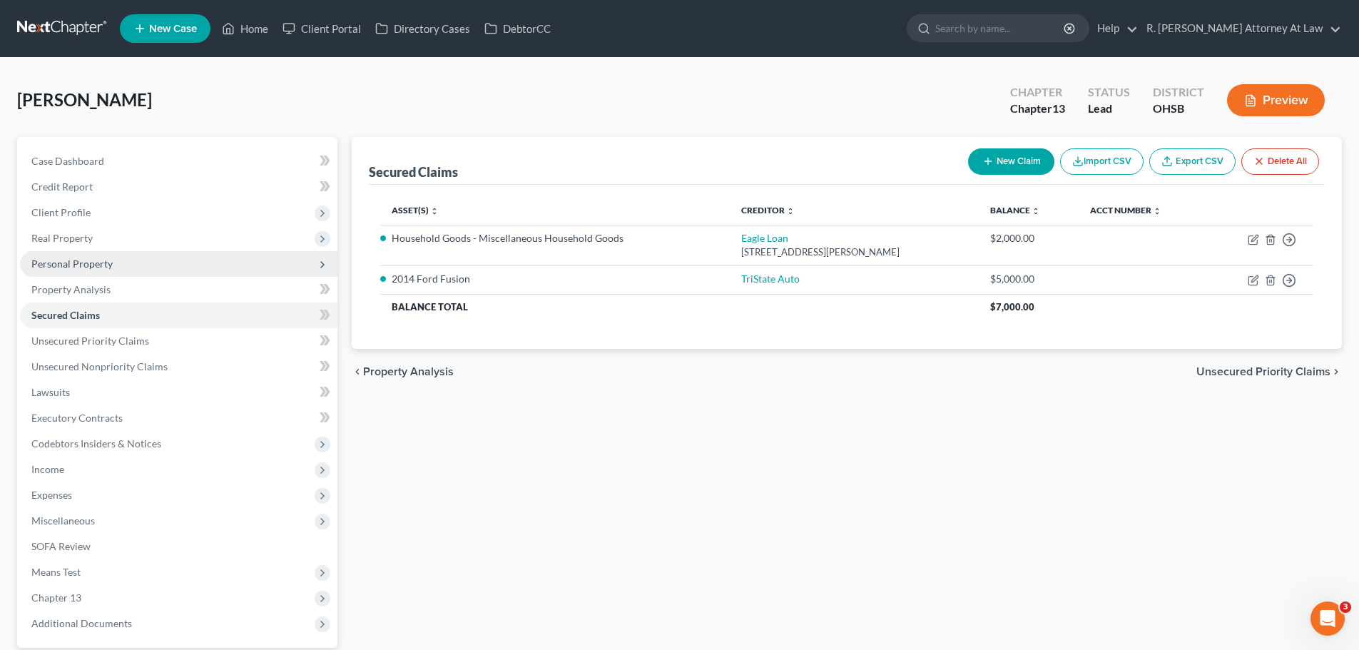
click at [74, 265] on span "Personal Property" at bounding box center [71, 264] width 81 height 12
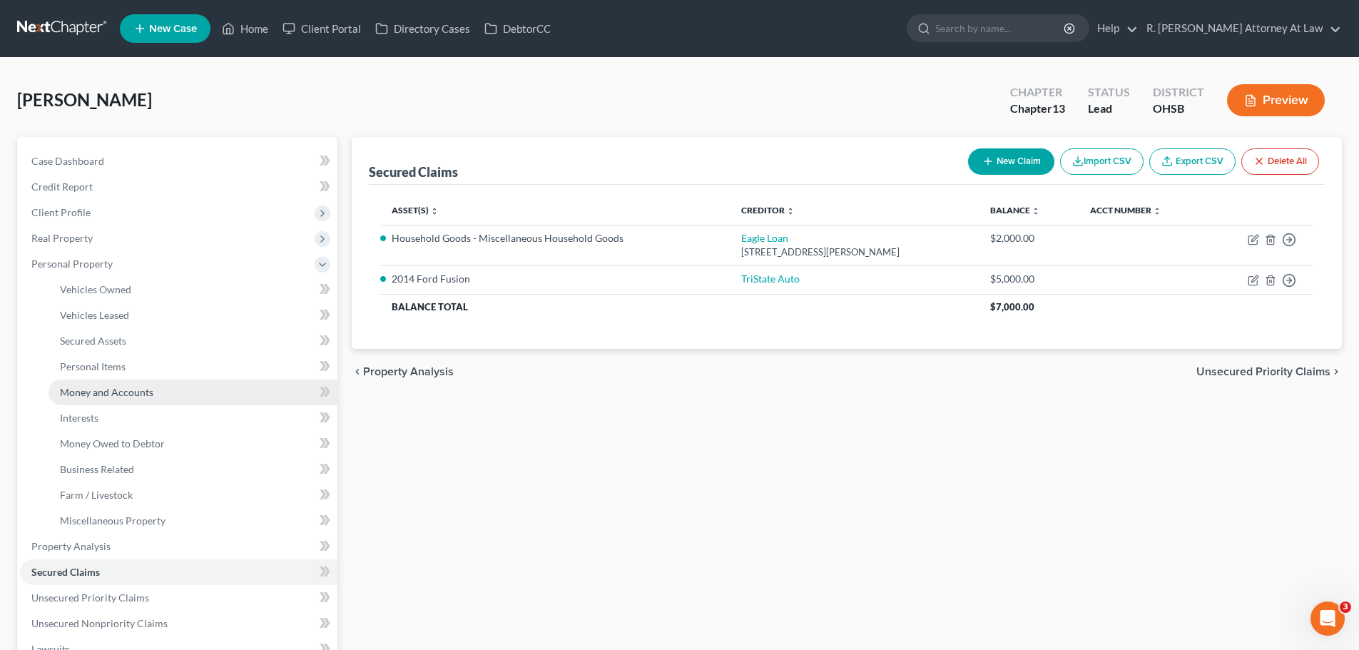
click at [131, 387] on span "Money and Accounts" at bounding box center [106, 392] width 93 height 12
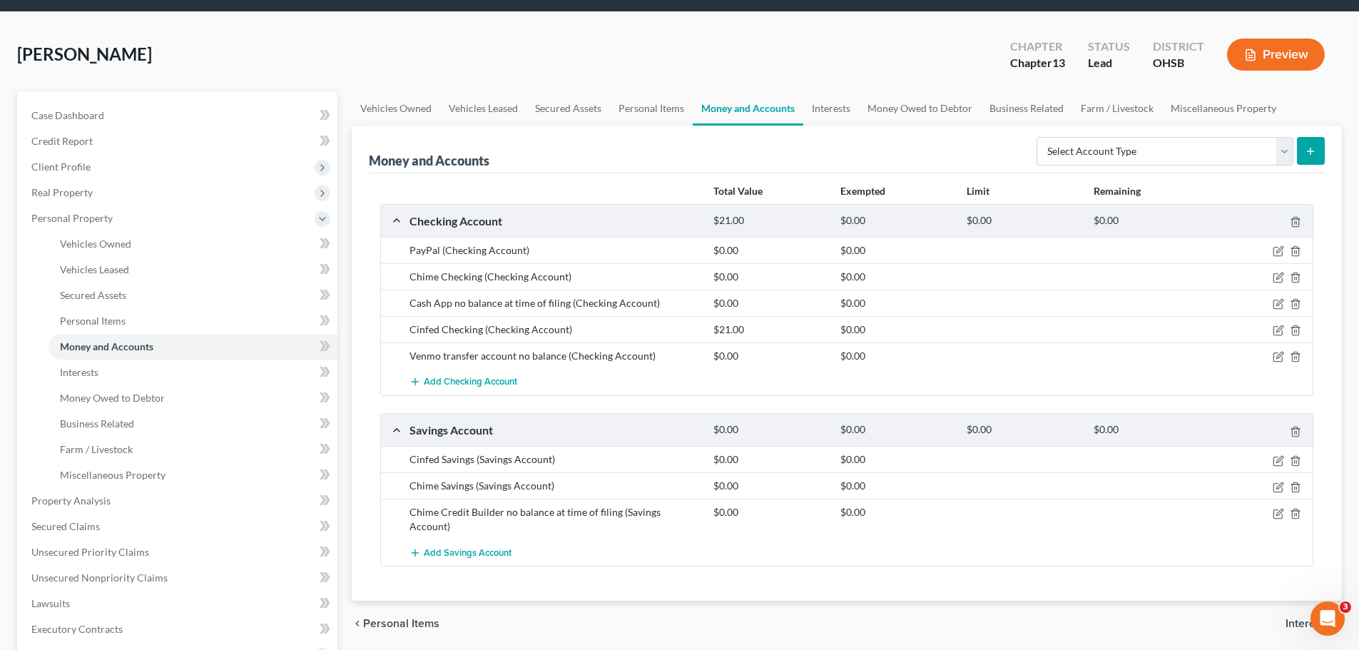
scroll to position [71, 0]
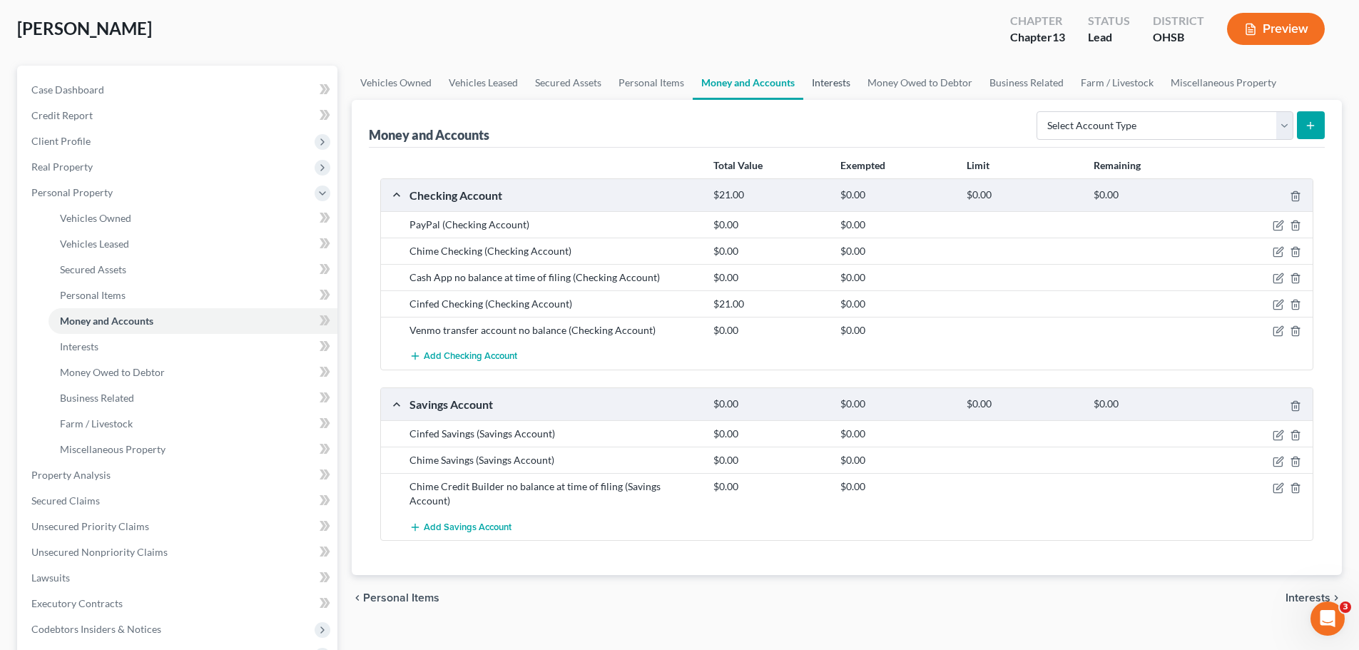
click at [817, 80] on link "Interests" at bounding box center [831, 83] width 56 height 34
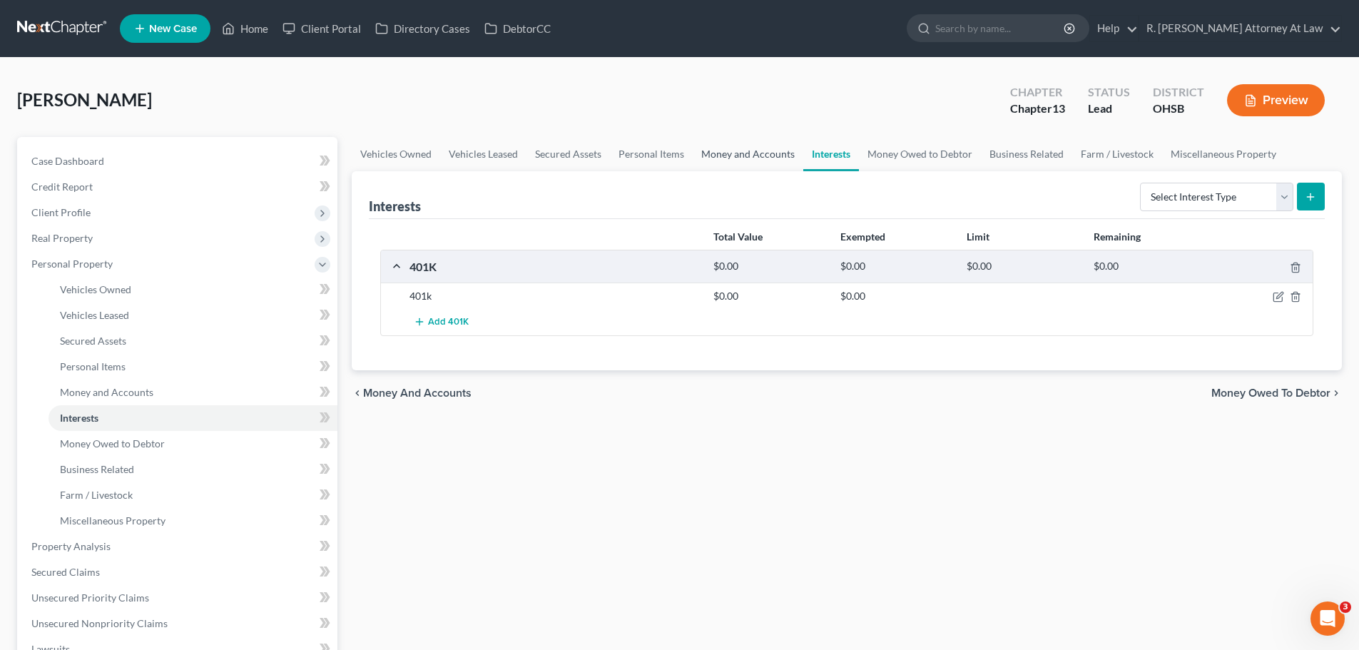
click at [716, 151] on link "Money and Accounts" at bounding box center [748, 154] width 111 height 34
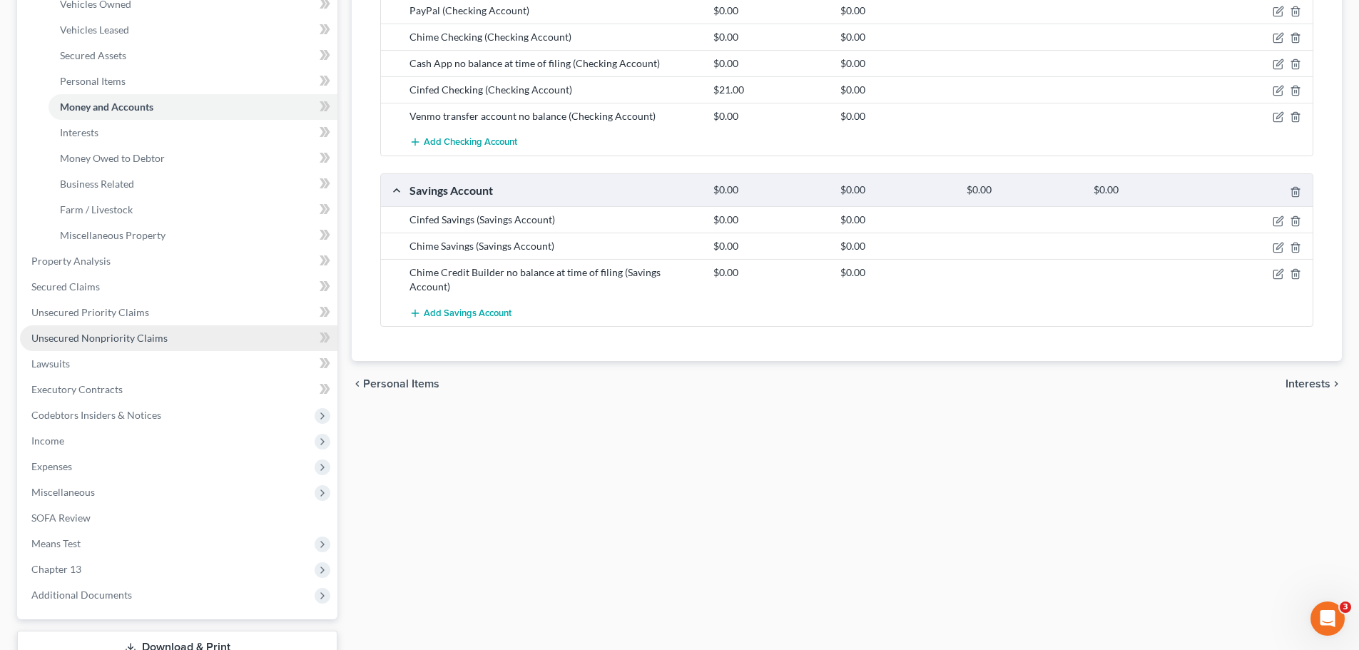
click at [100, 337] on span "Unsecured Nonpriority Claims" at bounding box center [99, 338] width 136 height 12
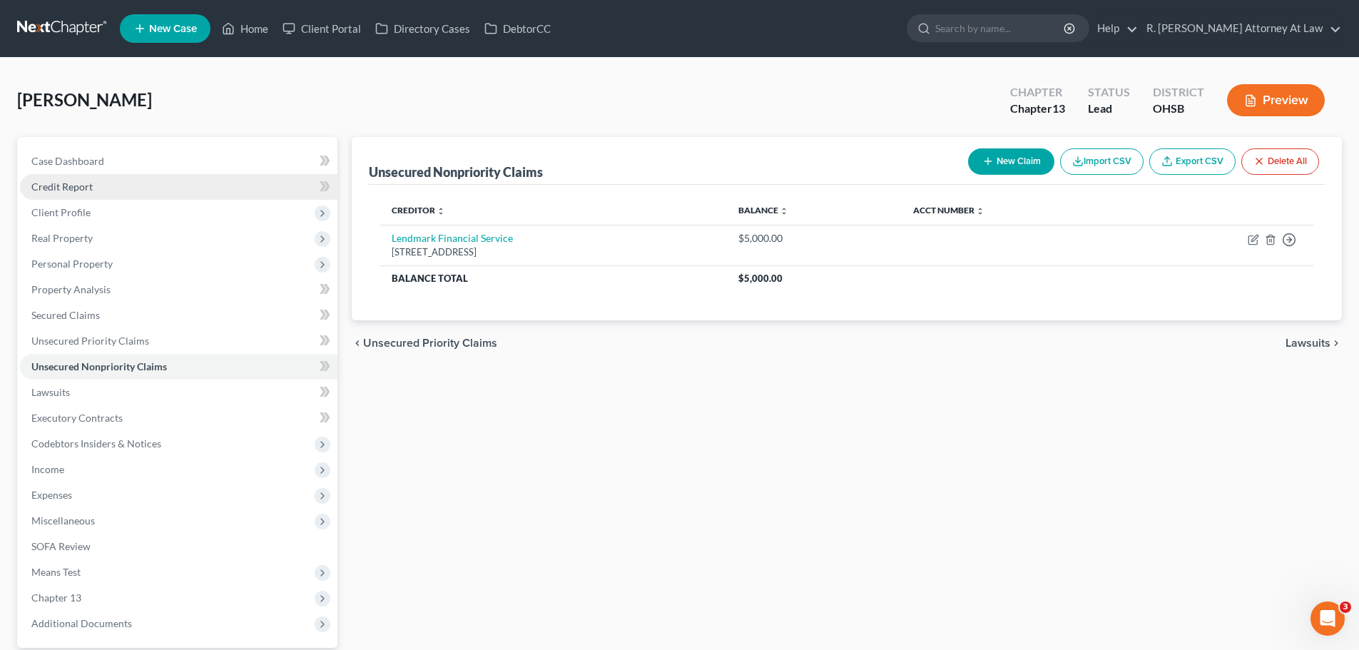
click at [64, 186] on span "Credit Report" at bounding box center [61, 187] width 61 height 12
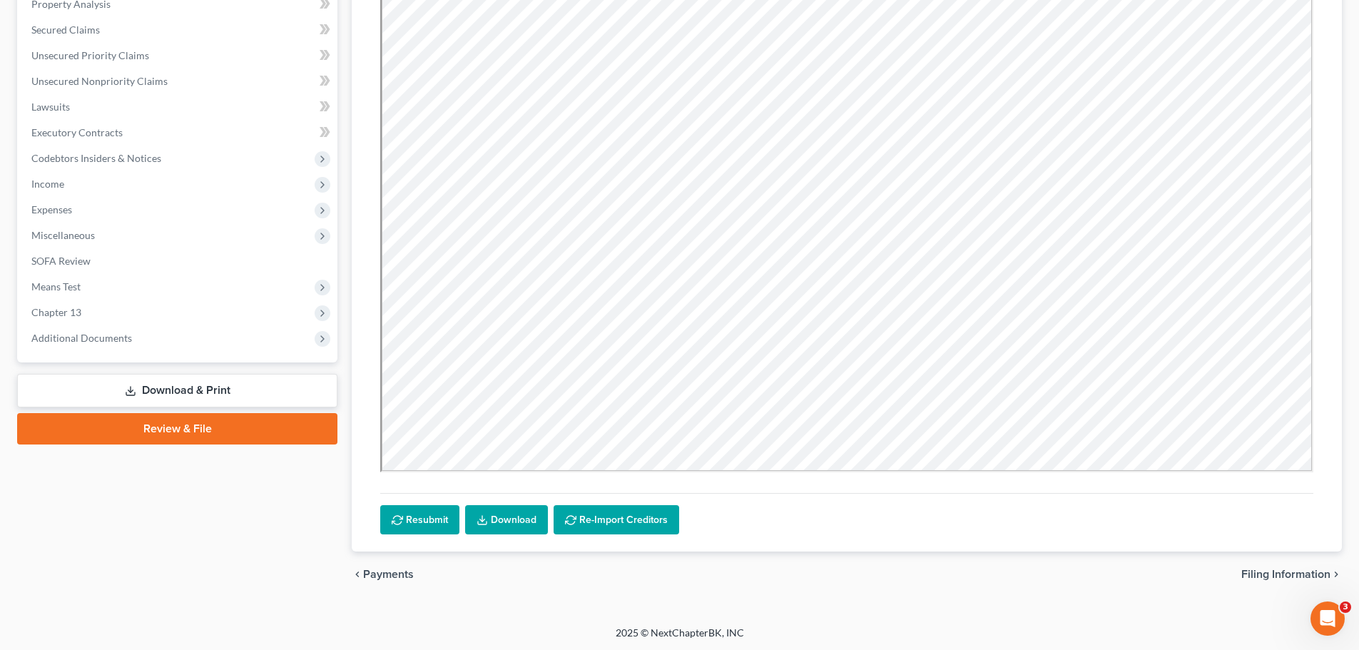
scroll to position [287, 0]
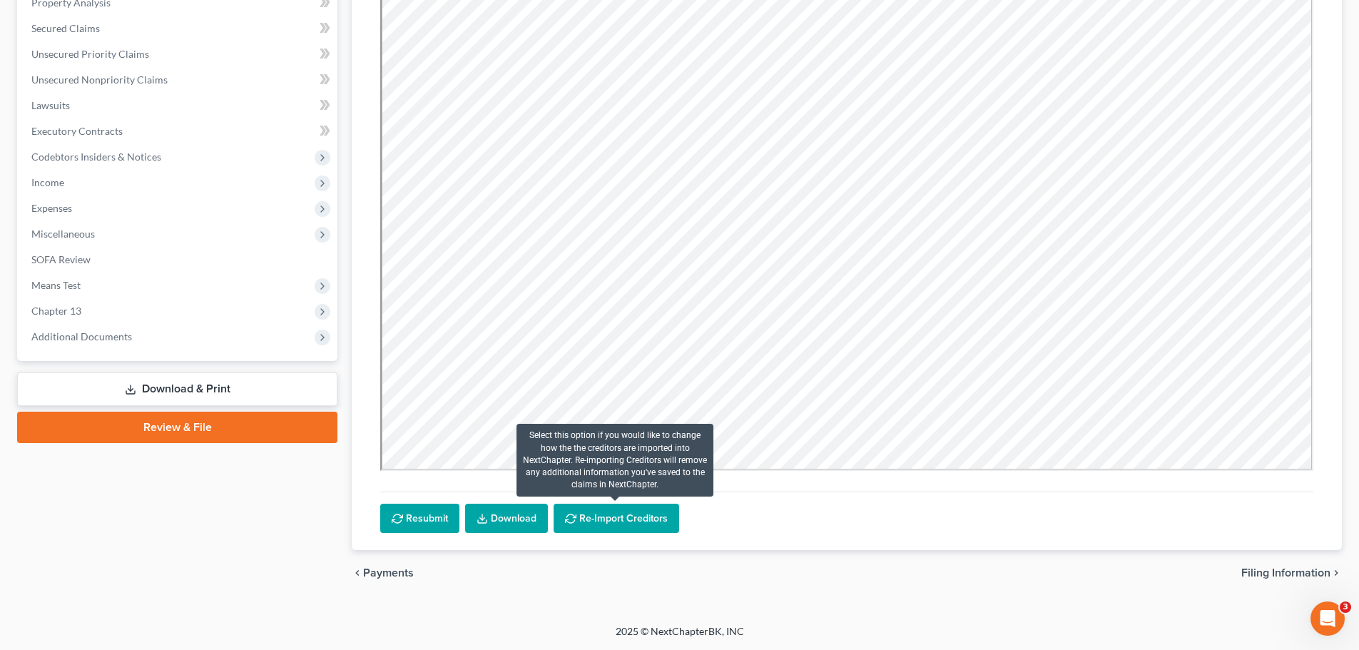
click at [602, 523] on button "Re-Import Creditors" at bounding box center [617, 519] width 126 height 30
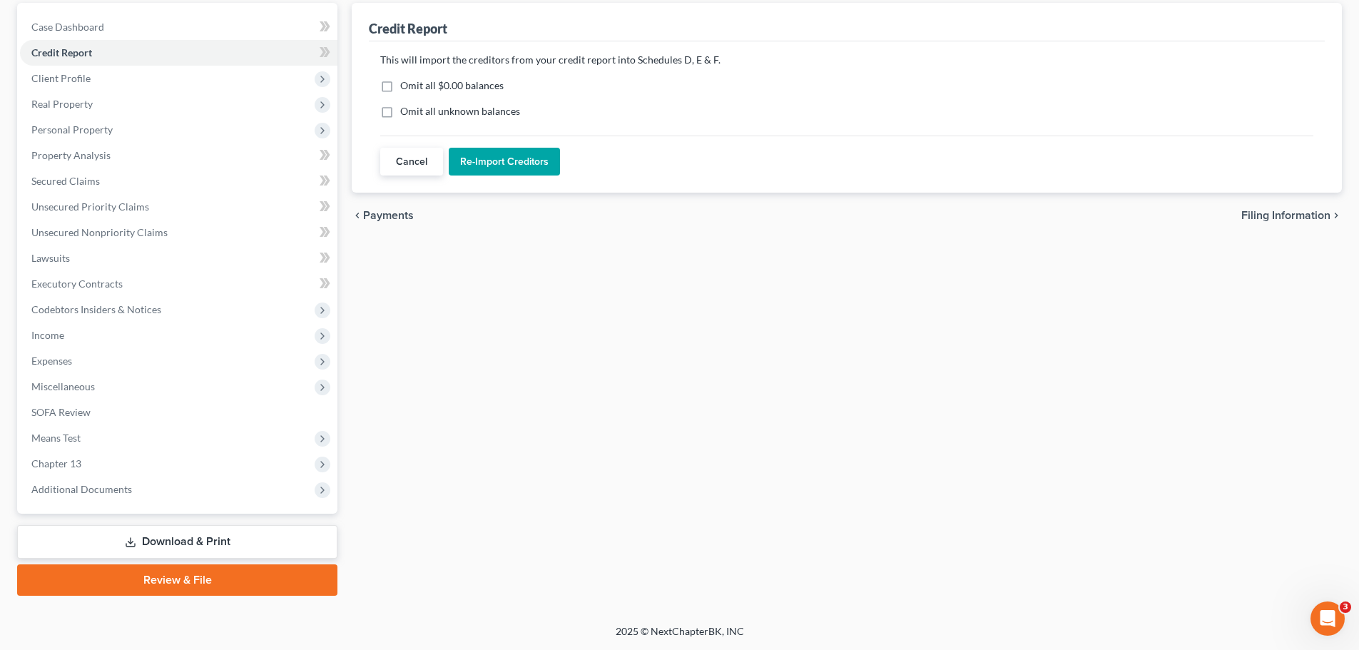
click at [502, 164] on button "Re-Import Creditors" at bounding box center [504, 162] width 111 height 29
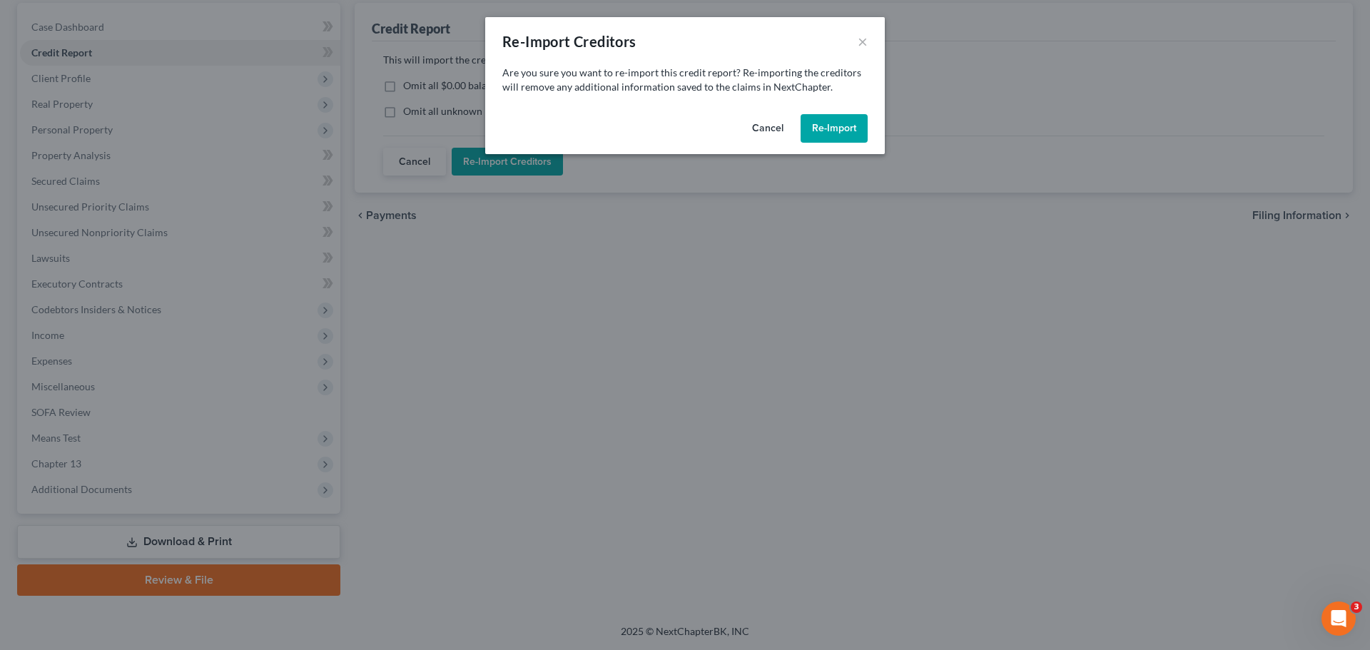
click at [843, 128] on button "Re-Import" at bounding box center [833, 128] width 67 height 29
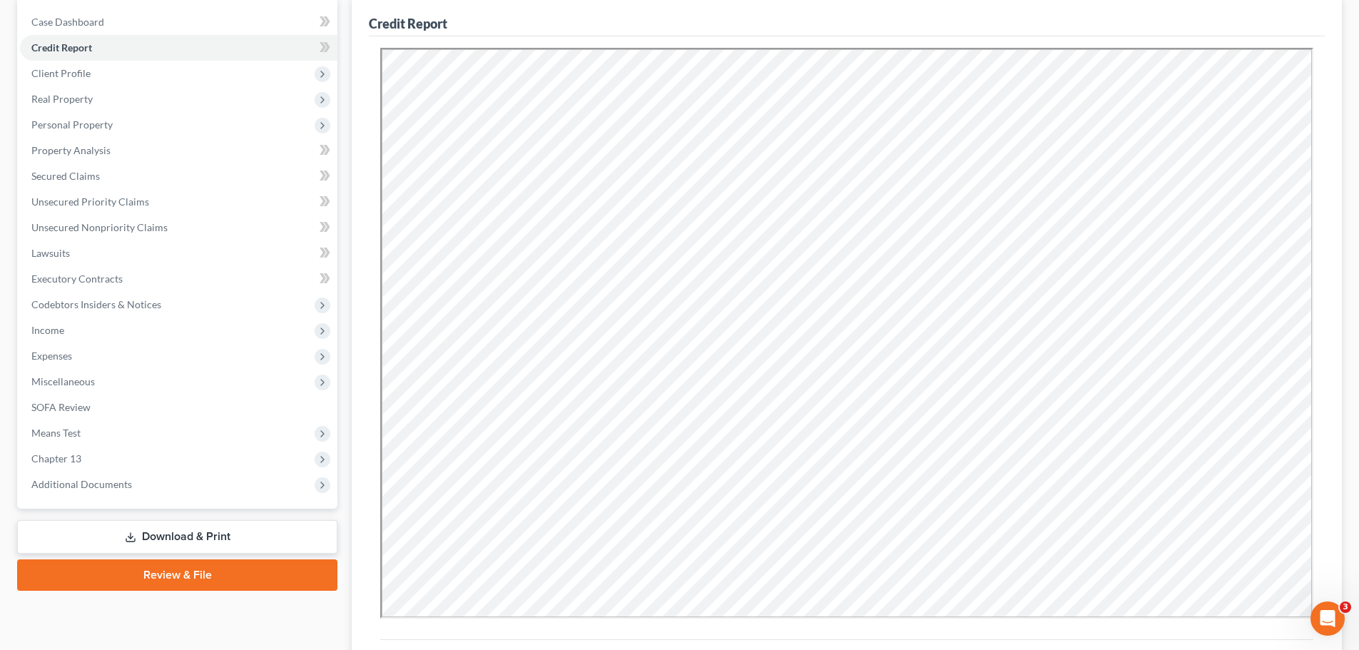
scroll to position [287, 0]
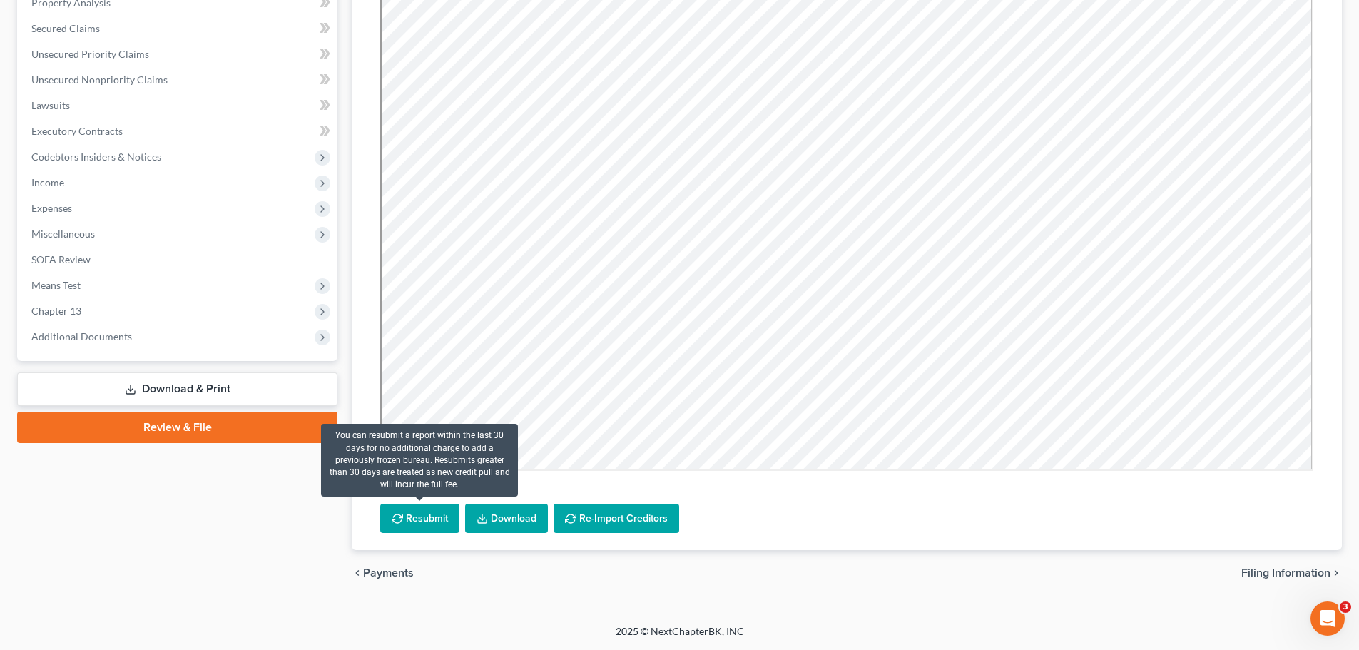
click at [423, 529] on button "Resubmit" at bounding box center [419, 519] width 79 height 30
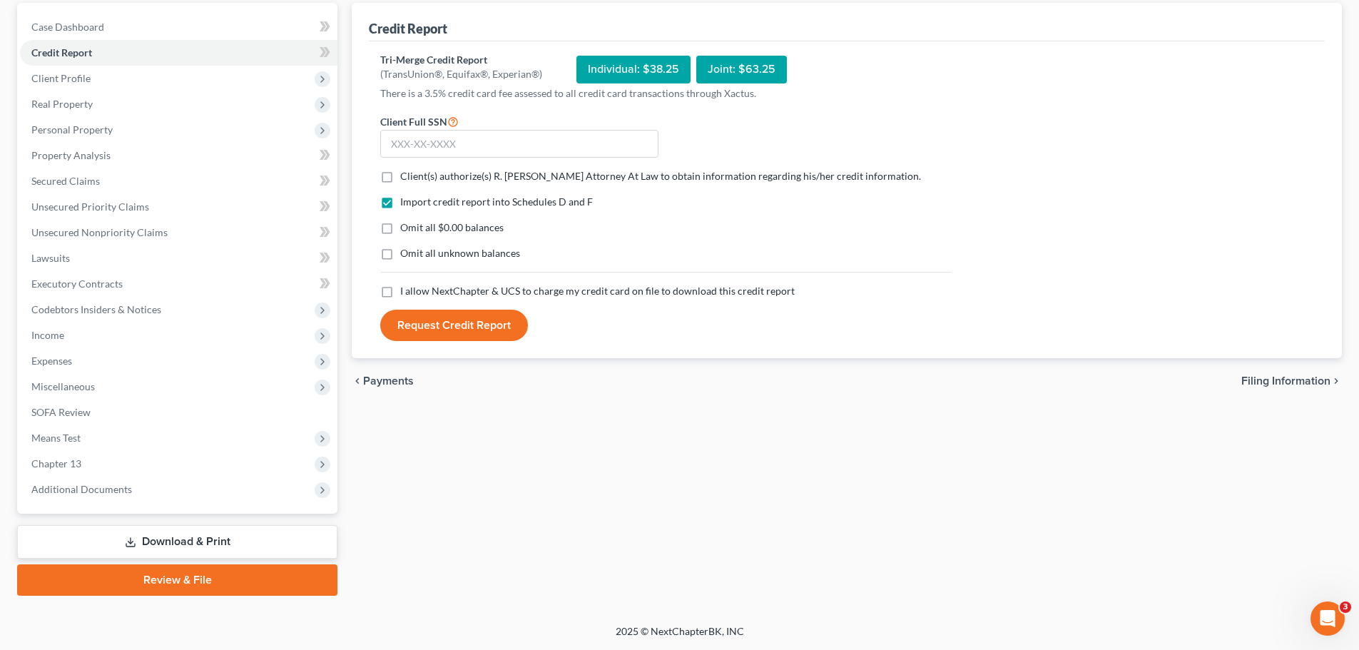
click at [400, 178] on label "Client(s) authorize(s) R. [PERSON_NAME] Attorney At Law to obtain information r…" at bounding box center [660, 176] width 521 height 14
click at [406, 178] on input "Client(s) authorize(s) R. [PERSON_NAME] Attorney At Law to obtain information r…" at bounding box center [410, 173] width 9 height 9
checkbox input "true"
drag, startPoint x: 386, startPoint y: 295, endPoint x: 387, endPoint y: 280, distance: 15.8
click at [400, 295] on label "I allow NextChapter & UCS to charge my credit card on file to download this cre…" at bounding box center [597, 291] width 395 height 14
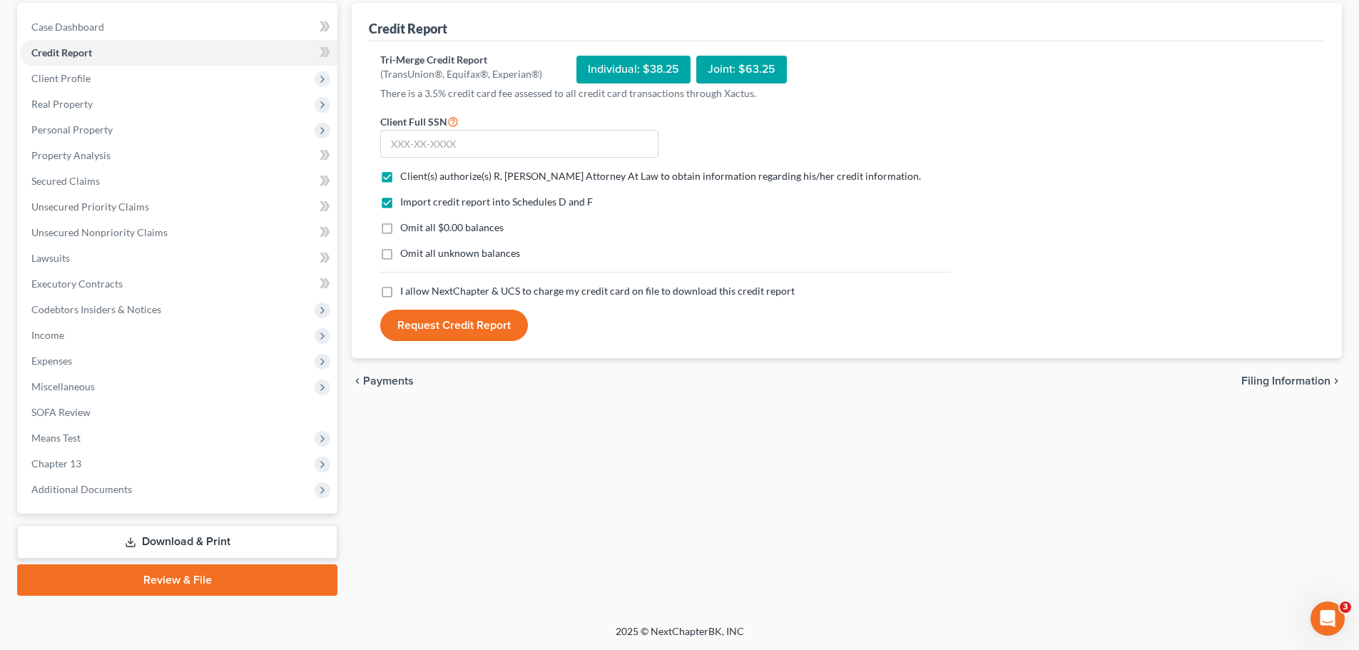
click at [406, 293] on input "I allow NextChapter & UCS to charge my credit card on file to download this cre…" at bounding box center [410, 288] width 9 height 9
checkbox input "true"
click at [449, 135] on input "text" at bounding box center [519, 144] width 278 height 29
type input "284-60-6193"
drag, startPoint x: 604, startPoint y: 487, endPoint x: 593, endPoint y: 450, distance: 37.9
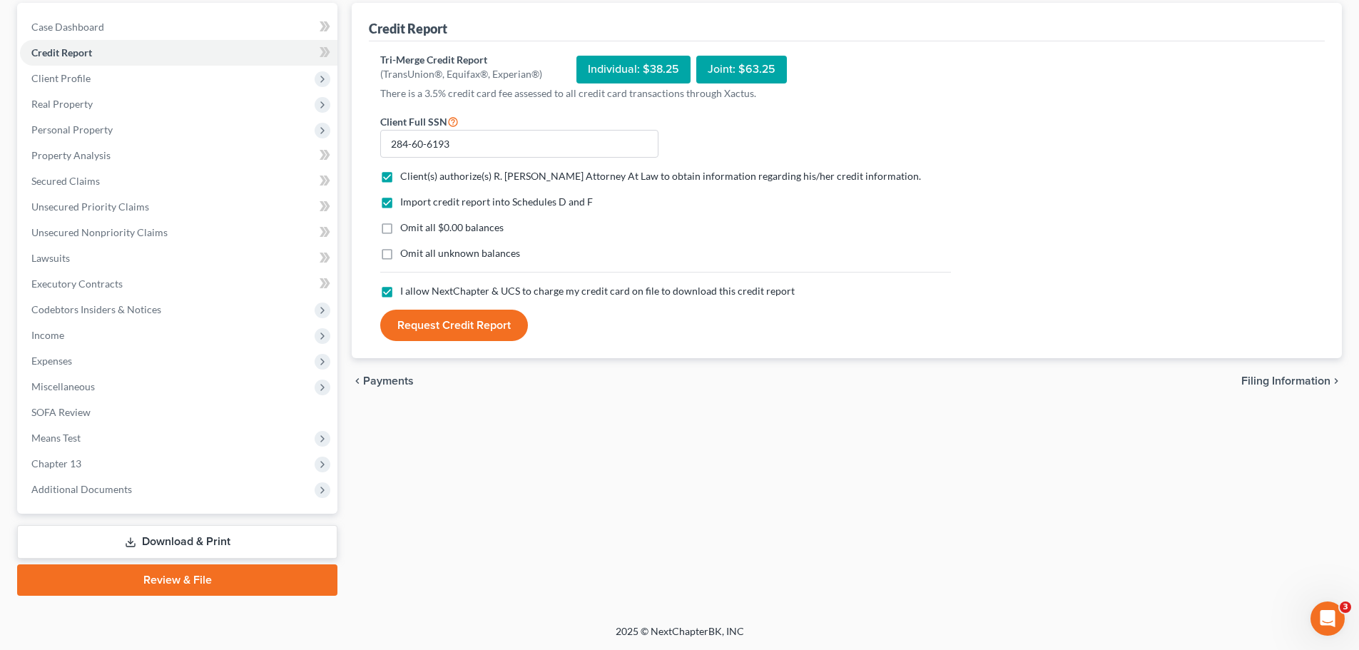
click at [601, 477] on div "Credit Report Tri-Merge Credit Report (TransUnion®, Equifax®, Experian®) Indivi…" at bounding box center [847, 299] width 1005 height 593
click at [451, 321] on button "Request Credit Report" at bounding box center [454, 325] width 148 height 31
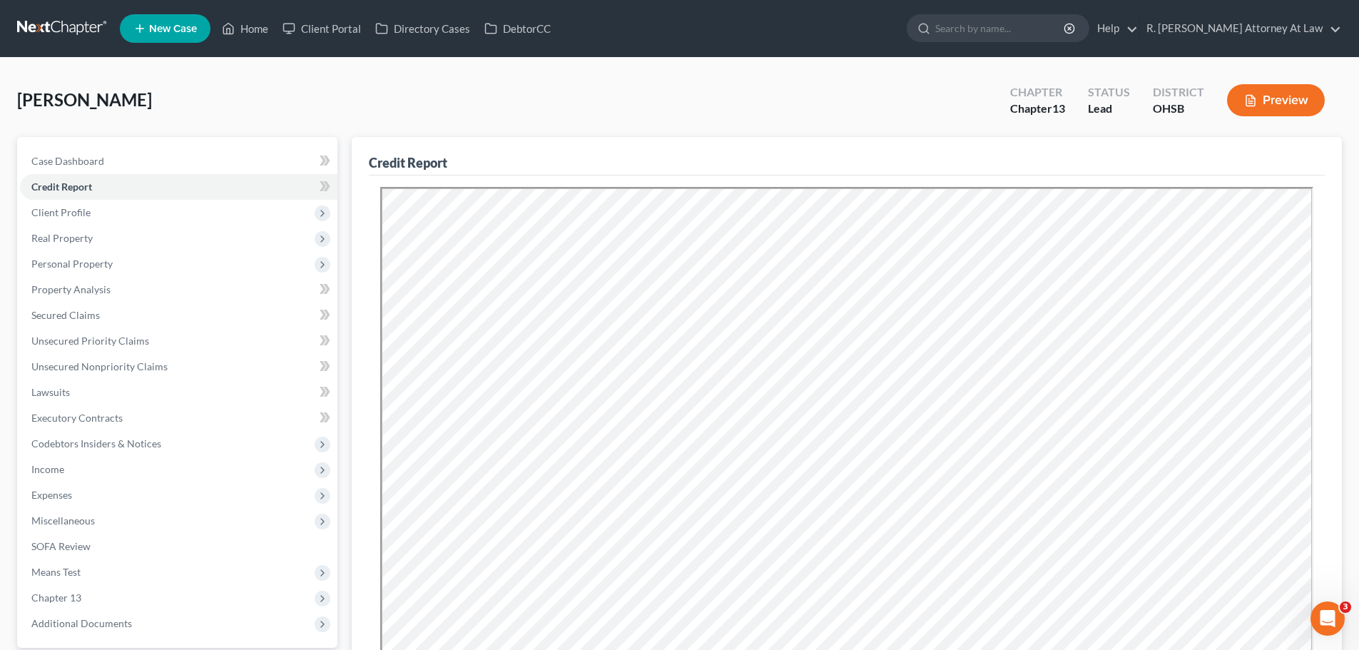
scroll to position [0, 0]
click at [68, 317] on span "Secured Claims" at bounding box center [65, 315] width 68 height 12
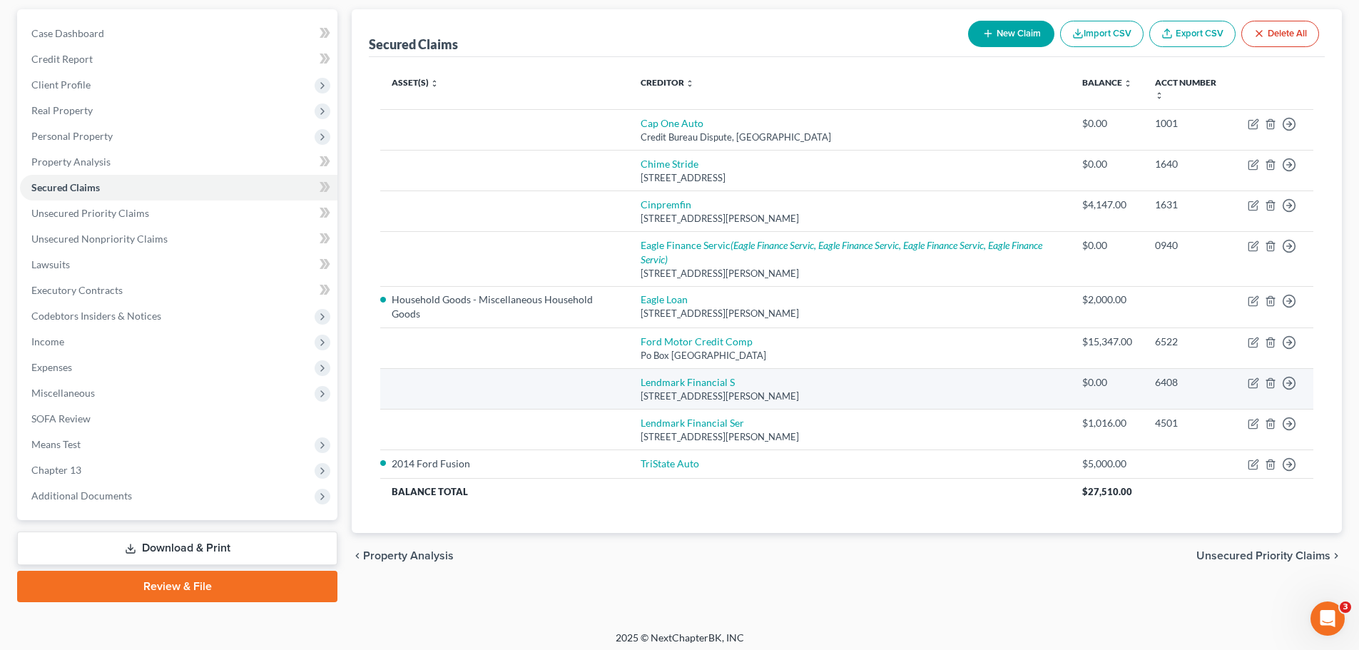
scroll to position [134, 0]
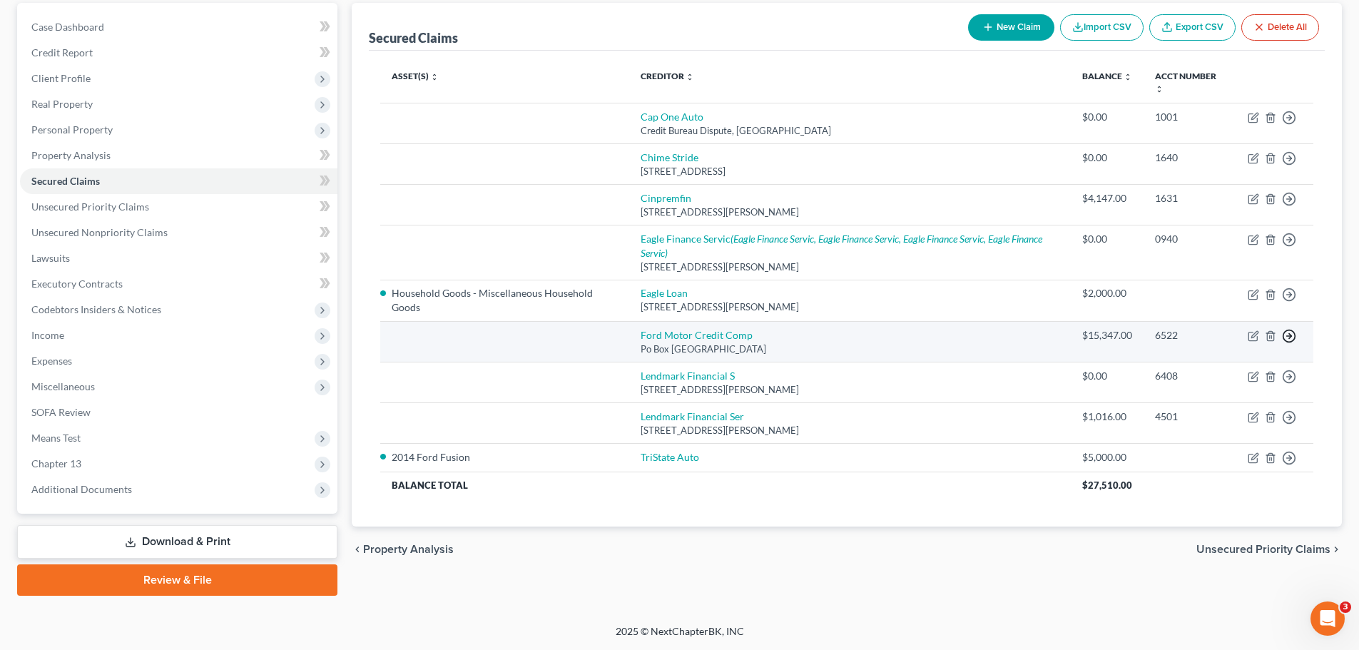
click at [1287, 335] on icon "button" at bounding box center [1289, 336] width 14 height 14
click at [1209, 370] on link "Move to F" at bounding box center [1223, 370] width 119 height 24
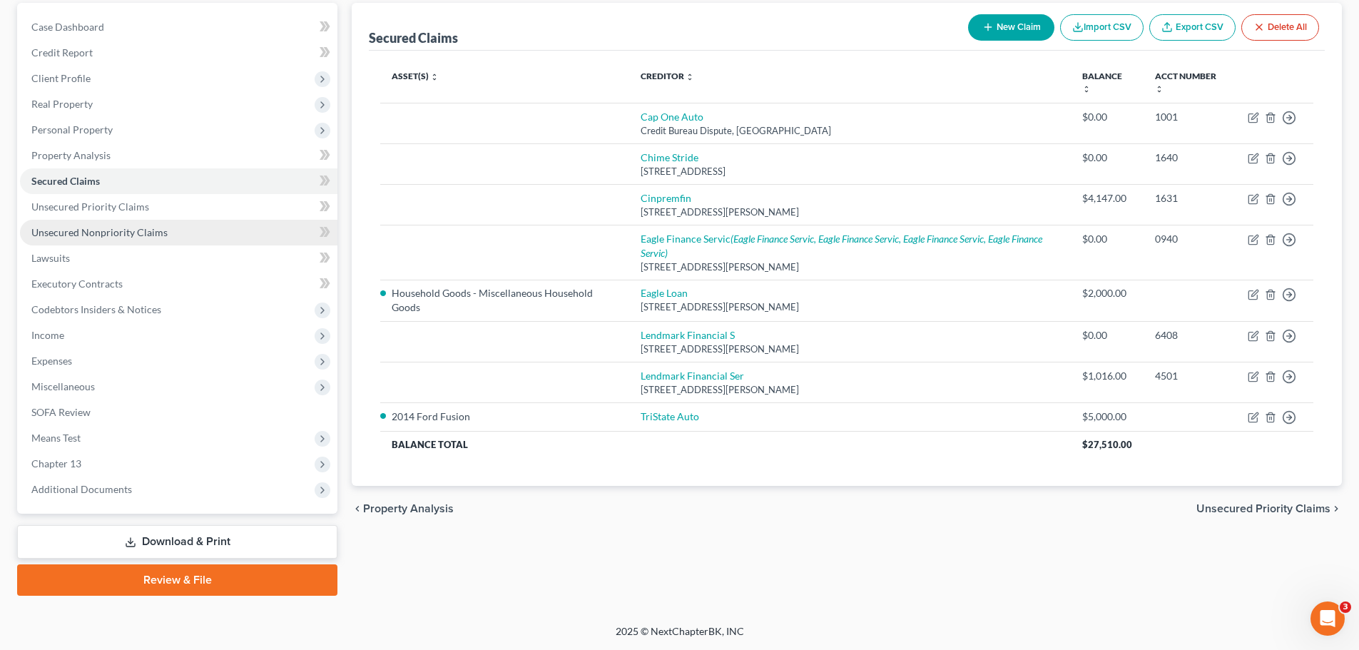
click at [85, 230] on span "Unsecured Nonpriority Claims" at bounding box center [99, 232] width 136 height 12
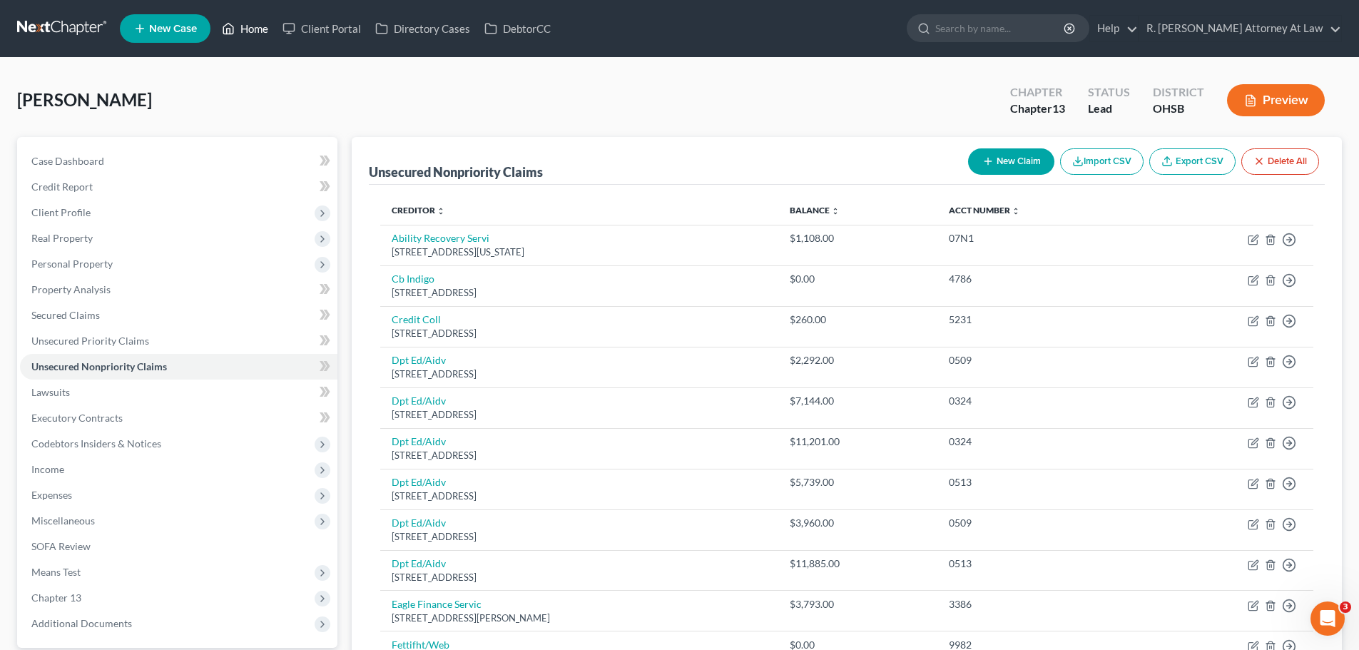
click at [250, 31] on link "Home" at bounding box center [245, 29] width 61 height 26
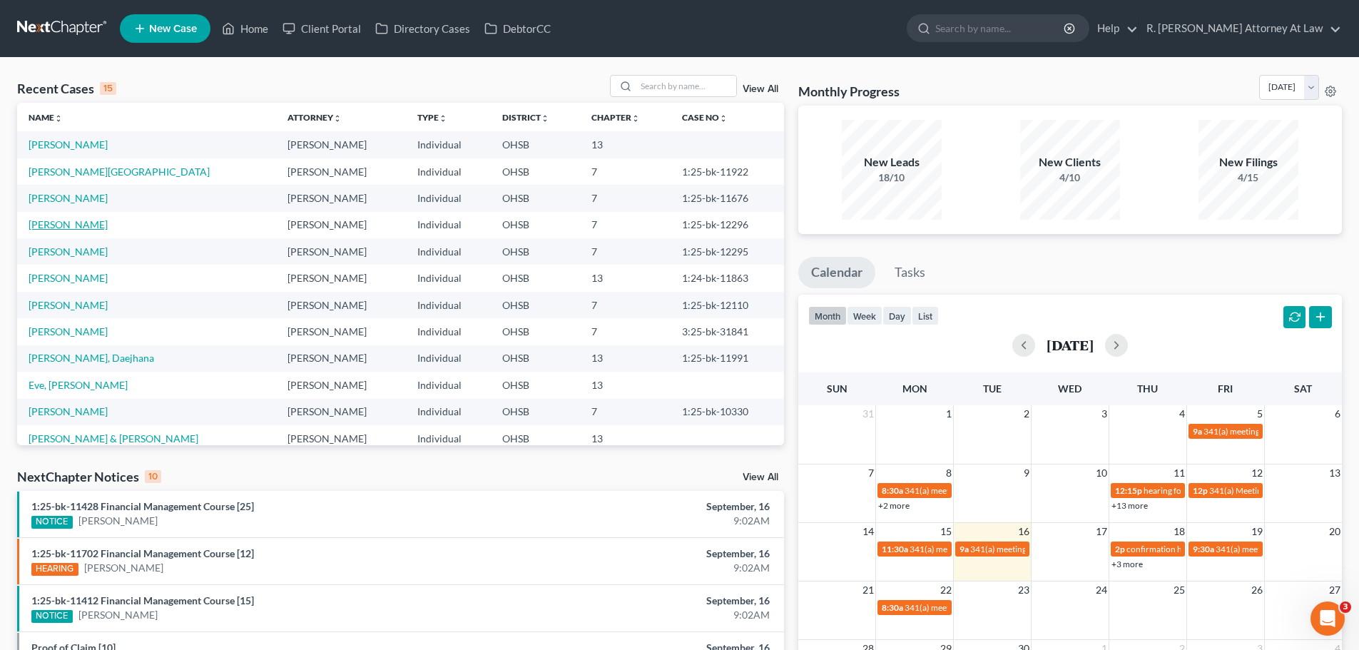
click at [73, 228] on link "[PERSON_NAME]" at bounding box center [68, 224] width 79 height 12
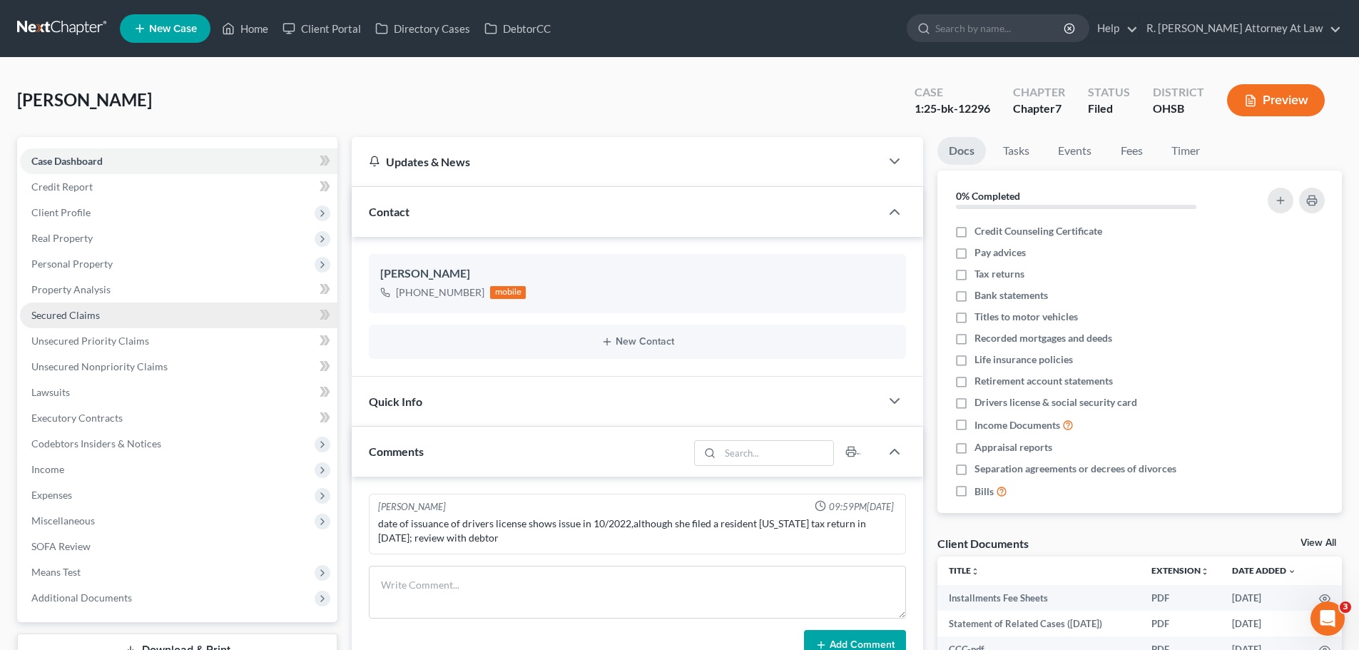
click at [72, 317] on span "Secured Claims" at bounding box center [65, 315] width 68 height 12
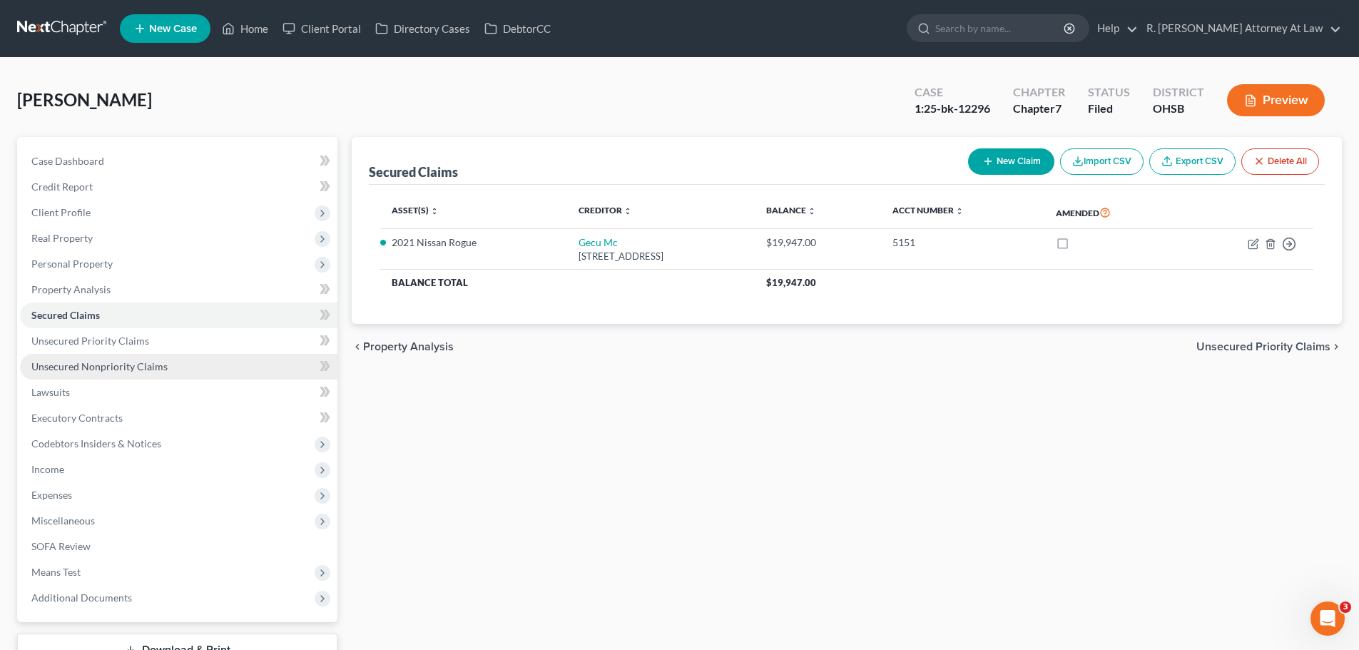
click at [111, 362] on span "Unsecured Nonpriority Claims" at bounding box center [99, 366] width 136 height 12
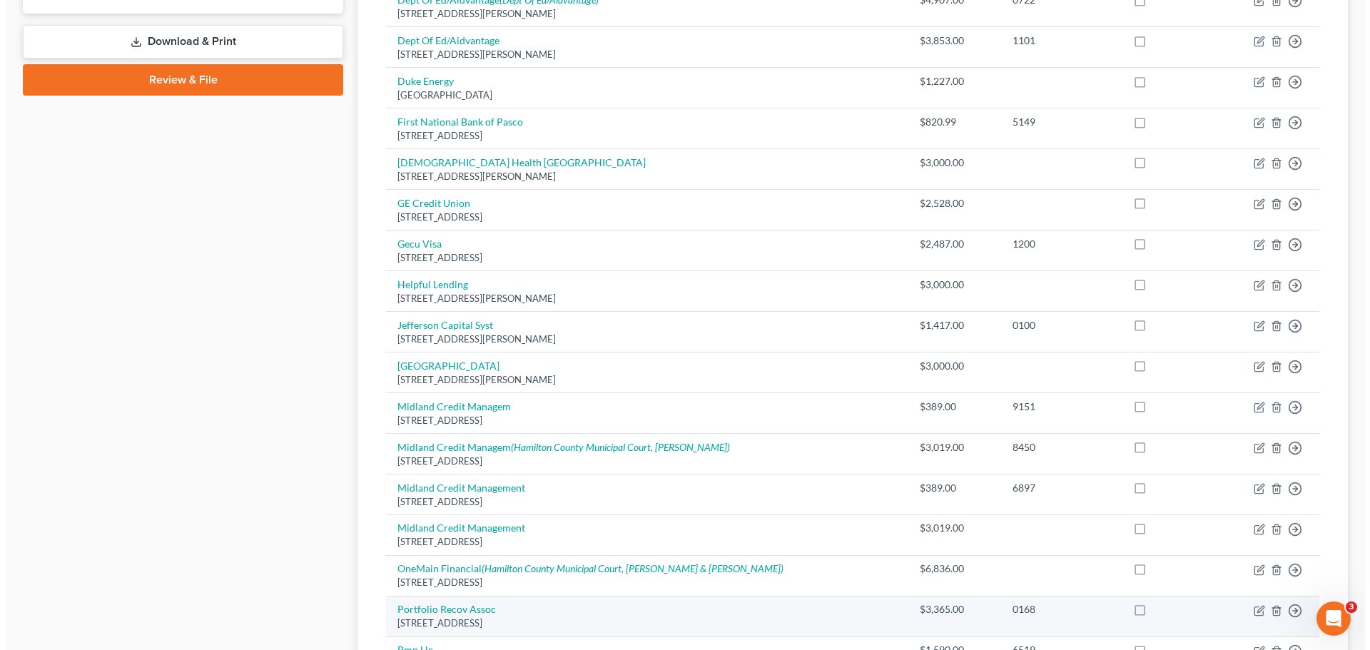
scroll to position [642, 0]
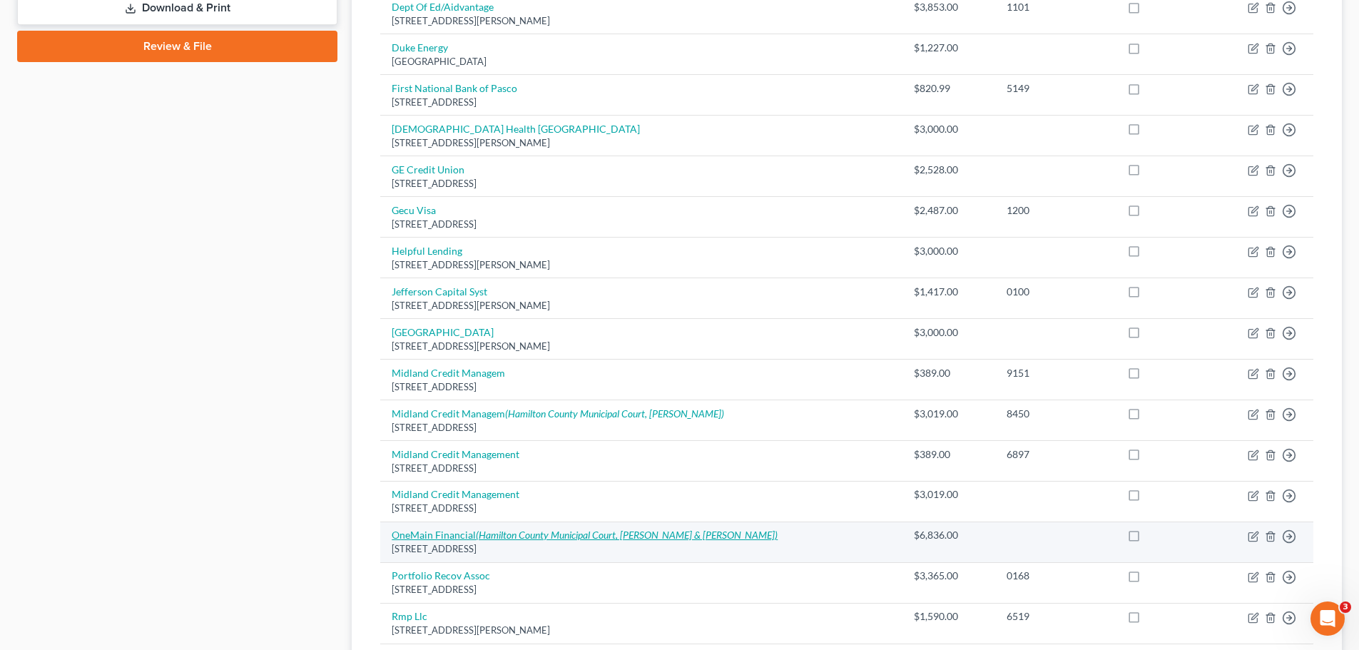
click at [644, 537] on icon "(Hamilton County Municipal Court, [PERSON_NAME] & [PERSON_NAME])" at bounding box center [627, 535] width 302 height 12
select select "15"
select select "10"
select select "0"
select select "15"
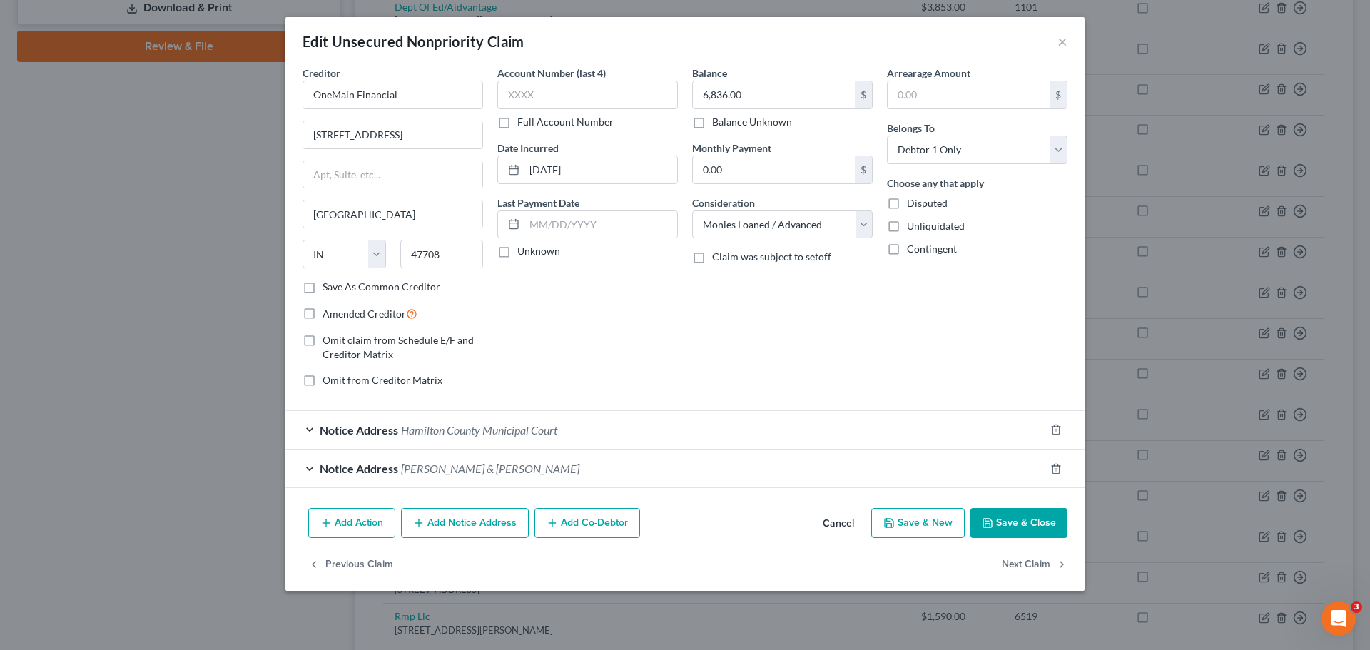
click at [463, 470] on span "[PERSON_NAME] & [PERSON_NAME]" at bounding box center [490, 469] width 178 height 14
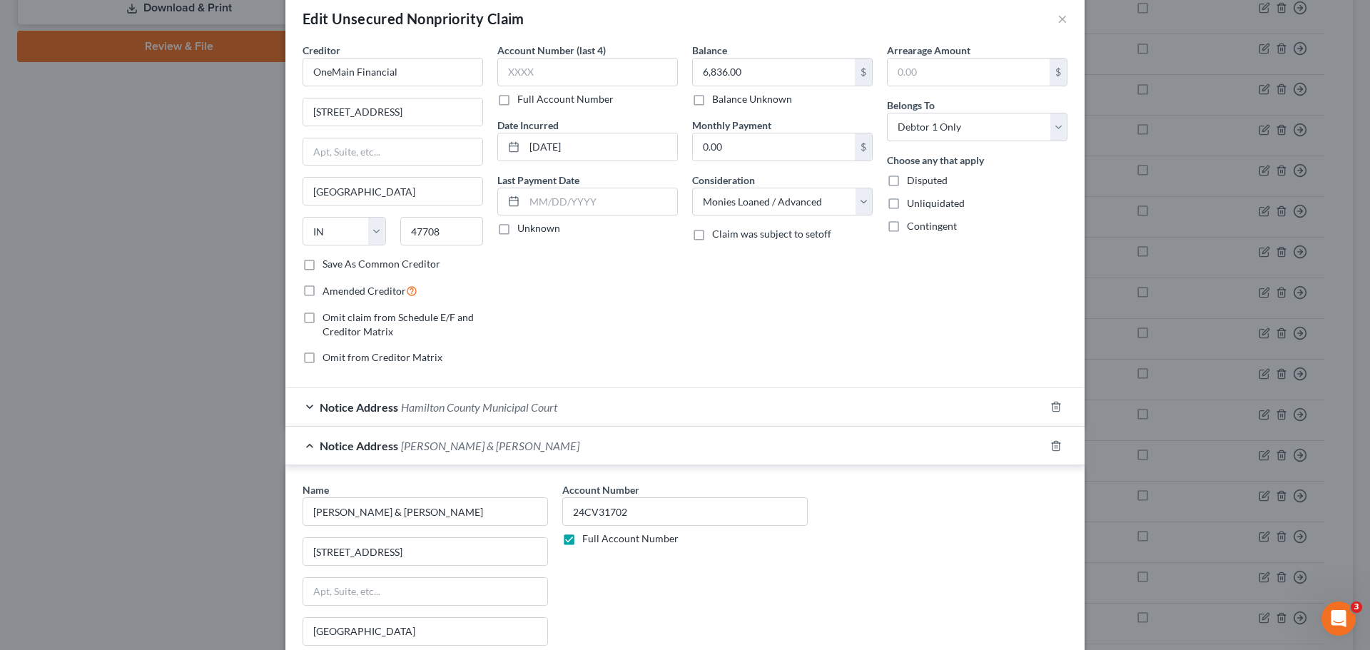
scroll to position [0, 0]
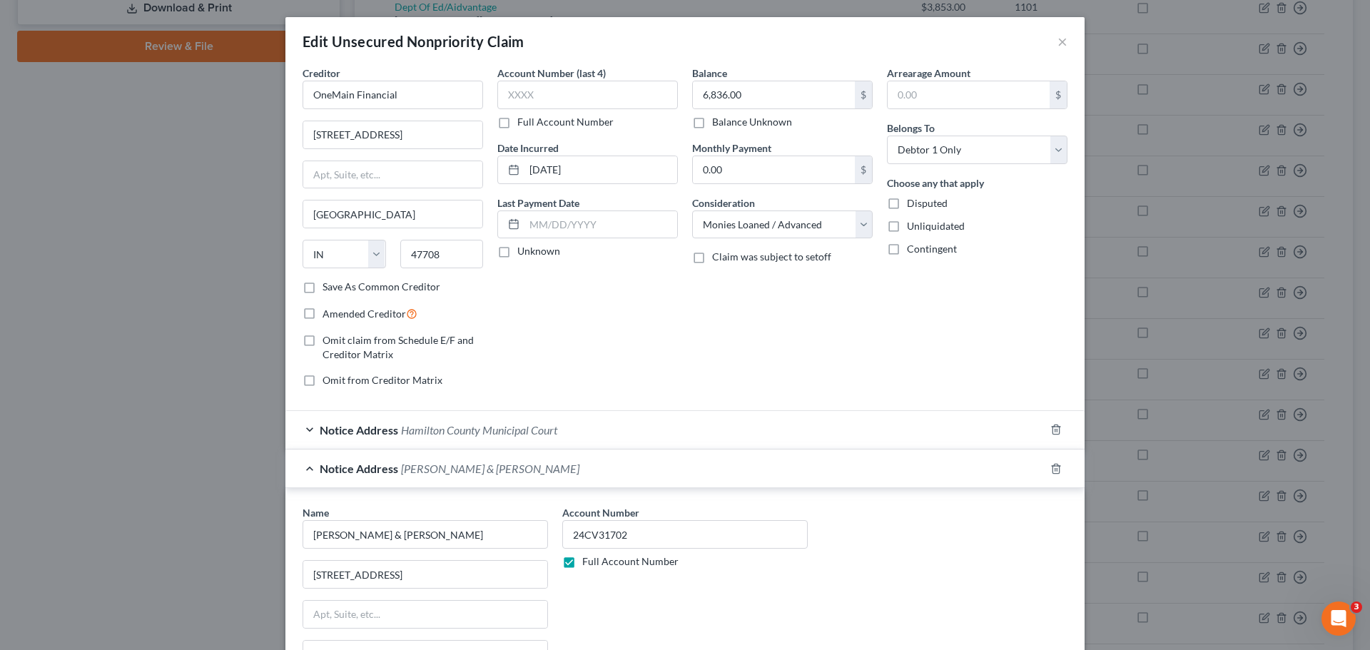
click at [1064, 40] on div "Edit Unsecured Nonpriority Claim ×" at bounding box center [684, 41] width 799 height 49
click at [1059, 43] on button "×" at bounding box center [1062, 41] width 10 height 17
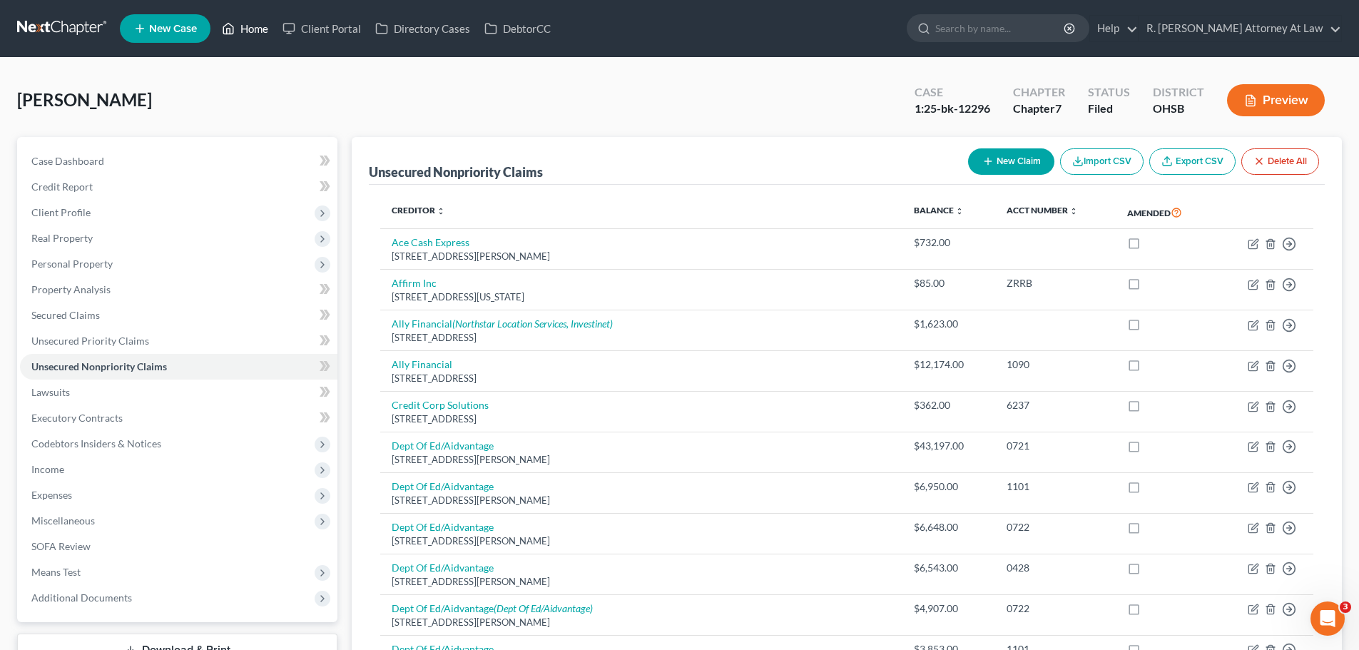
click at [243, 29] on link "Home" at bounding box center [245, 29] width 61 height 26
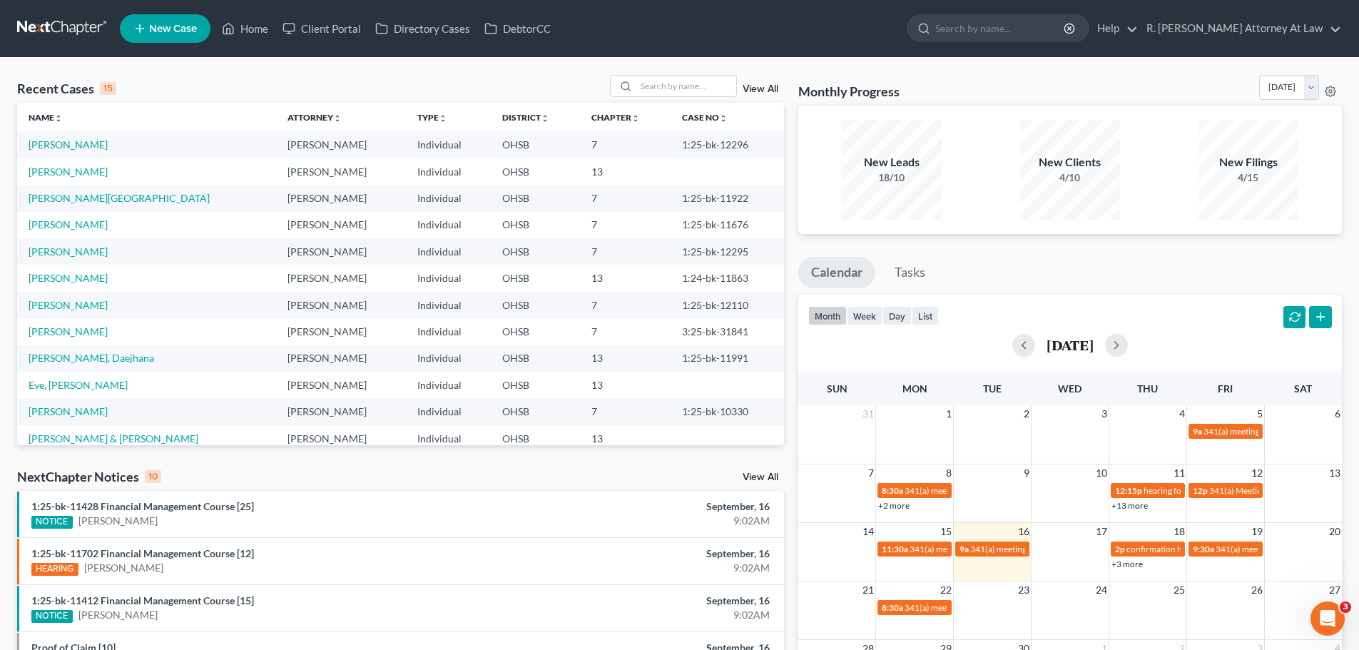
click at [87, 163] on td "[PERSON_NAME]" at bounding box center [146, 171] width 259 height 26
click at [86, 168] on link "[PERSON_NAME]" at bounding box center [68, 172] width 79 height 12
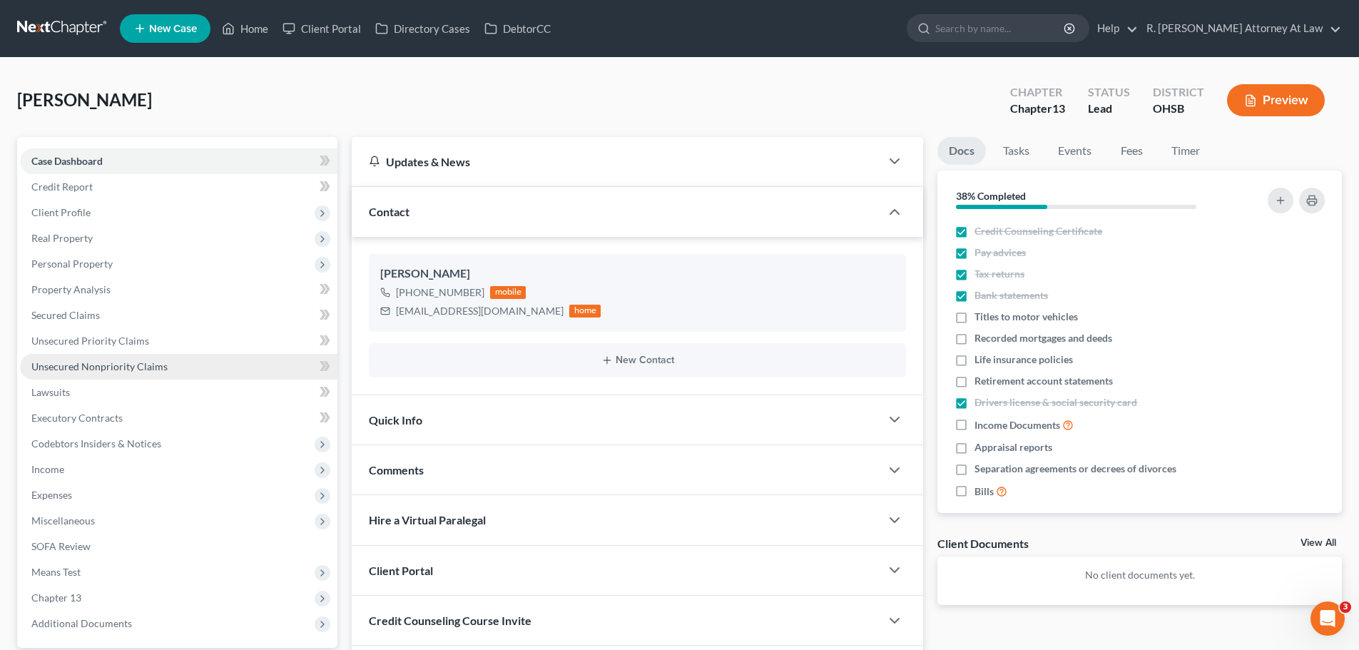
click at [82, 364] on span "Unsecured Nonpriority Claims" at bounding box center [99, 366] width 136 height 12
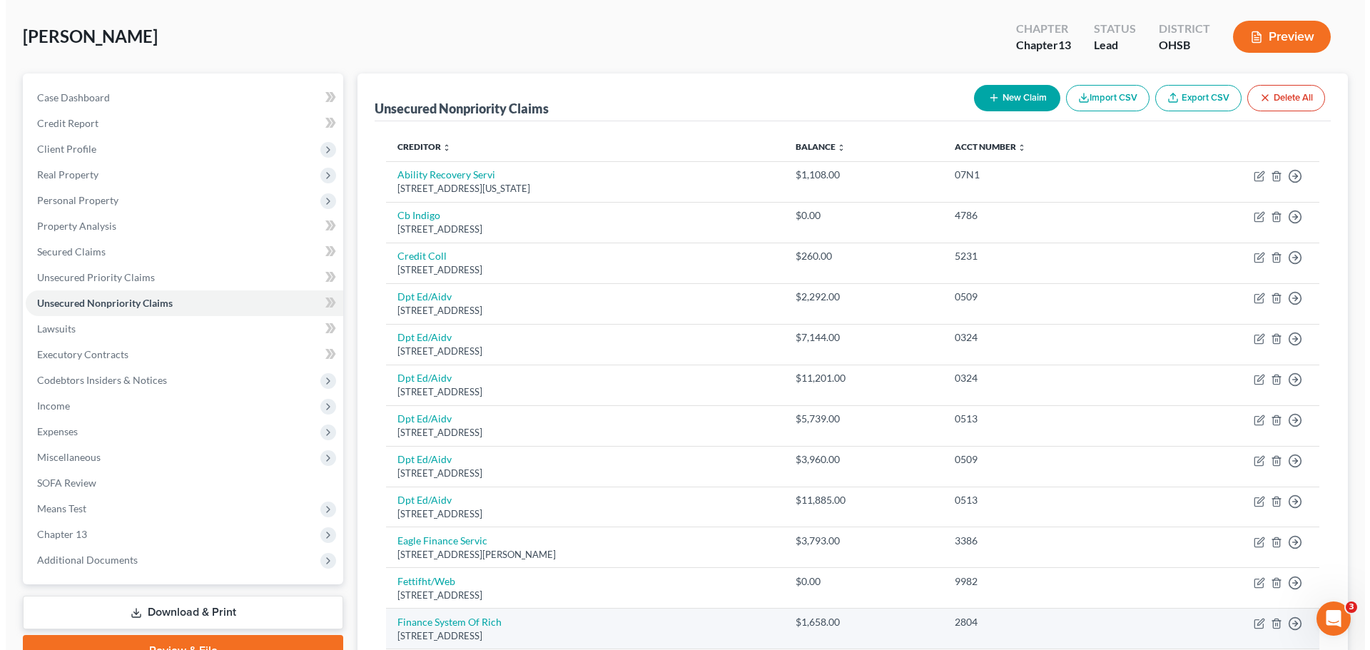
scroll to position [285, 0]
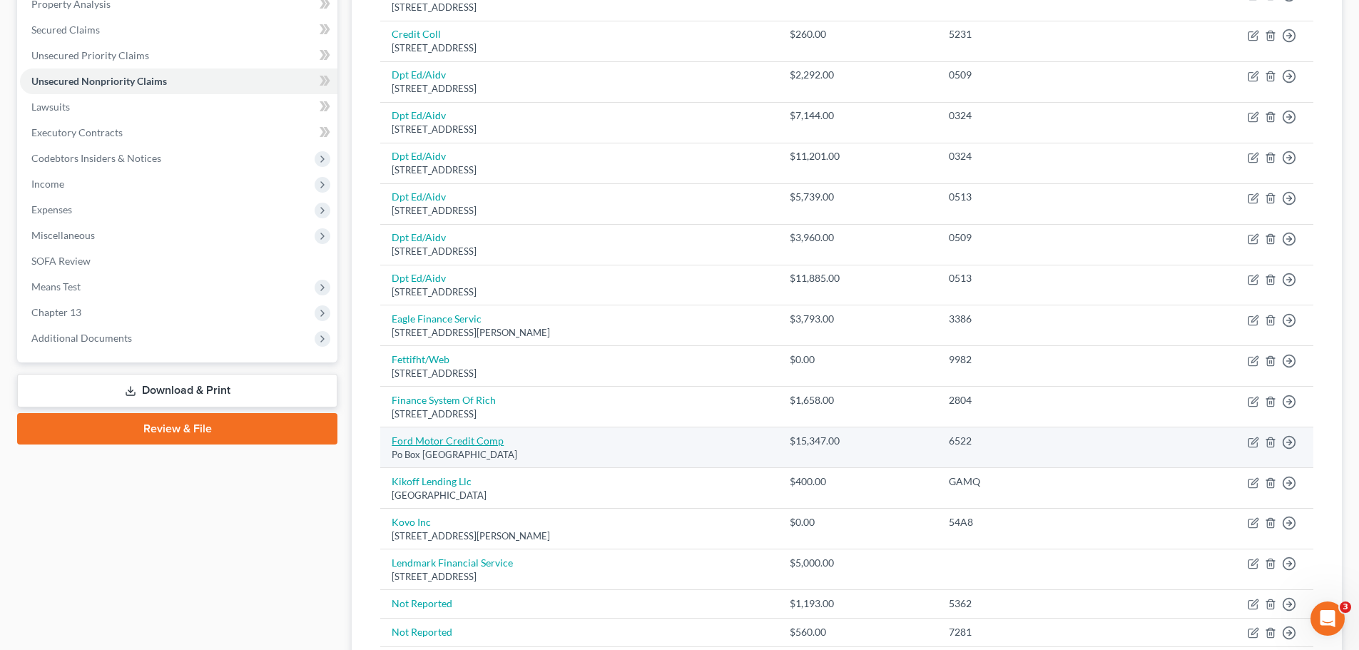
click at [452, 442] on link "Ford Motor Credit Comp" at bounding box center [448, 440] width 112 height 12
select select "30"
select select "0"
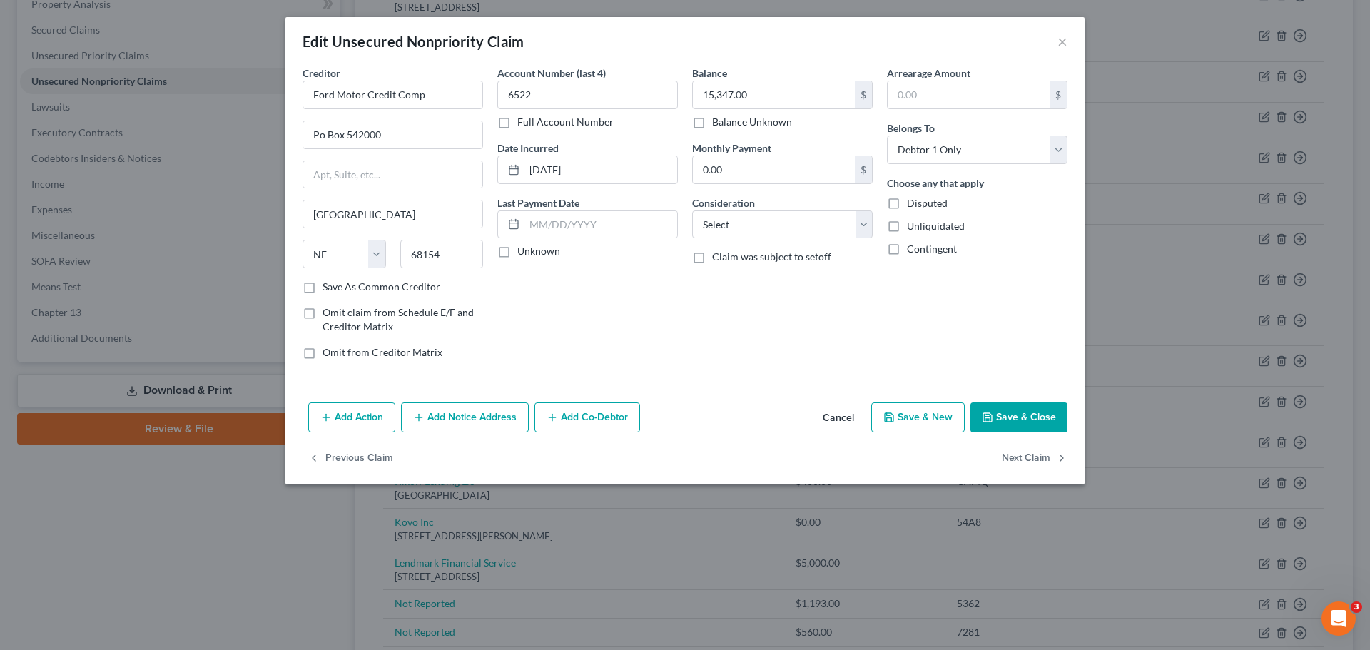
drag, startPoint x: 452, startPoint y: 415, endPoint x: 370, endPoint y: 372, distance: 92.8
click at [448, 411] on button "Add Notice Address" at bounding box center [465, 417] width 128 height 30
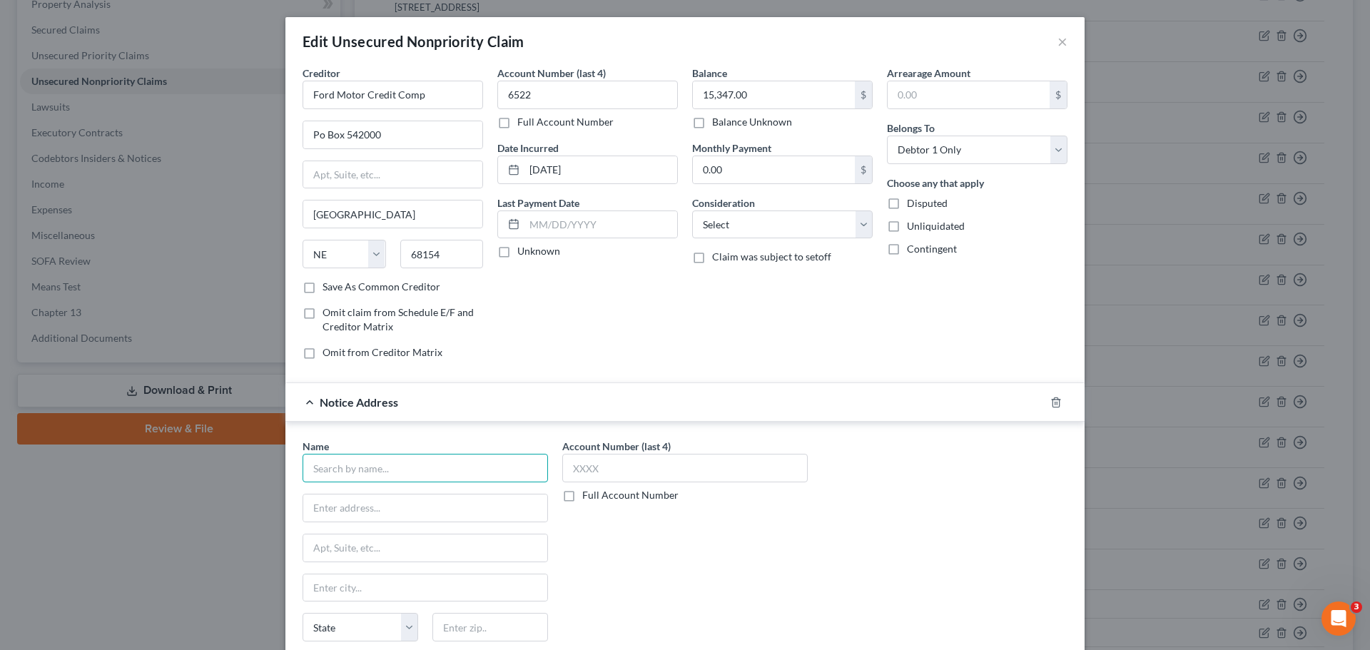
drag, startPoint x: 362, startPoint y: 475, endPoint x: 373, endPoint y: 467, distance: 14.3
click at [362, 474] on input "text" at bounding box center [425, 468] width 245 height 29
type input "Ford Motor Credit Company LLC"
type input "[STREET_ADDRESS]"
type input "80921"
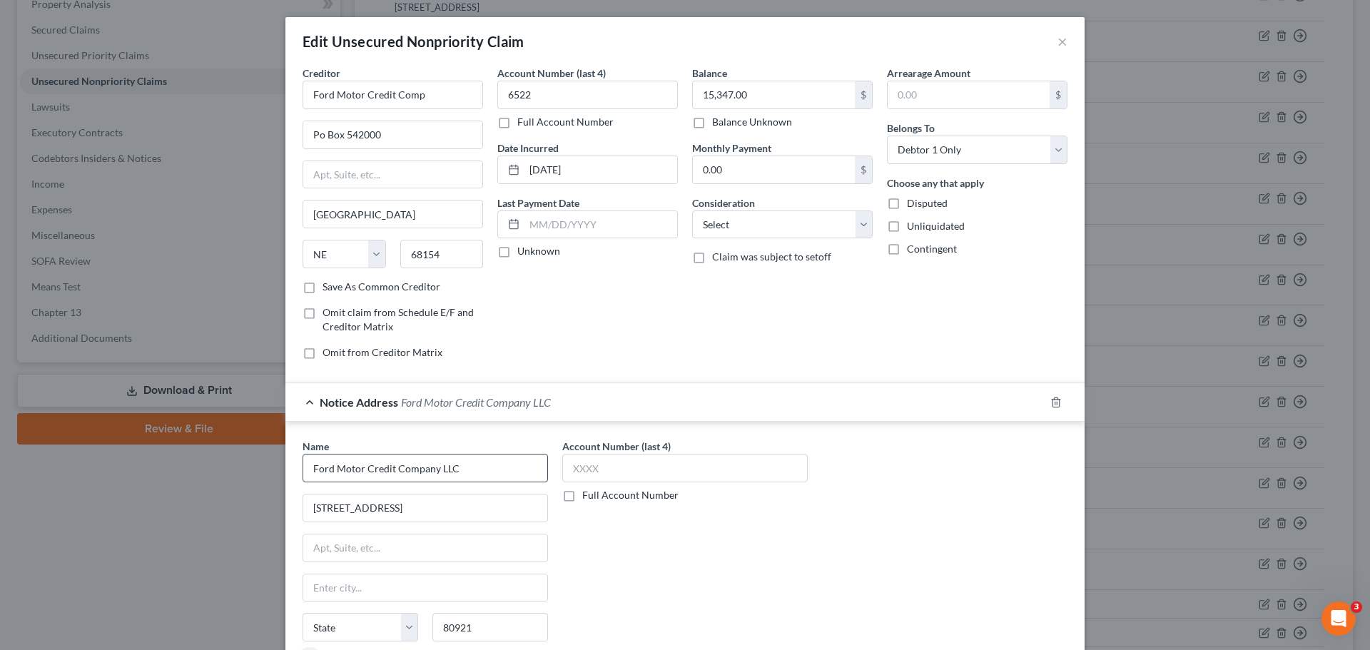
scroll to position [159, 0]
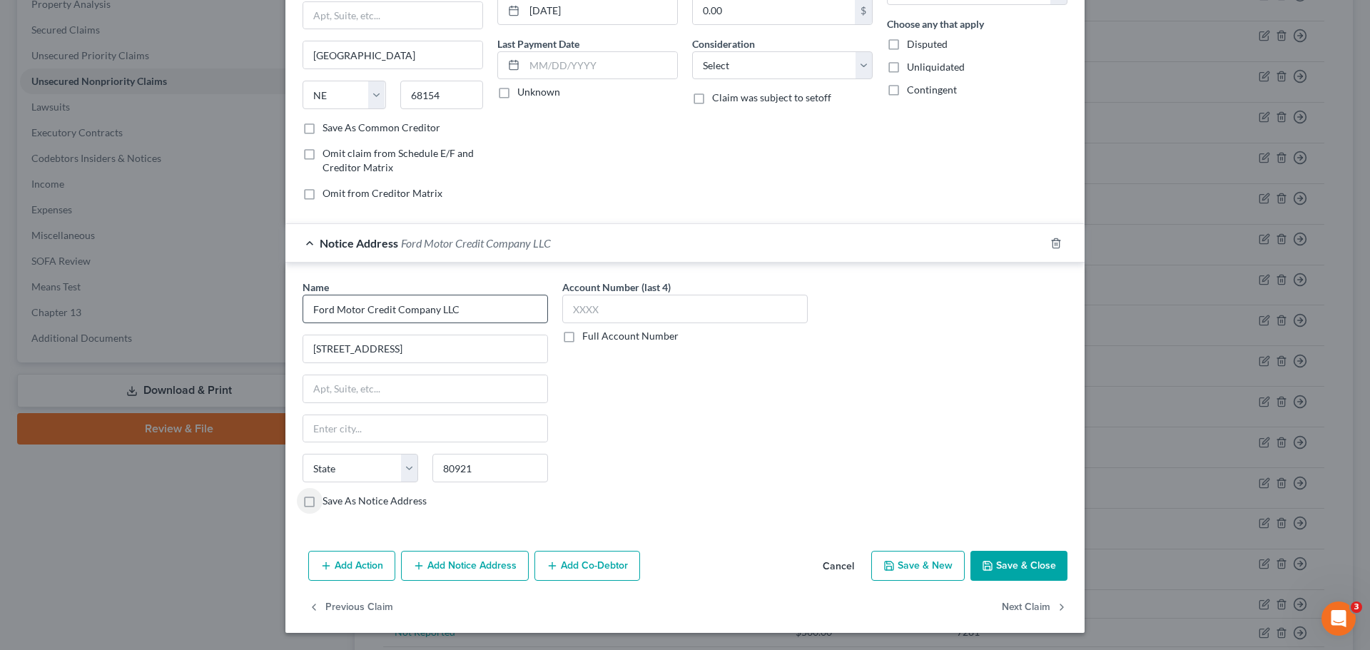
type input "[US_STATE][GEOGRAPHIC_DATA]"
select select "5"
click at [461, 574] on button "Add Notice Address" at bounding box center [465, 566] width 128 height 30
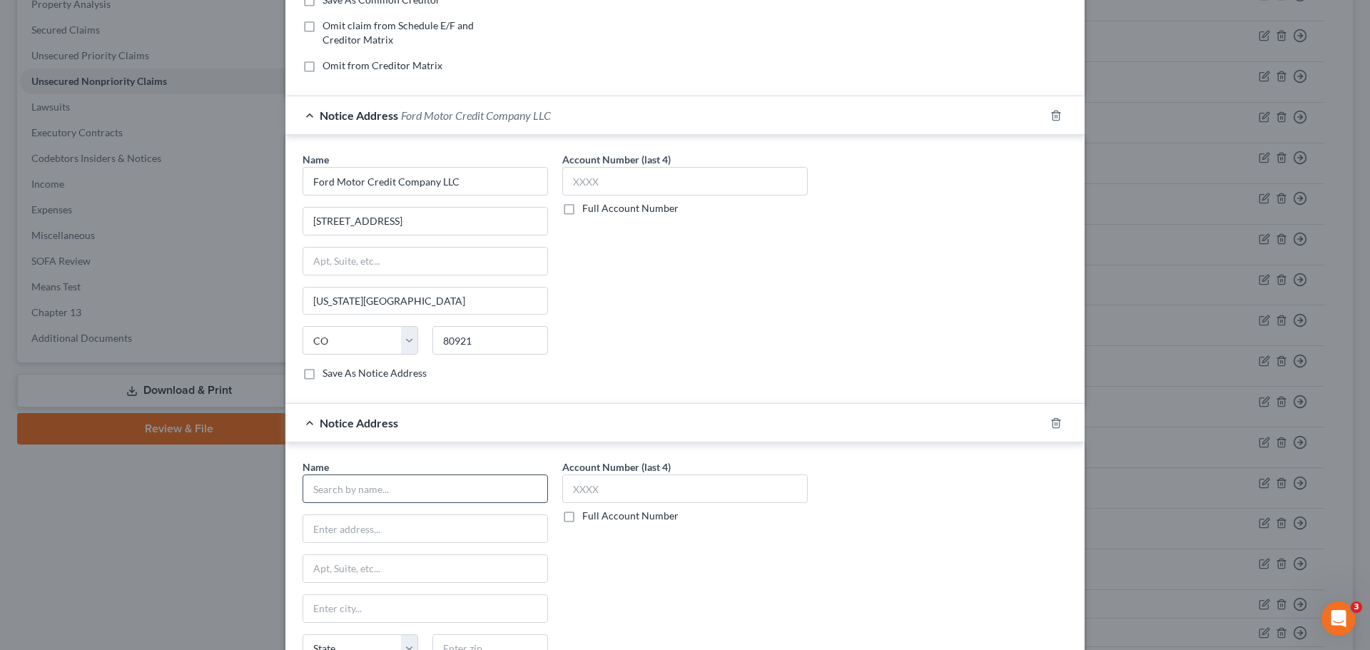
scroll to position [302, 0]
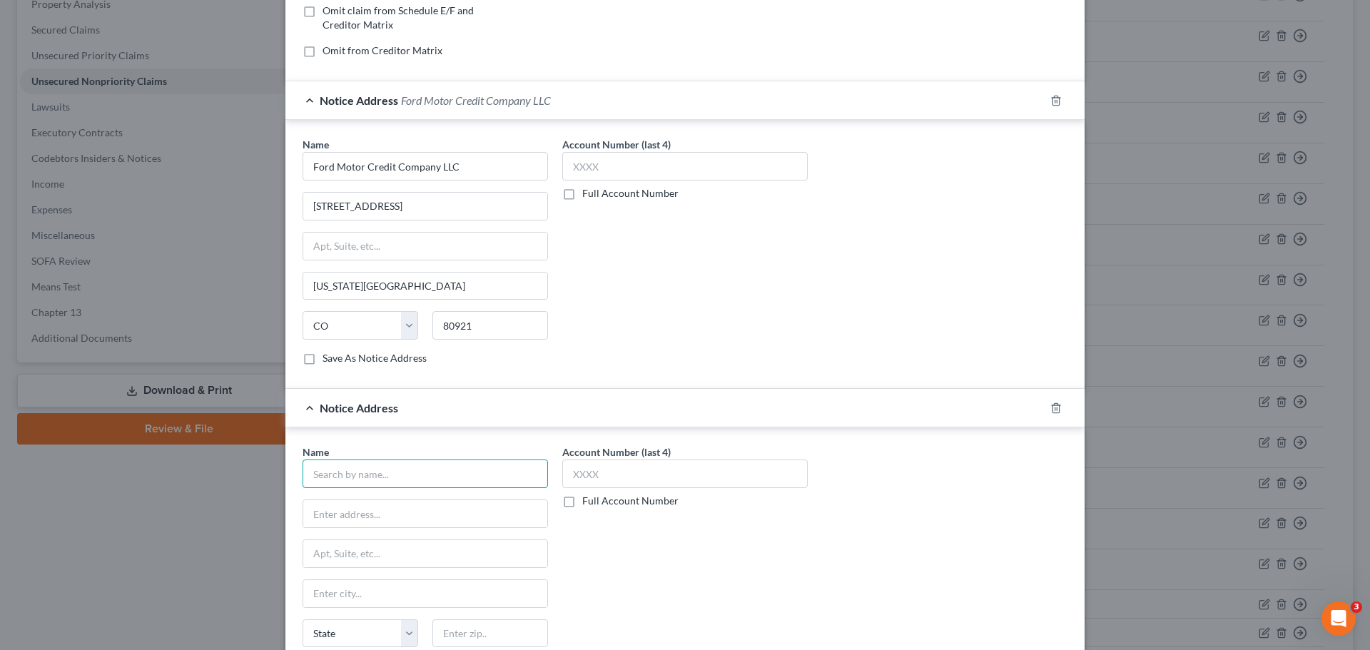
click at [372, 464] on input "text" at bounding box center [425, 473] width 245 height 29
type input "[PERSON_NAME] and Associates LPA"
type input "[STREET_ADDRESS]"
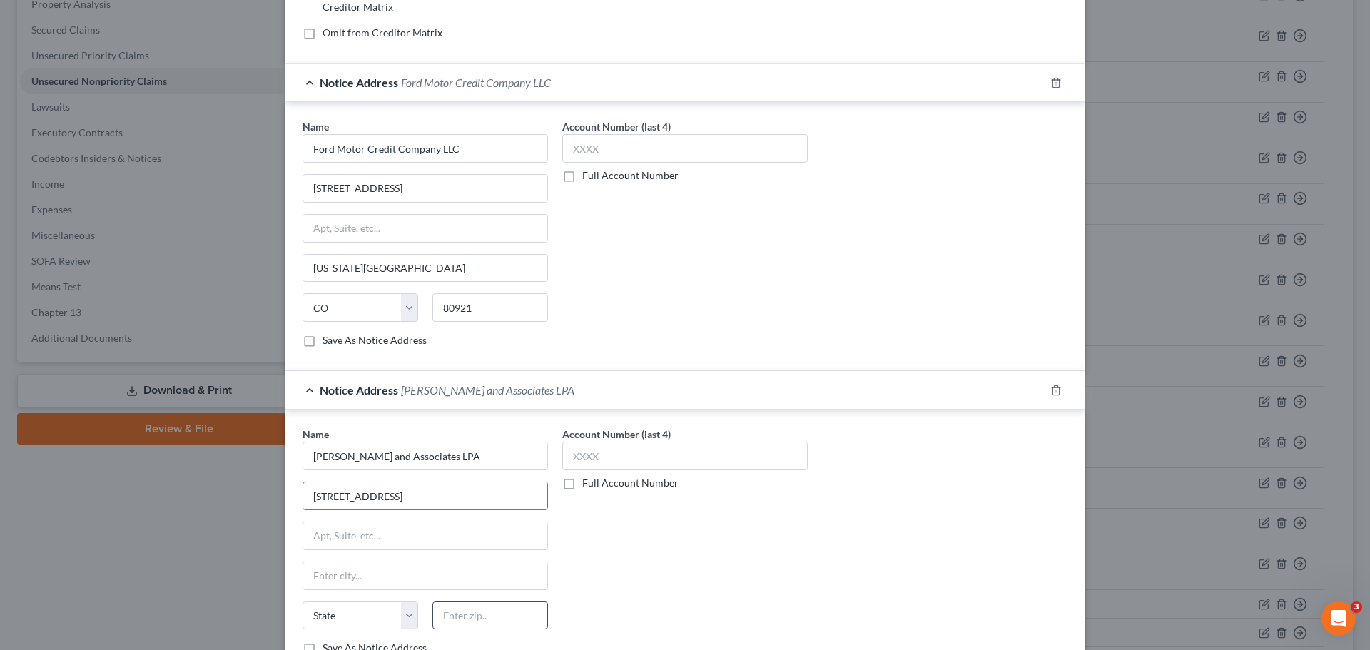
scroll to position [373, 0]
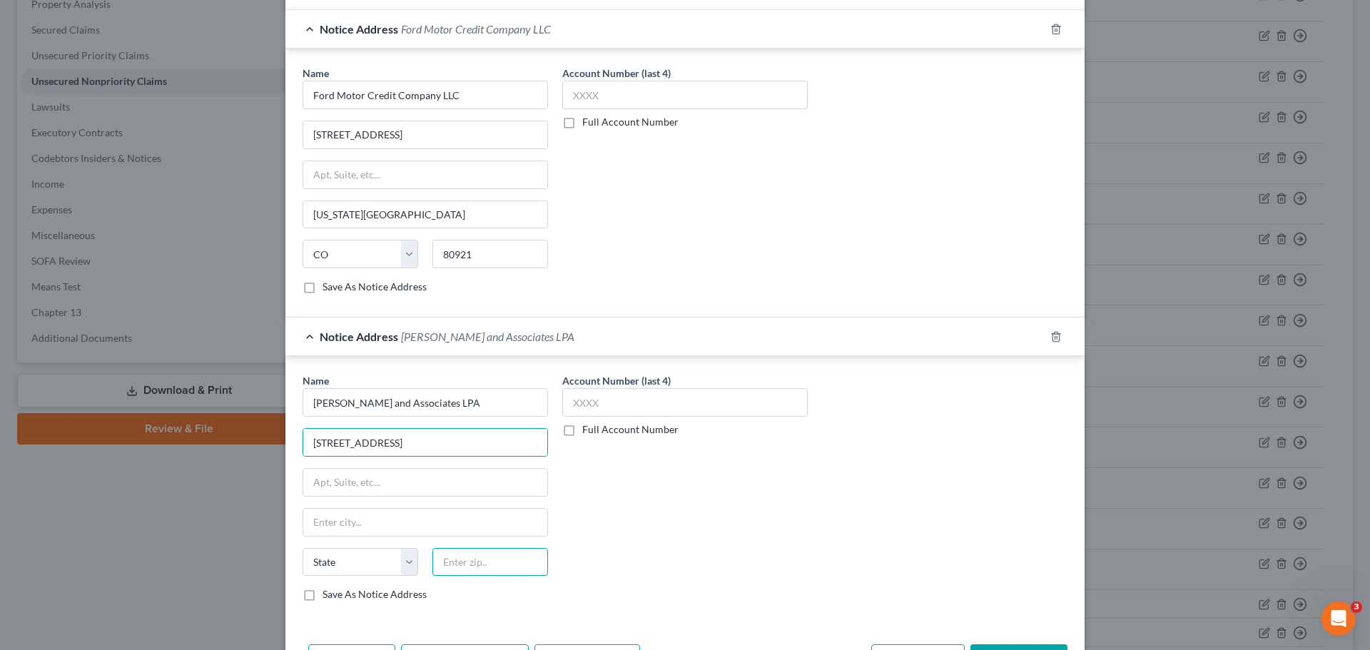
click at [465, 564] on input "text" at bounding box center [490, 562] width 116 height 29
type input "44114"
type input "[GEOGRAPHIC_DATA]"
select select "36"
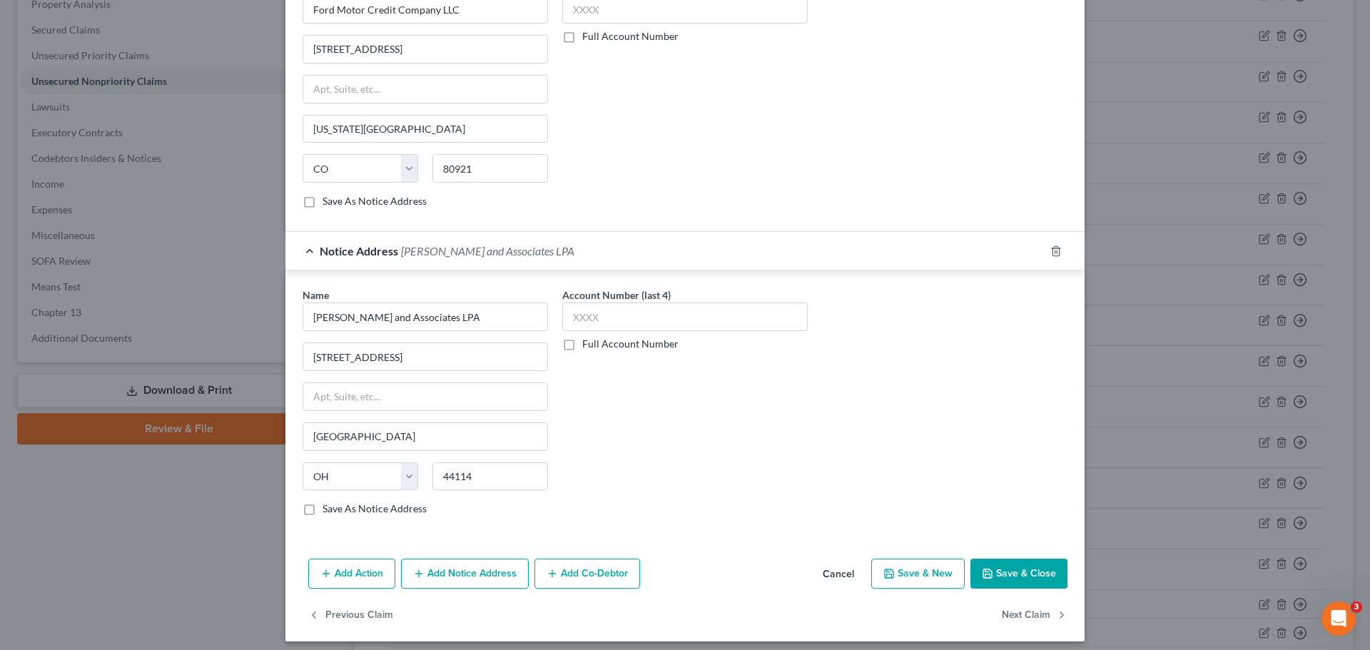
scroll to position [467, 0]
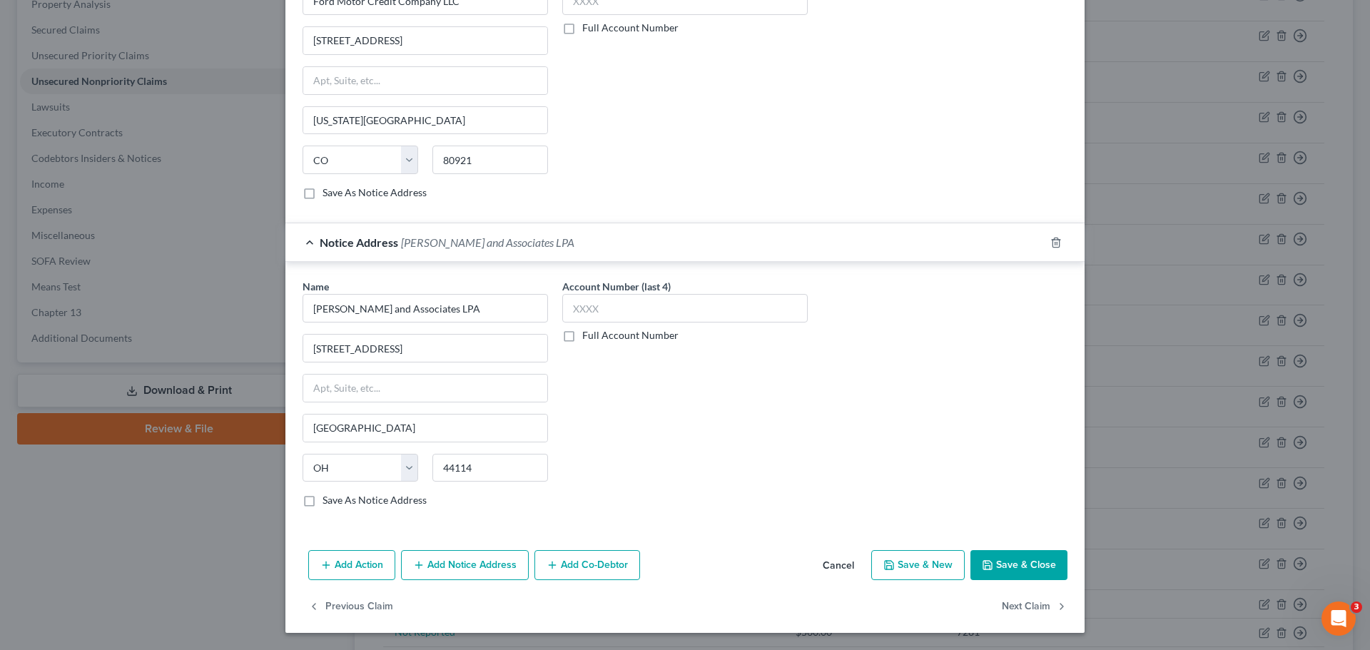
click at [430, 570] on button "Add Notice Address" at bounding box center [465, 565] width 128 height 30
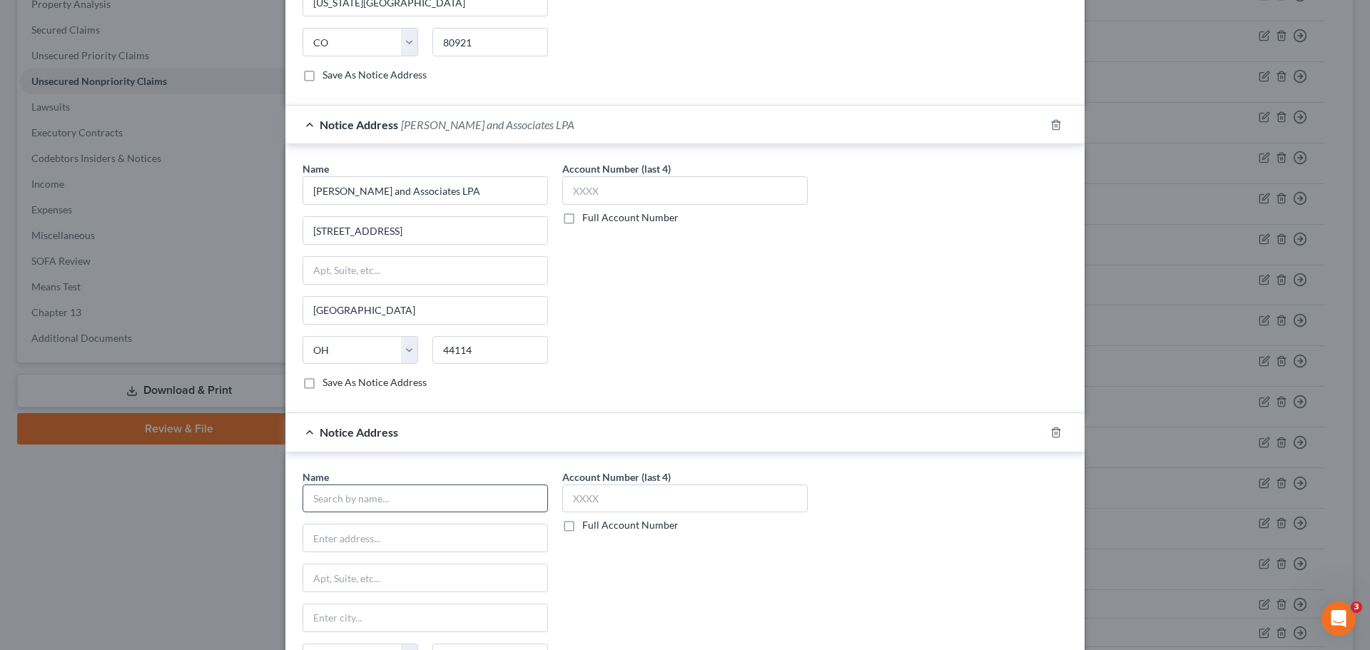
scroll to position [610, 0]
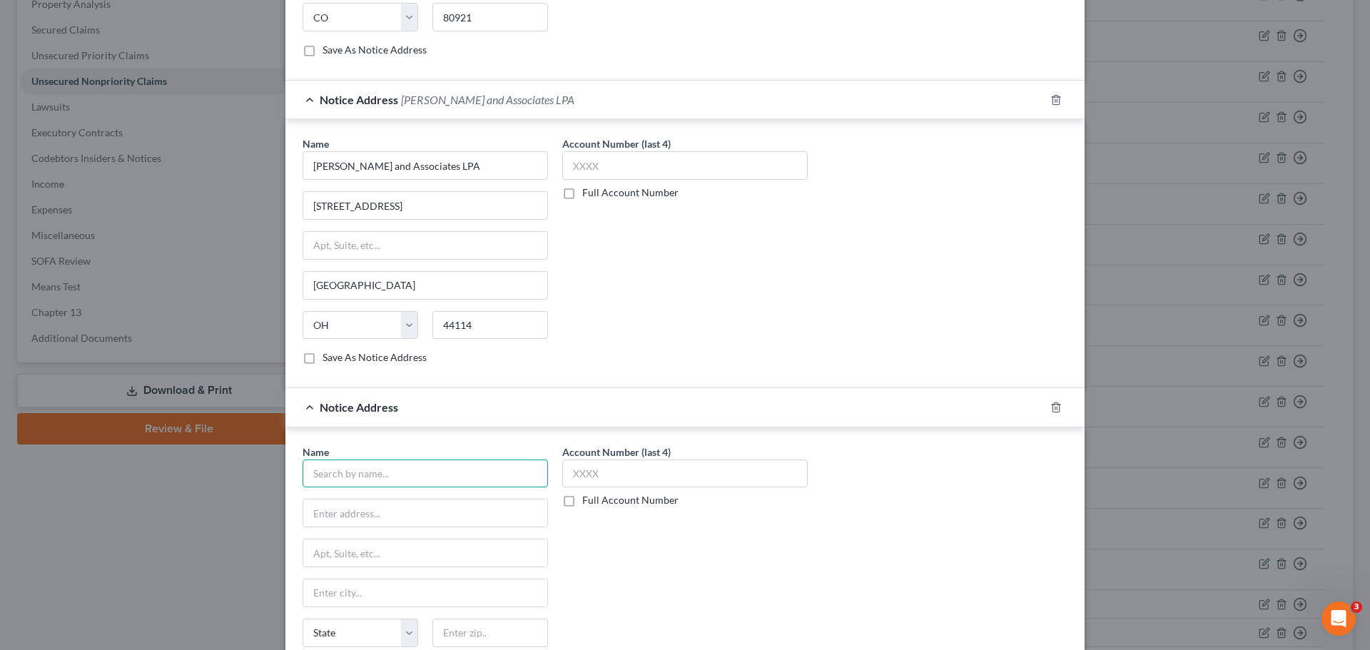
click at [351, 472] on input "text" at bounding box center [425, 473] width 245 height 29
type input "[GEOGRAPHIC_DATA] [US_STATE] Common Pleas Court"
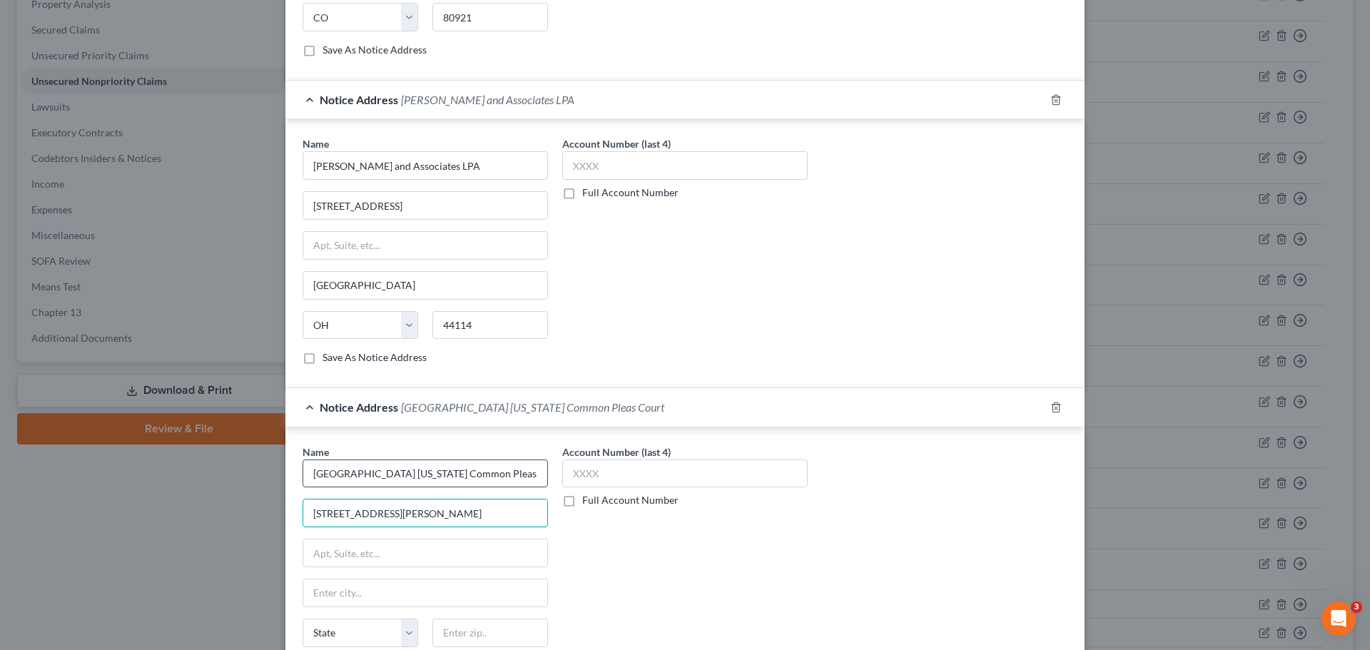
type input "[STREET_ADDRESS][PERSON_NAME]"
type input "45211"
type input "[GEOGRAPHIC_DATA]"
select select "36"
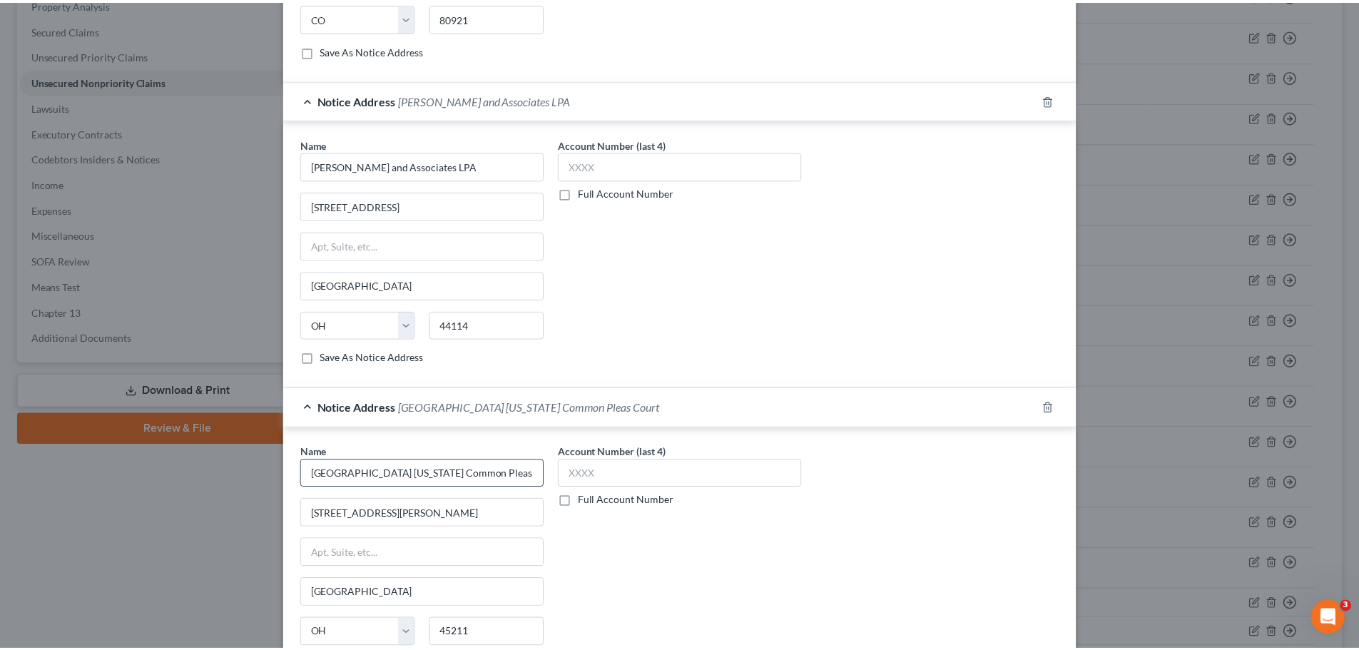
scroll to position [775, 0]
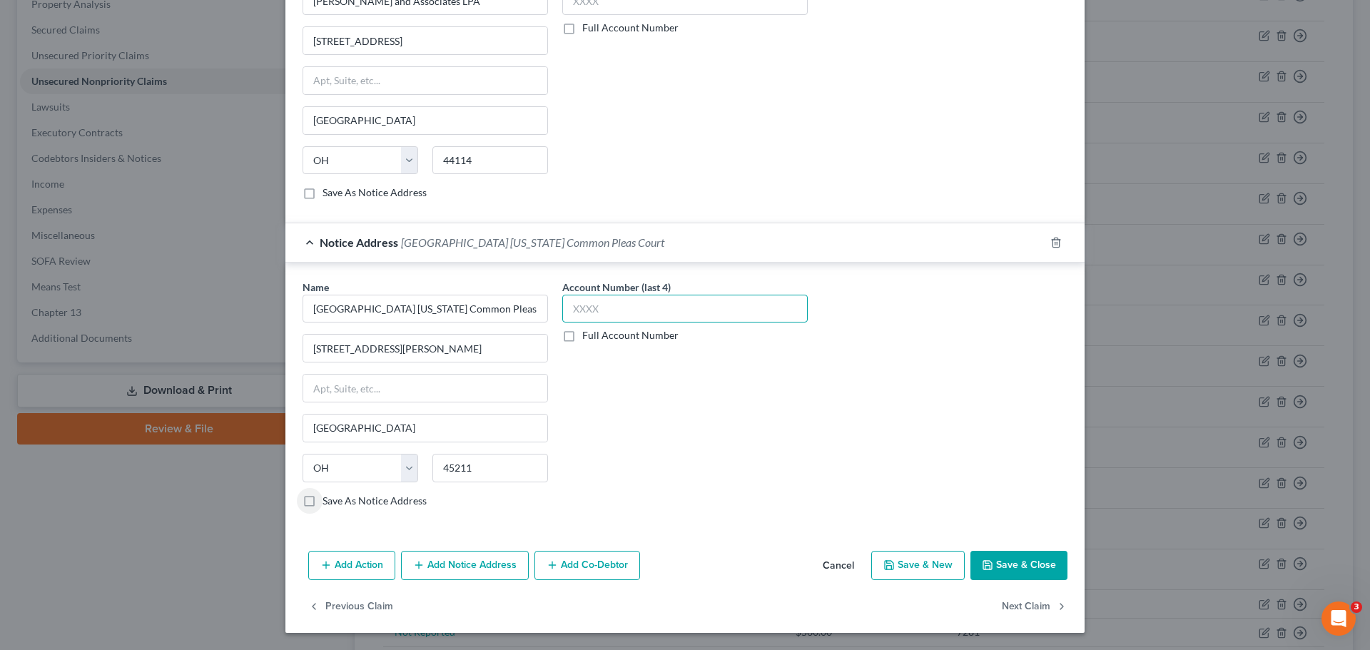
click at [620, 316] on input "text" at bounding box center [684, 309] width 245 height 29
click at [322, 505] on label "Save As Notice Address" at bounding box center [374, 501] width 104 height 14
click at [328, 503] on input "Save As Notice Address" at bounding box center [332, 498] width 9 height 9
checkbox input "true"
drag, startPoint x: 735, startPoint y: 296, endPoint x: 599, endPoint y: 324, distance: 138.4
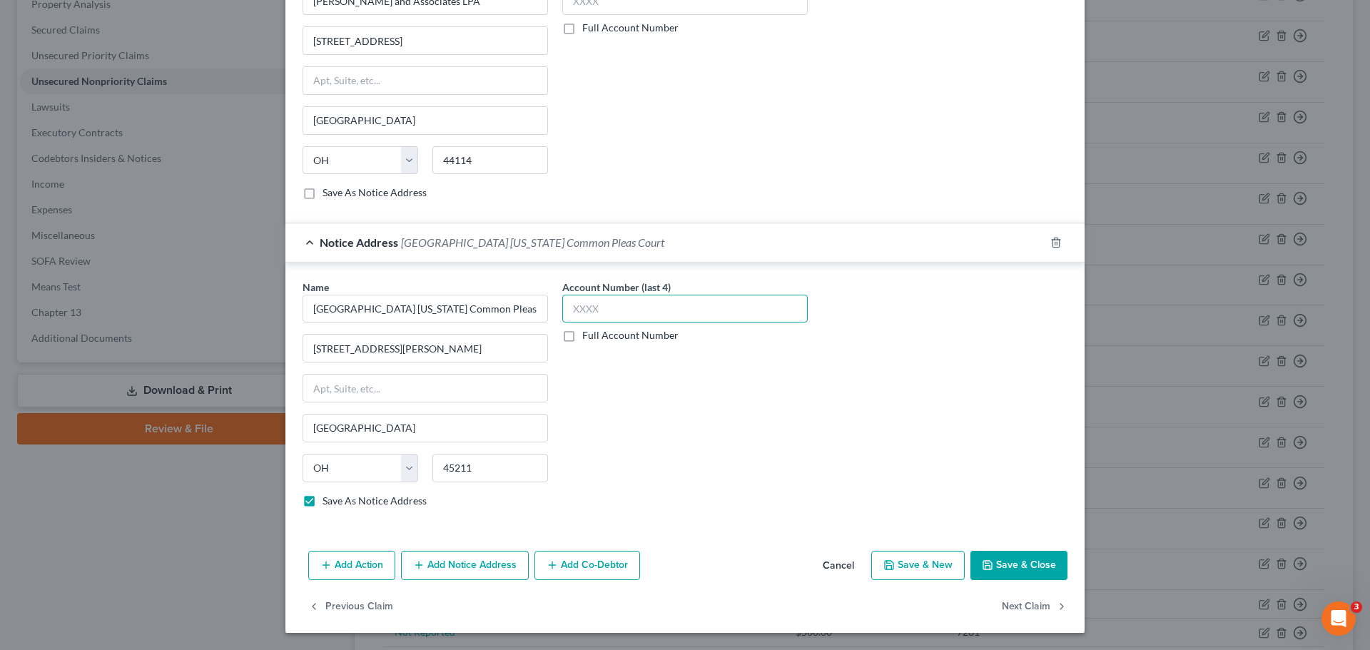
click at [703, 300] on input "text" at bounding box center [684, 309] width 245 height 29
click at [582, 335] on label "Full Account Number" at bounding box center [630, 335] width 96 height 14
click at [588, 335] on input "Full Account Number" at bounding box center [592, 332] width 9 height 9
click at [591, 313] on input "text" at bounding box center [684, 309] width 245 height 29
type input "CVH20240614"
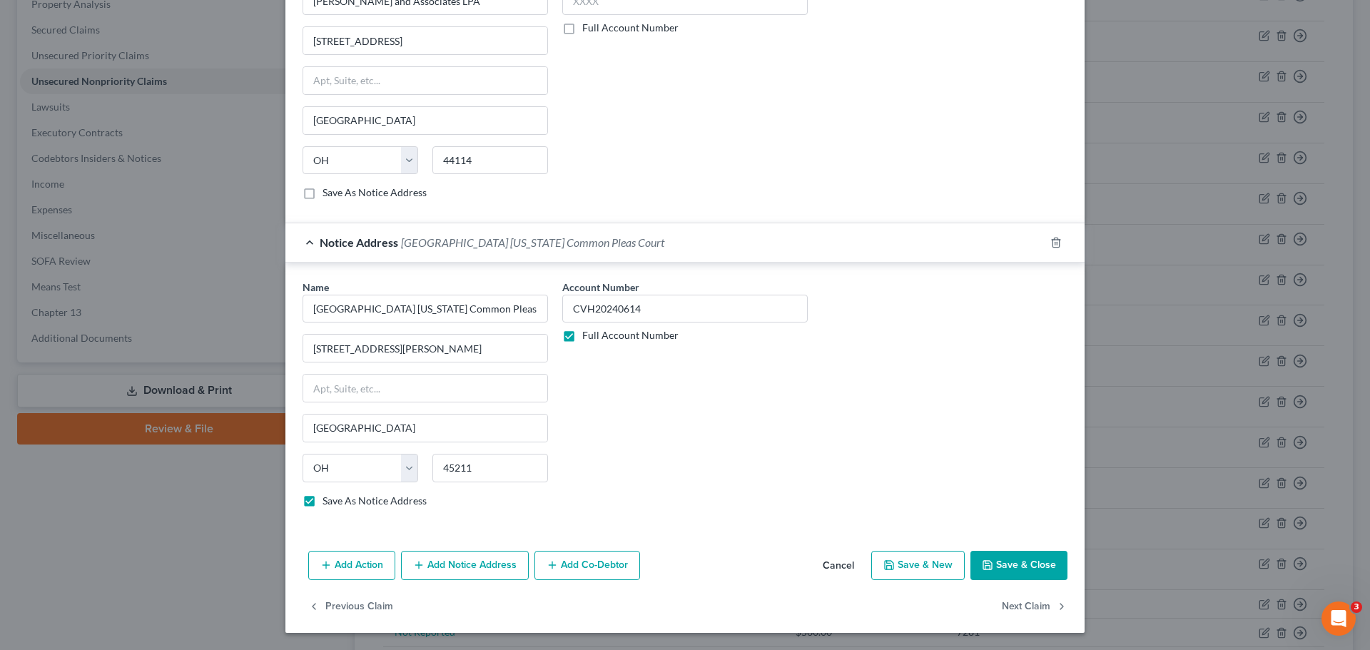
click at [1002, 564] on button "Save & Close" at bounding box center [1018, 566] width 97 height 30
checkbox input "false"
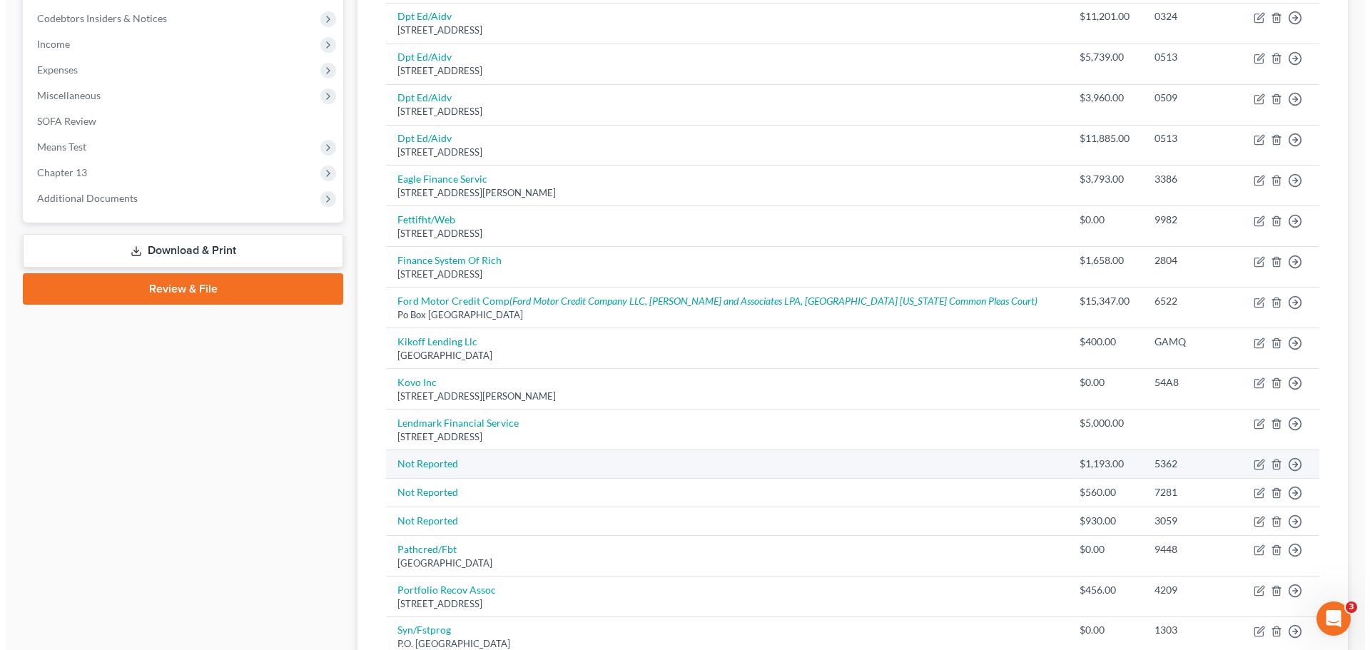
scroll to position [428, 0]
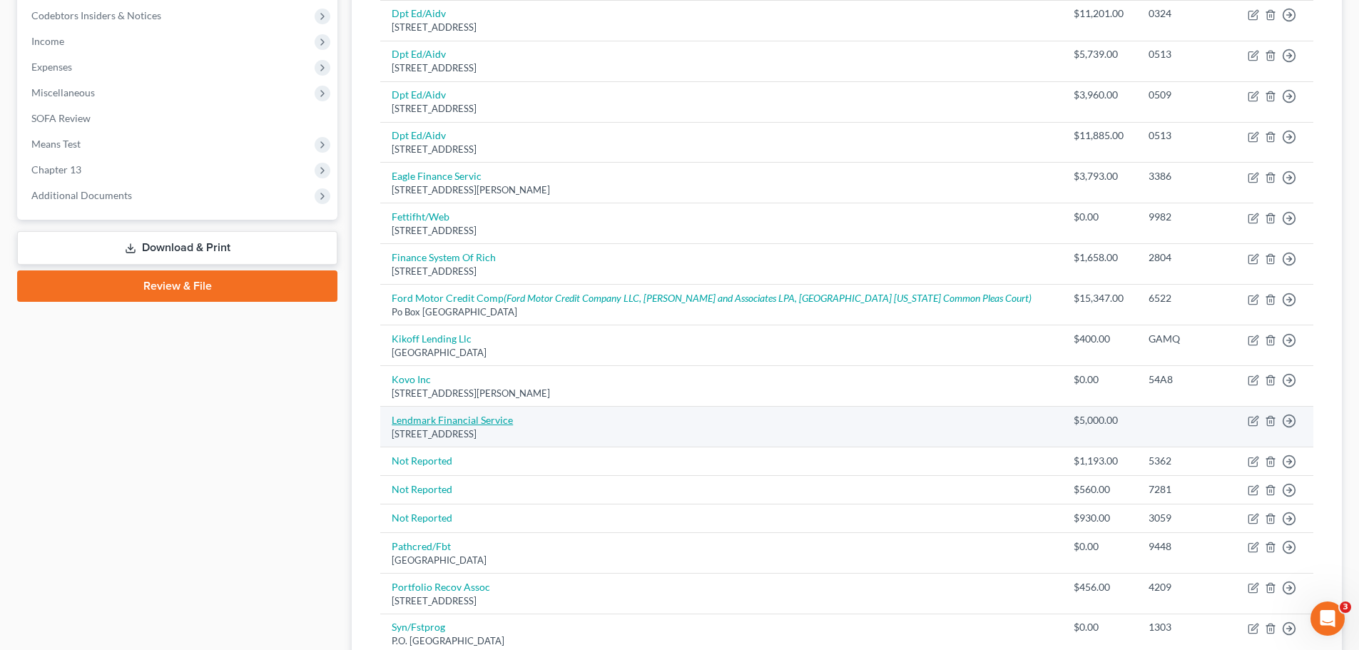
click at [484, 420] on link "Lendmark Financial Service" at bounding box center [452, 420] width 121 height 12
select select "18"
select select "10"
select select "0"
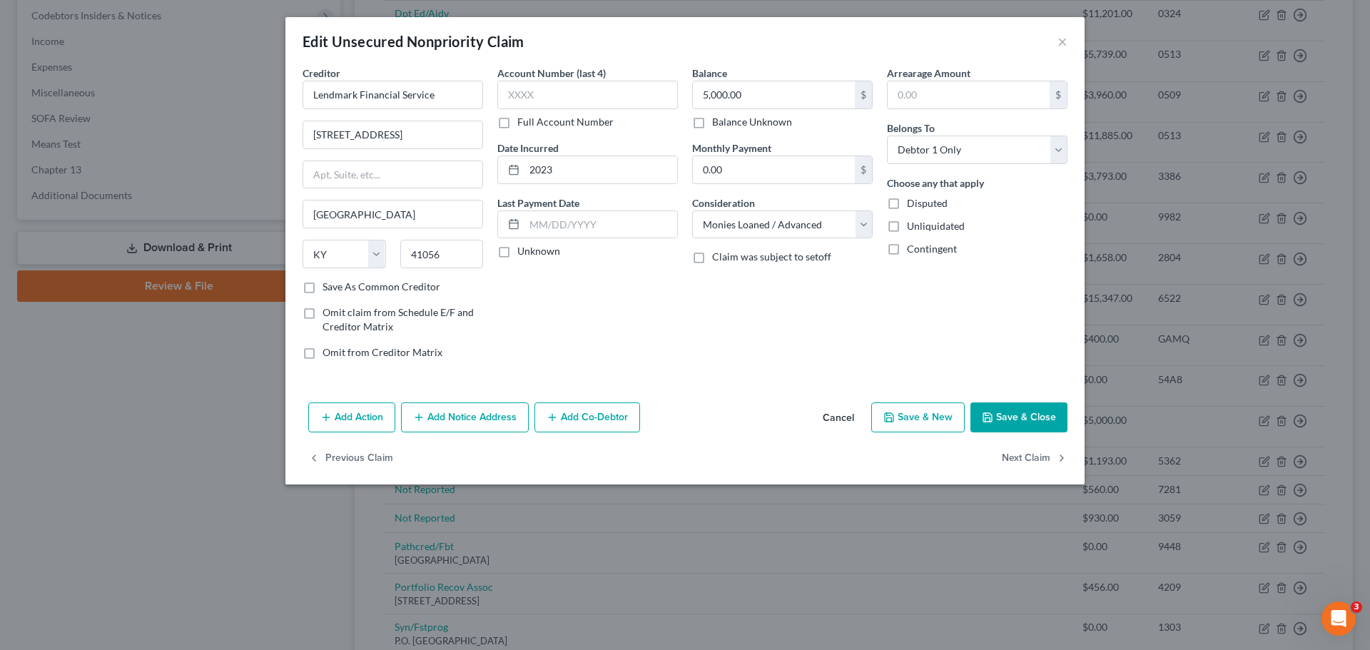
click at [456, 417] on button "Add Notice Address" at bounding box center [465, 417] width 128 height 30
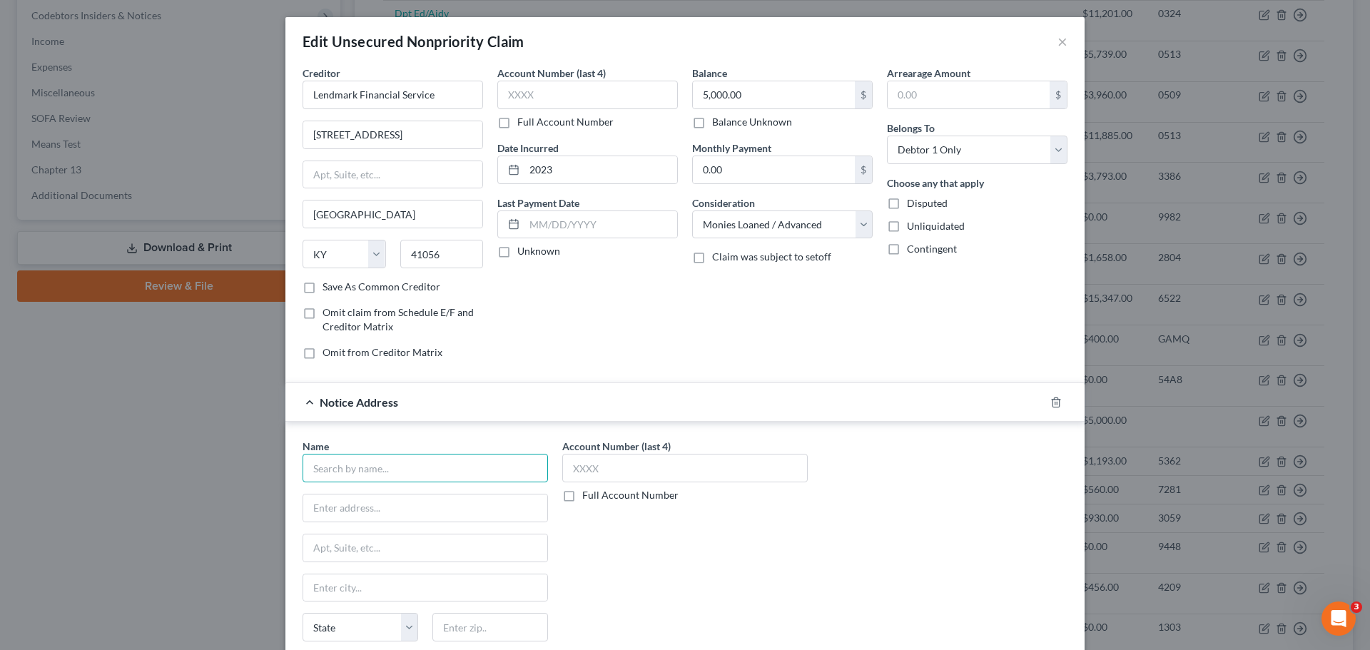
click at [427, 470] on input "text" at bounding box center [425, 468] width 245 height 29
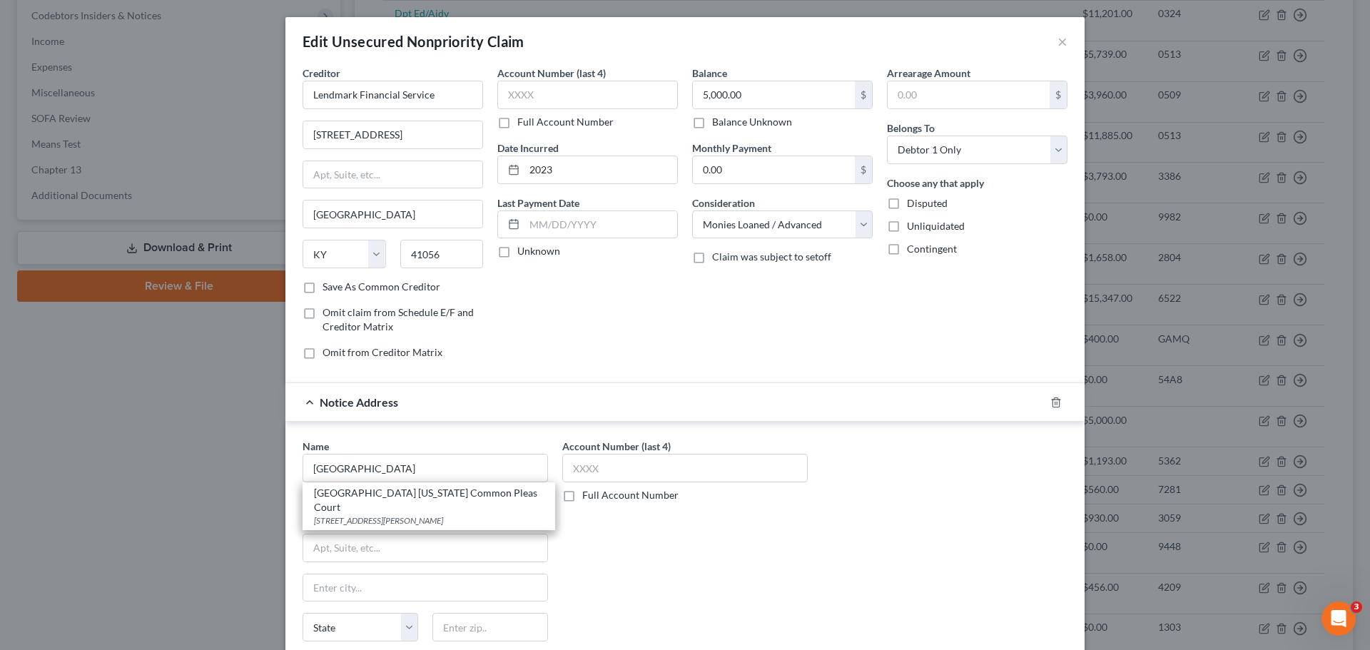
click at [400, 493] on div "[GEOGRAPHIC_DATA] [US_STATE] Common Pleas Court" at bounding box center [429, 500] width 230 height 29
type input "[GEOGRAPHIC_DATA] [US_STATE] Common Pleas Court"
type input "[STREET_ADDRESS][PERSON_NAME]"
type input "[GEOGRAPHIC_DATA]"
select select "36"
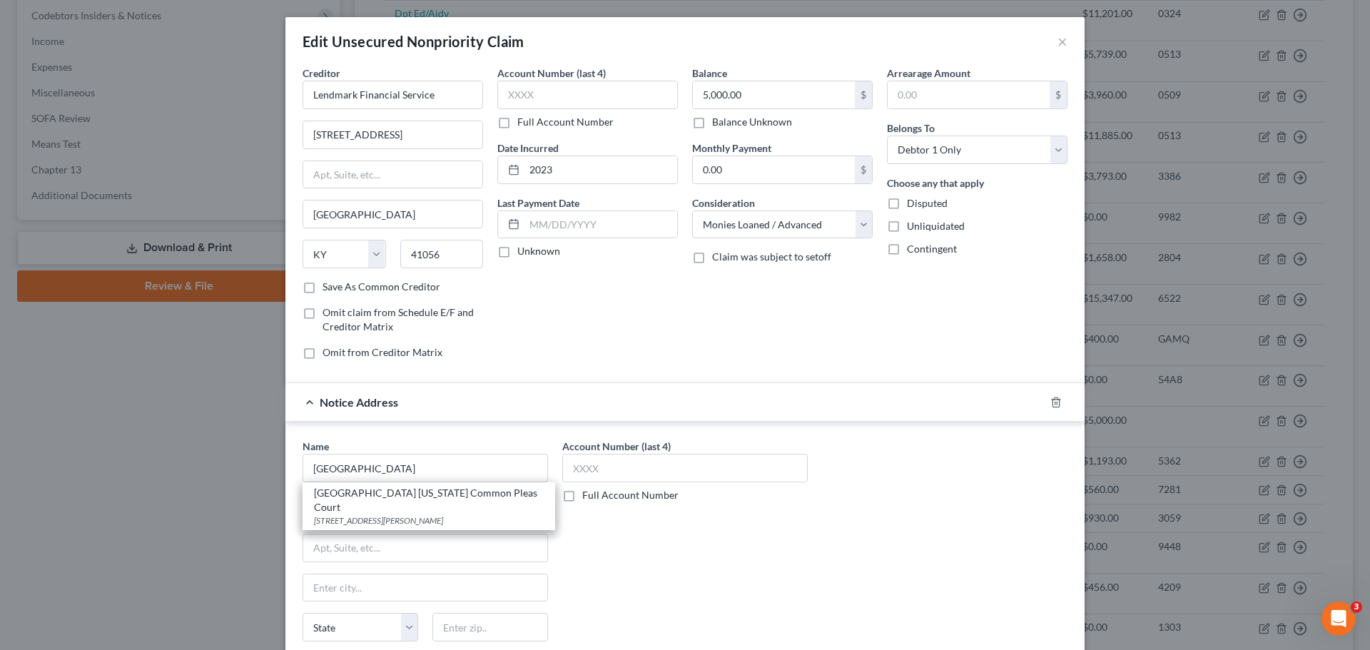
type input "45211"
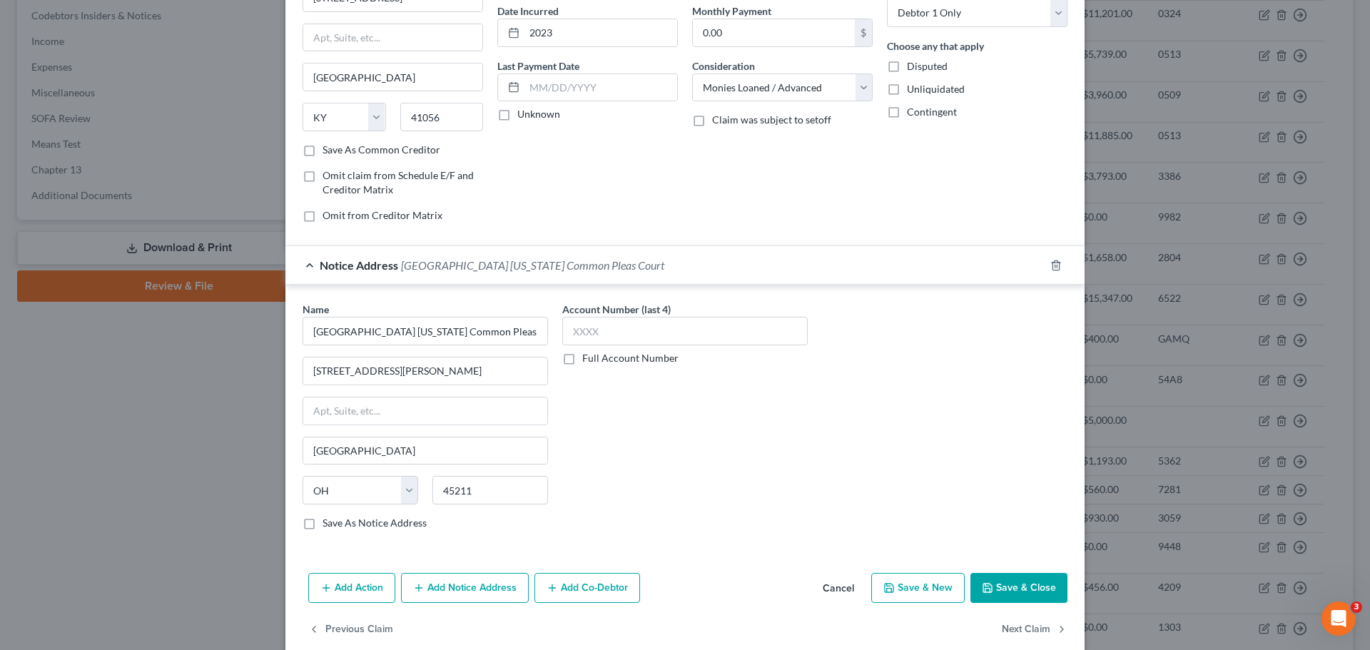
scroll to position [143, 0]
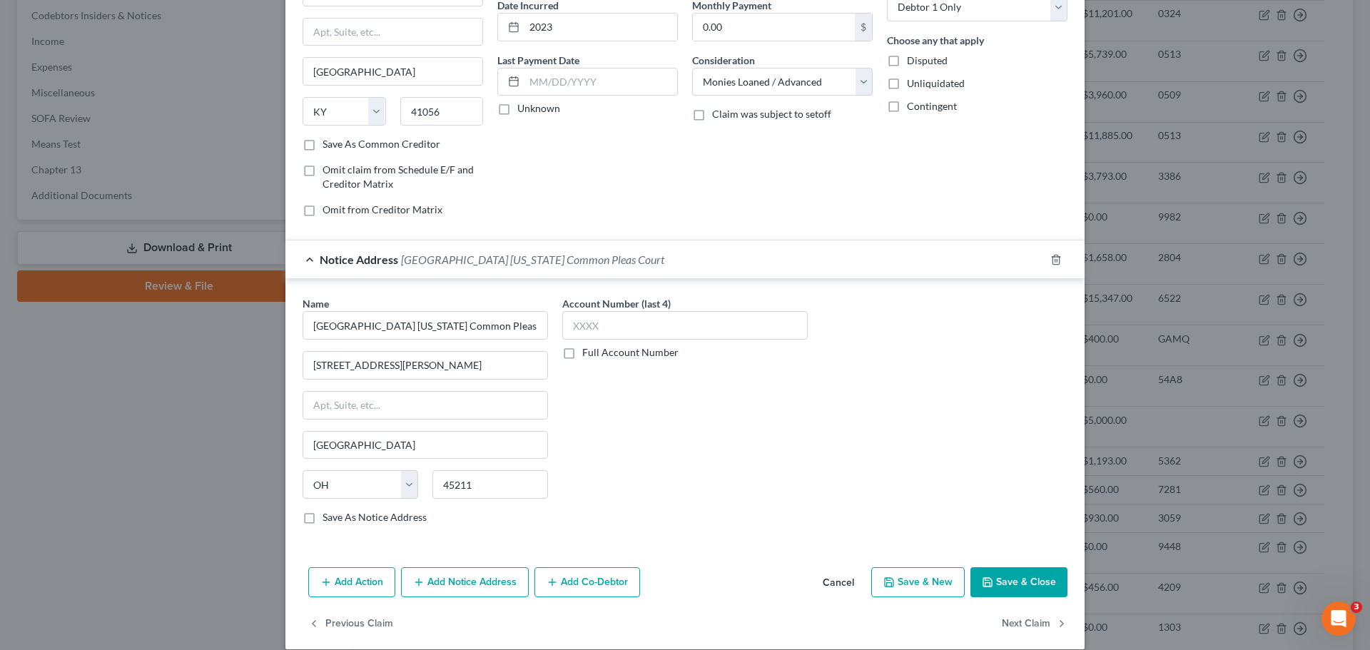
click at [582, 358] on label "Full Account Number" at bounding box center [630, 352] width 96 height 14
click at [588, 355] on input "Full Account Number" at bounding box center [592, 349] width 9 height 9
click at [595, 325] on input "text" at bounding box center [684, 325] width 245 height 29
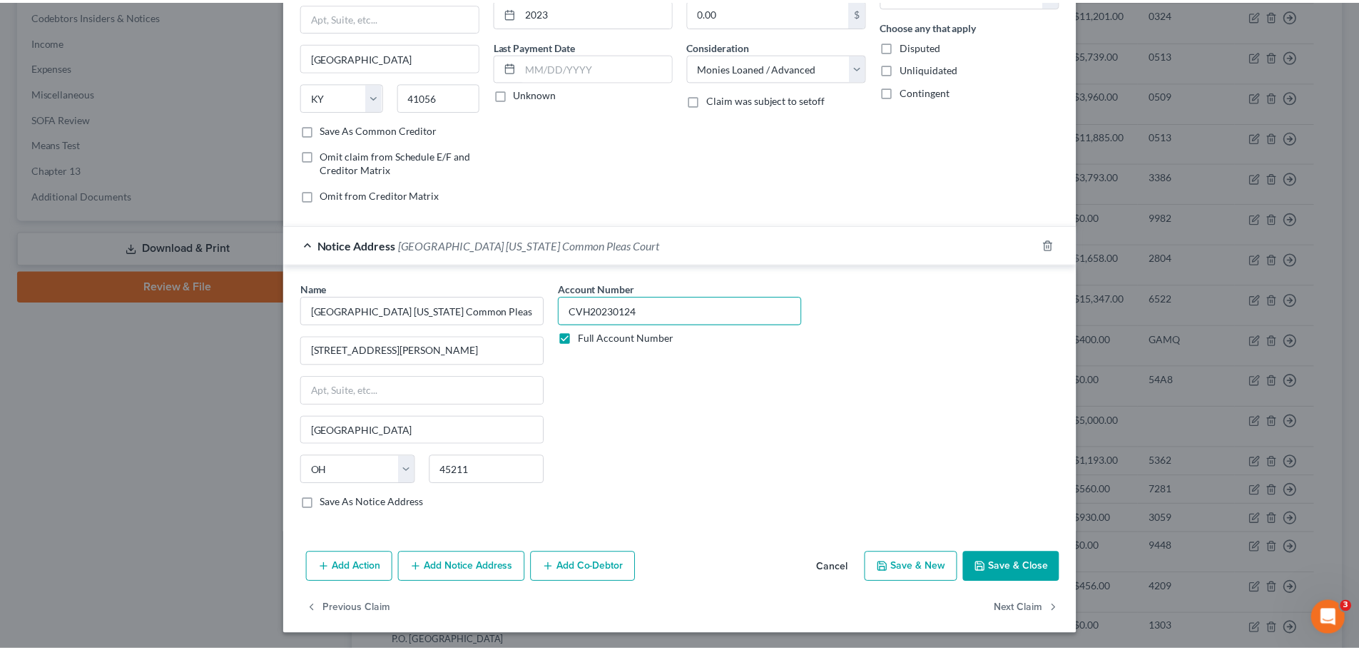
scroll to position [159, 0]
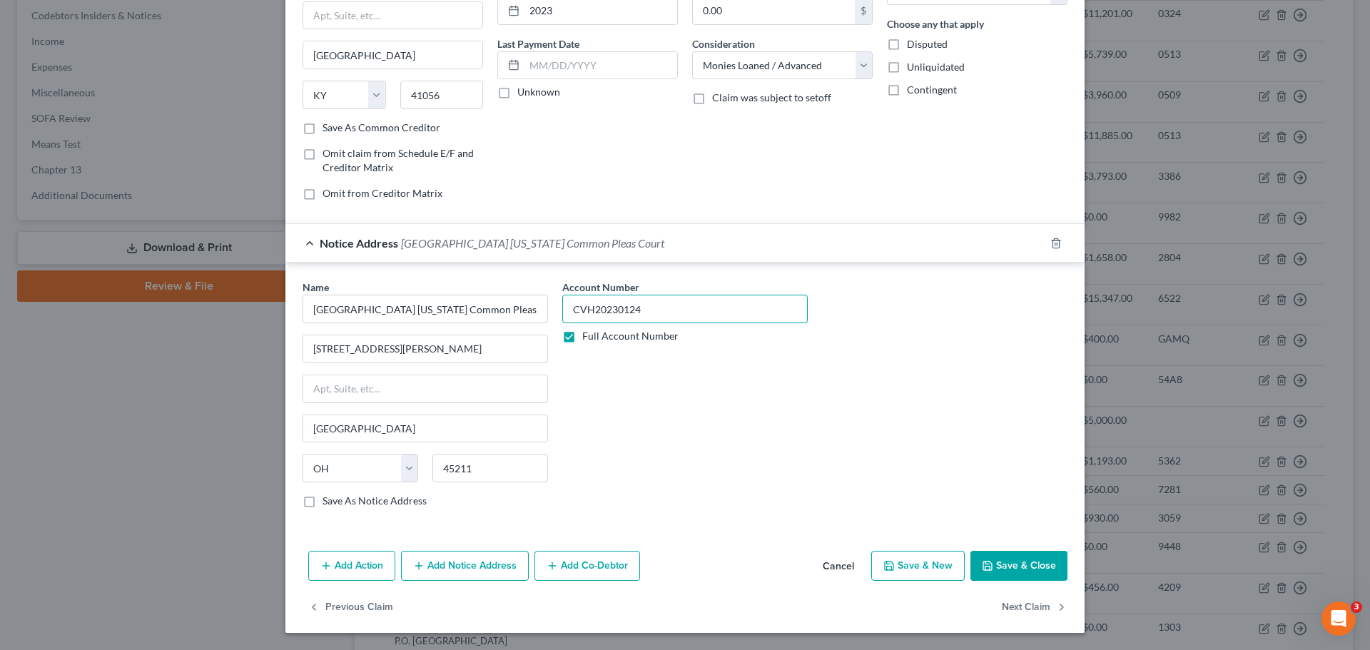
type input "CVH20230124"
drag, startPoint x: 989, startPoint y: 559, endPoint x: 973, endPoint y: 501, distance: 60.6
click at [990, 558] on button "Save & Close" at bounding box center [1018, 566] width 97 height 30
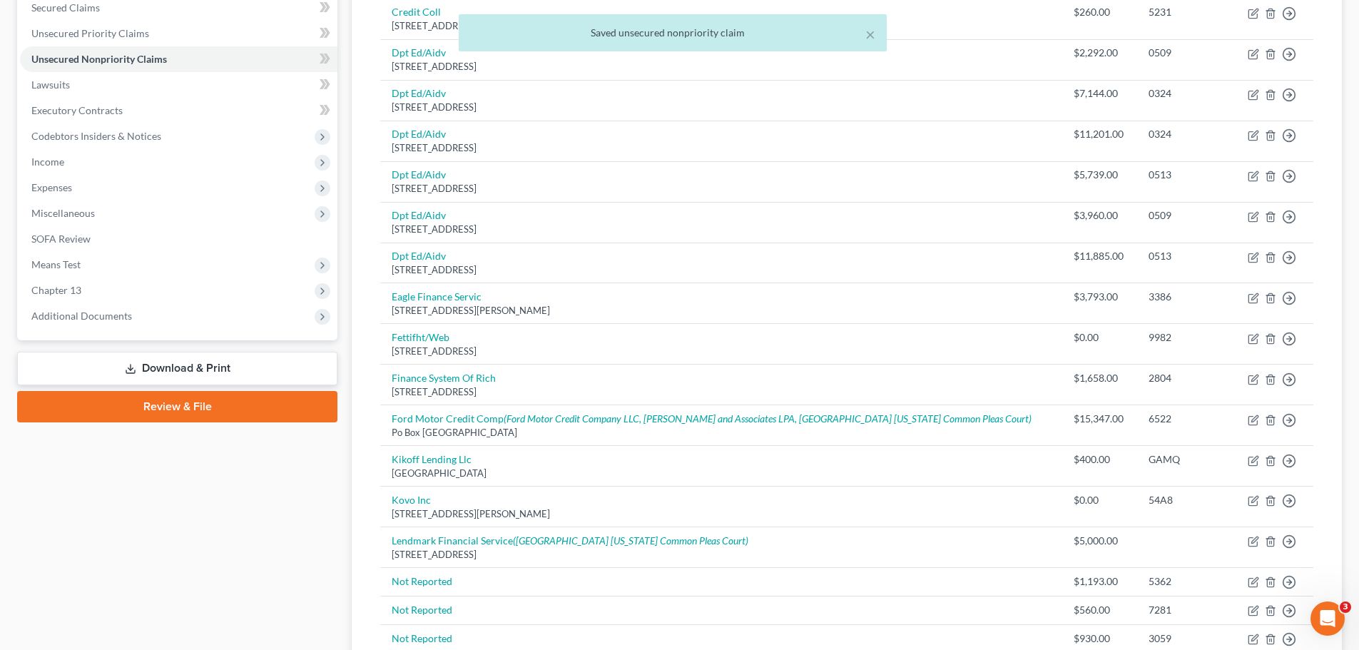
scroll to position [71, 0]
